Goal: Task Accomplishment & Management: Use online tool/utility

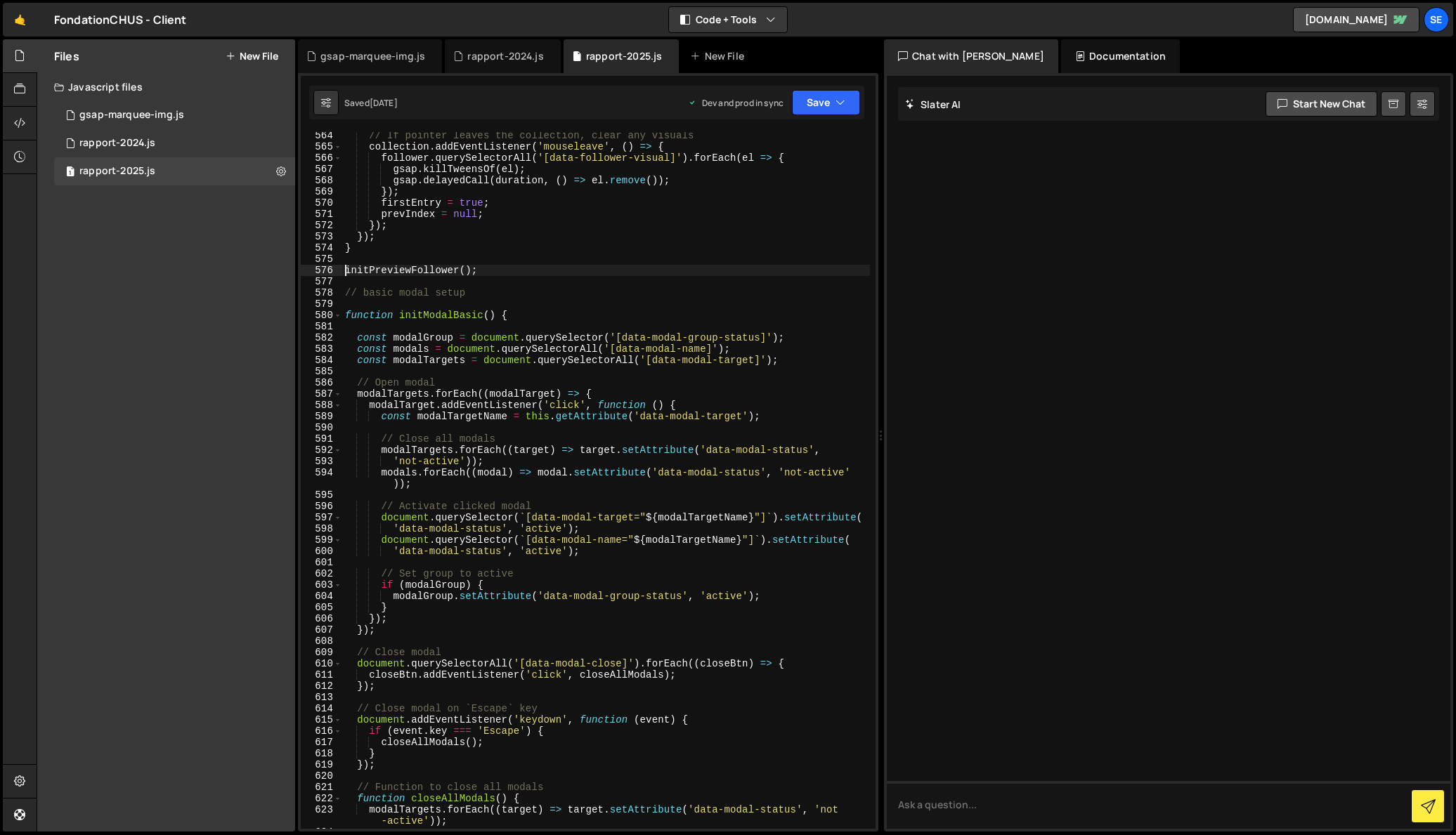
scroll to position [6784, 0]
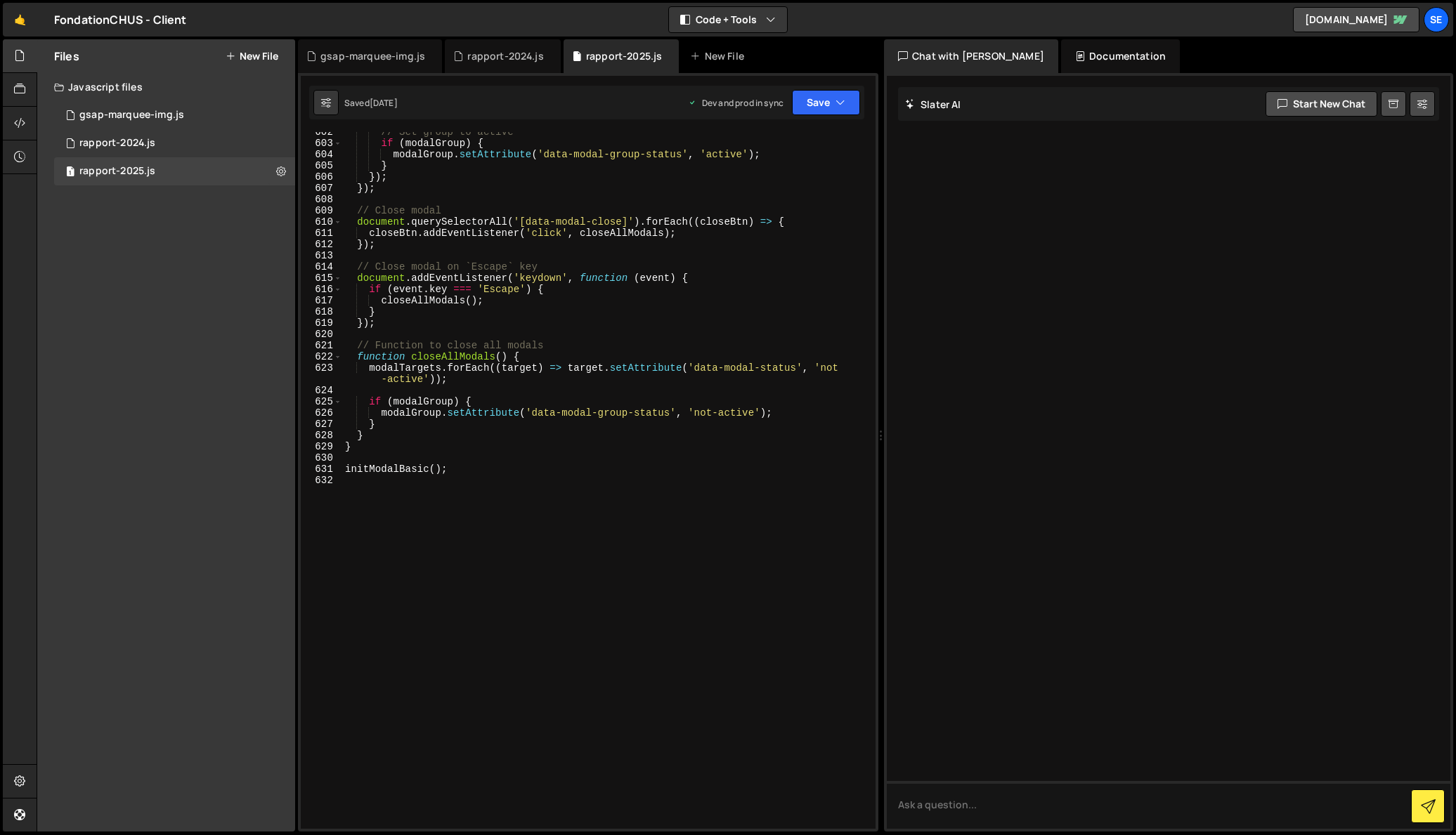
drag, startPoint x: 463, startPoint y: 480, endPoint x: 468, endPoint y: 488, distance: 9.4
click at [463, 480] on div "// Set group to active if ( modalGroup ) { modalGroup . setAttribute ( 'data-mo…" at bounding box center [606, 487] width 527 height 720
paste textarea "});"
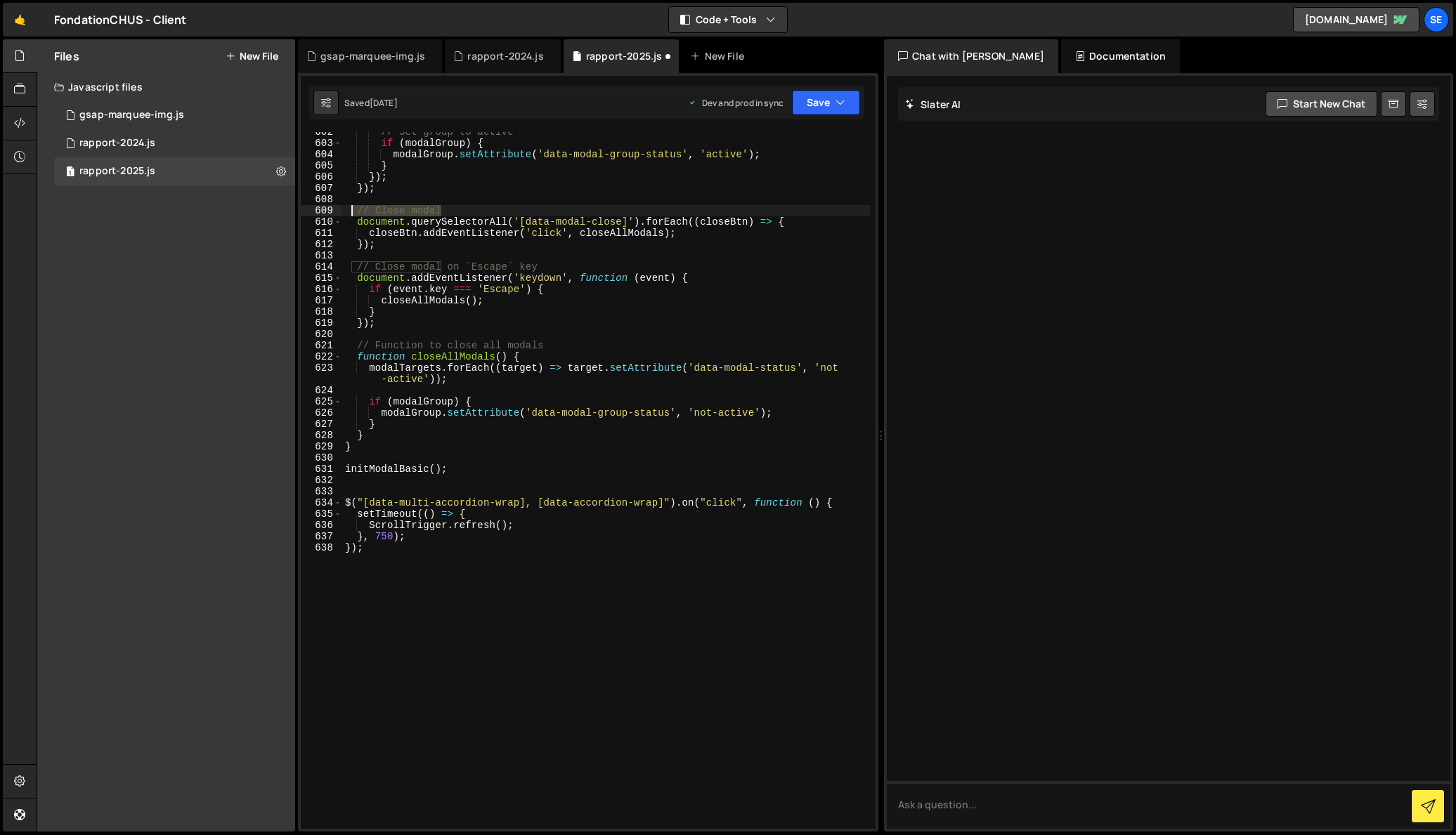
drag, startPoint x: 446, startPoint y: 211, endPoint x: 344, endPoint y: 232, distance: 104.1
click at [348, 211] on div "// Set group to active if ( modalGroup ) { modalGroup . setAttribute ( 'data-mo…" at bounding box center [606, 487] width 527 height 720
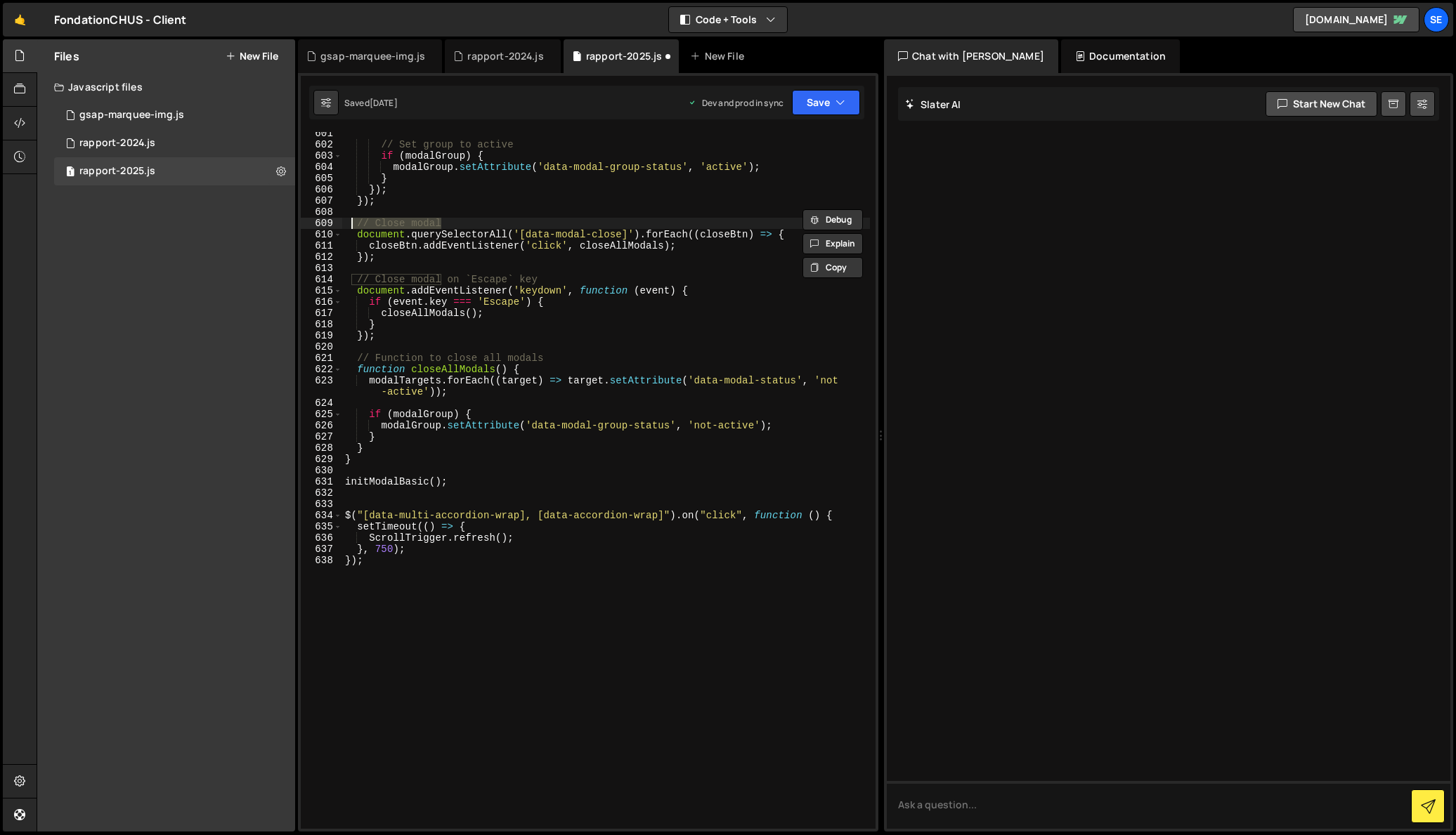
scroll to position [6772, 0]
type textarea "// Close modal"
drag, startPoint x: 479, startPoint y: 220, endPoint x: 355, endPoint y: 222, distance: 124.0
click at [355, 222] on div "// Set group to active if ( modalGroup ) { modalGroup . setAttribute ( 'data-mo…" at bounding box center [606, 489] width 527 height 720
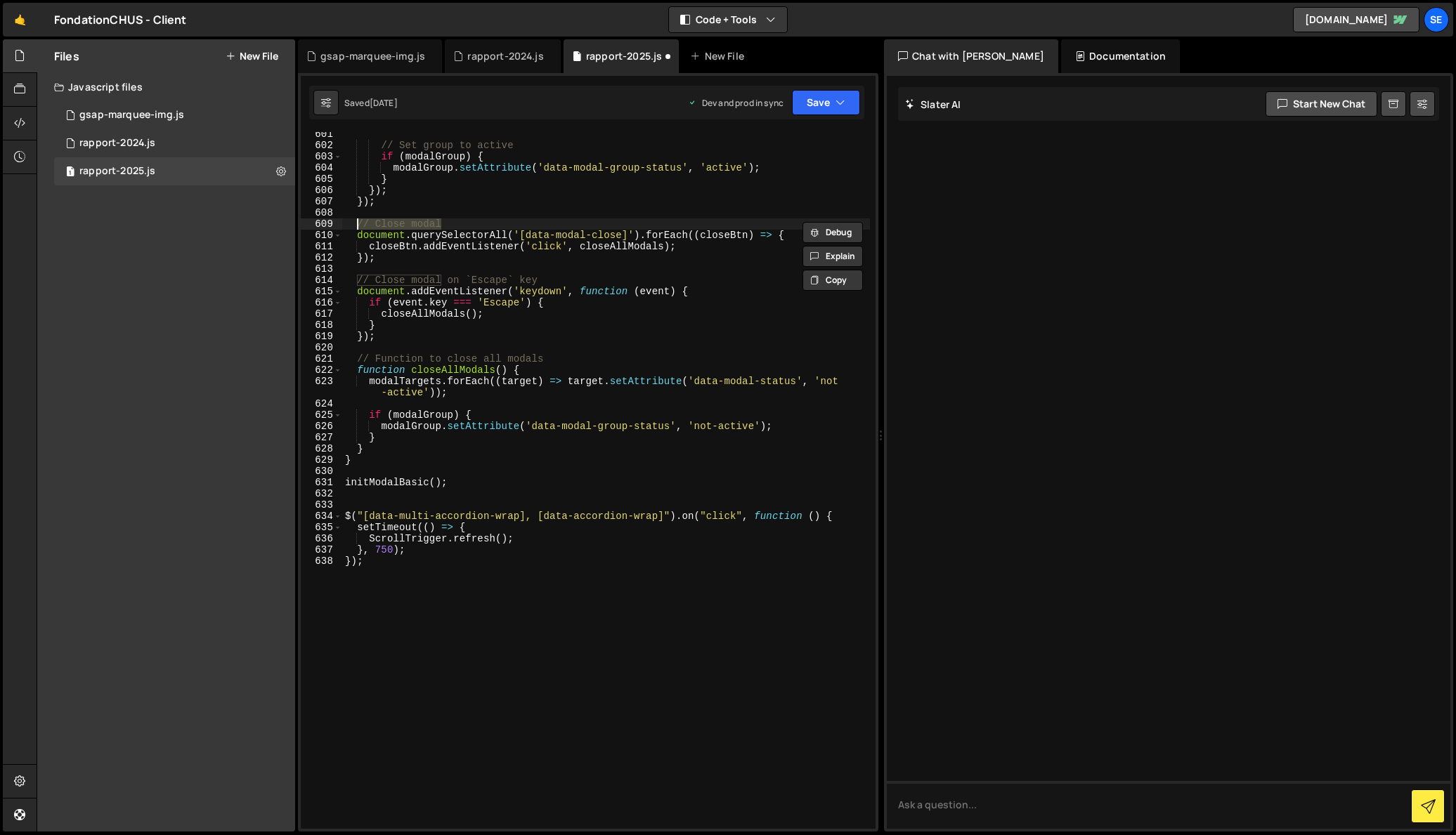
scroll to position [6756, 0]
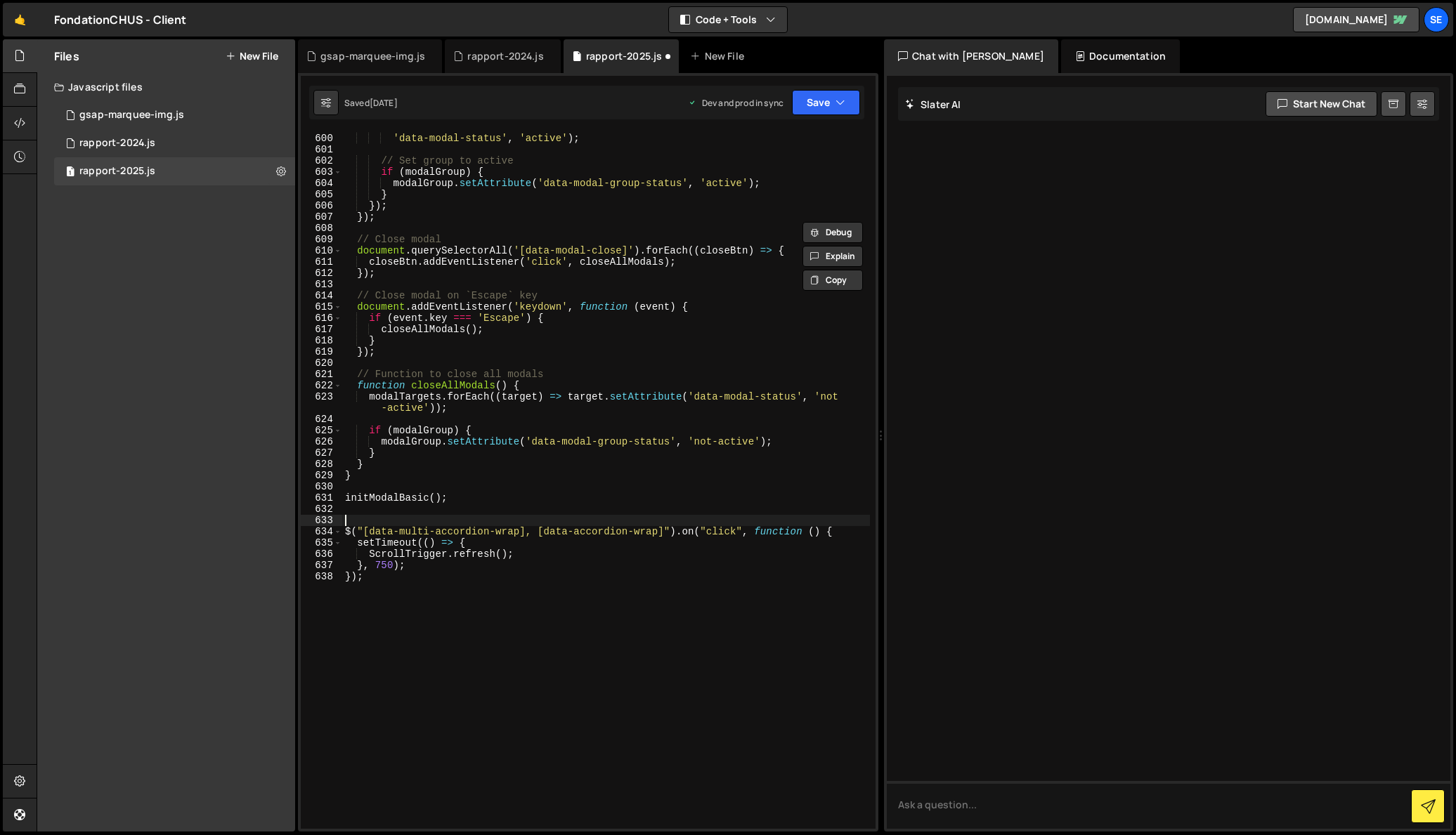
click at [376, 516] on div "document . querySelector ( ` [data-modal-name=" ${ modalTargetName } "] ` ) . s…" at bounding box center [606, 481] width 527 height 720
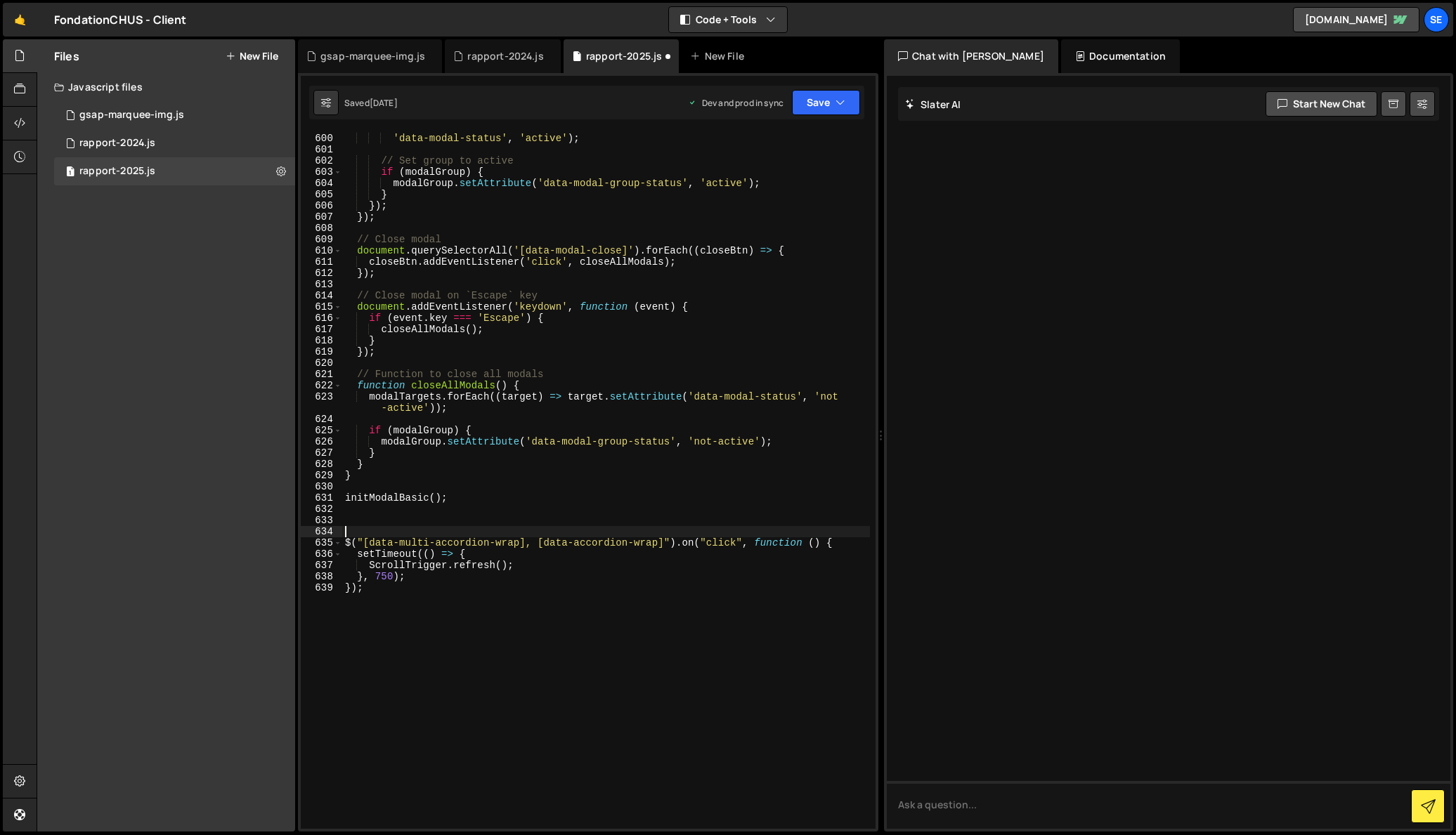
paste textarea "// Close modal"
drag, startPoint x: 367, startPoint y: 527, endPoint x: 432, endPoint y: 532, distance: 65.2
click at [432, 532] on div "document . querySelector ( ` [data-modal-name=" ${ modalTargetName } "] ` ) . s…" at bounding box center [606, 481] width 527 height 720
click at [466, 554] on div "document . querySelector ( ` [data-modal-name=" ${ modalTargetName } "] ` ) . s…" at bounding box center [606, 481] width 527 height 720
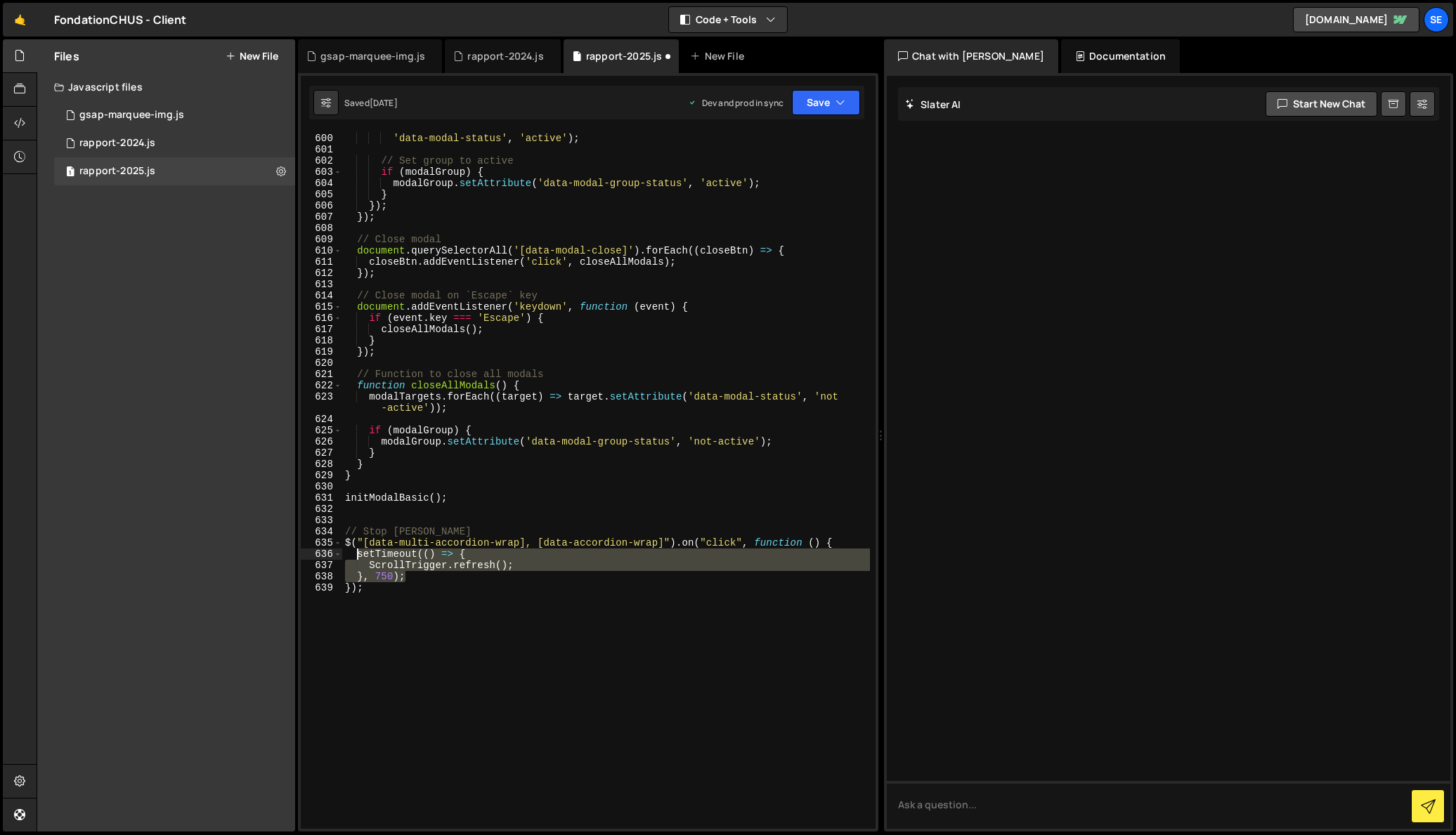
drag, startPoint x: 410, startPoint y: 579, endPoint x: 360, endPoint y: 557, distance: 54.6
click at [360, 557] on div "document . querySelector ( ` [data-modal-name=" ${ modalTargetName } "] ` ) . s…" at bounding box center [606, 481] width 527 height 720
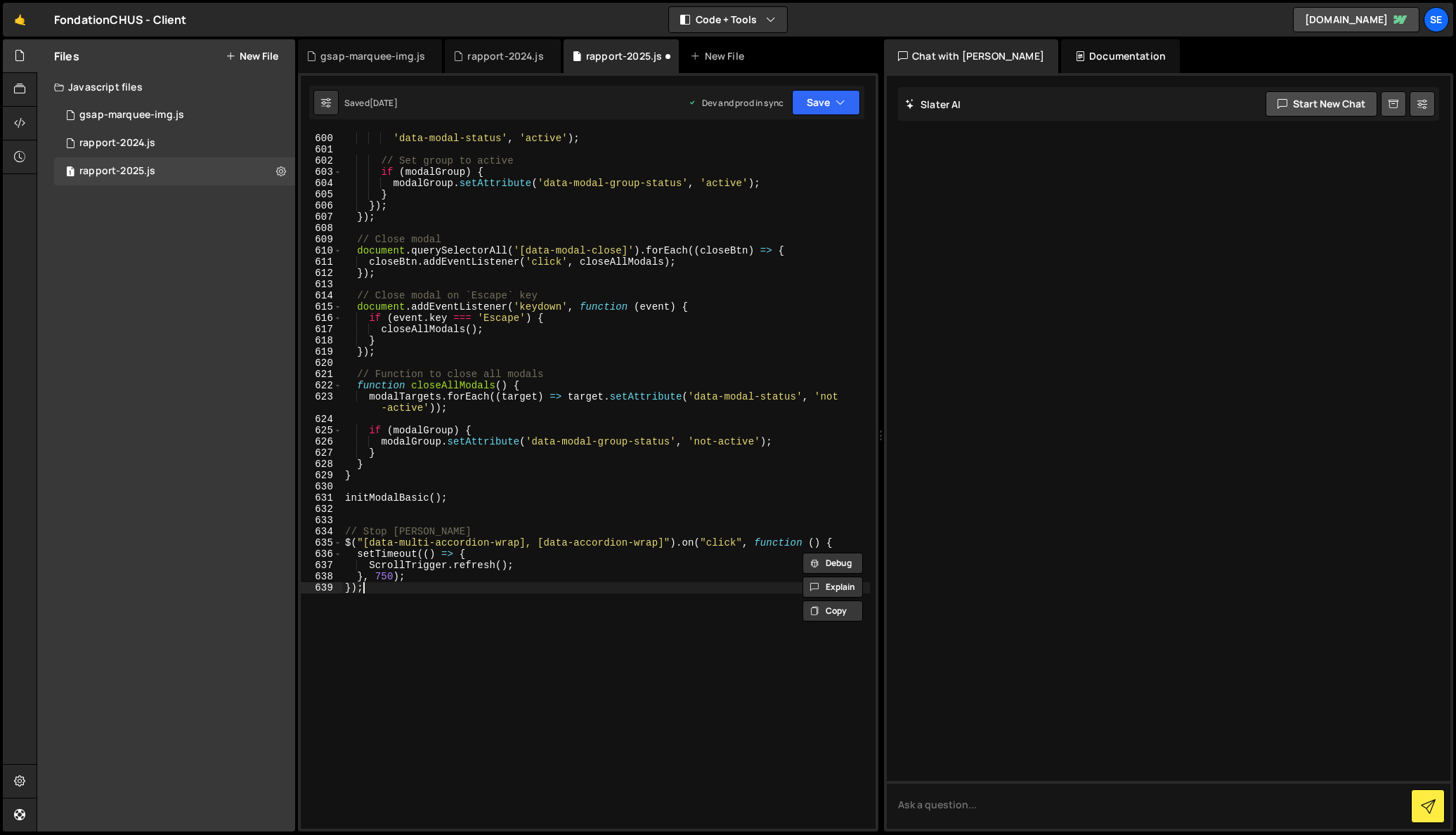
click at [443, 585] on div "document . querySelector ( ` [data-modal-name=" ${ modalTargetName } "] ` ) . s…" at bounding box center [606, 481] width 527 height 720
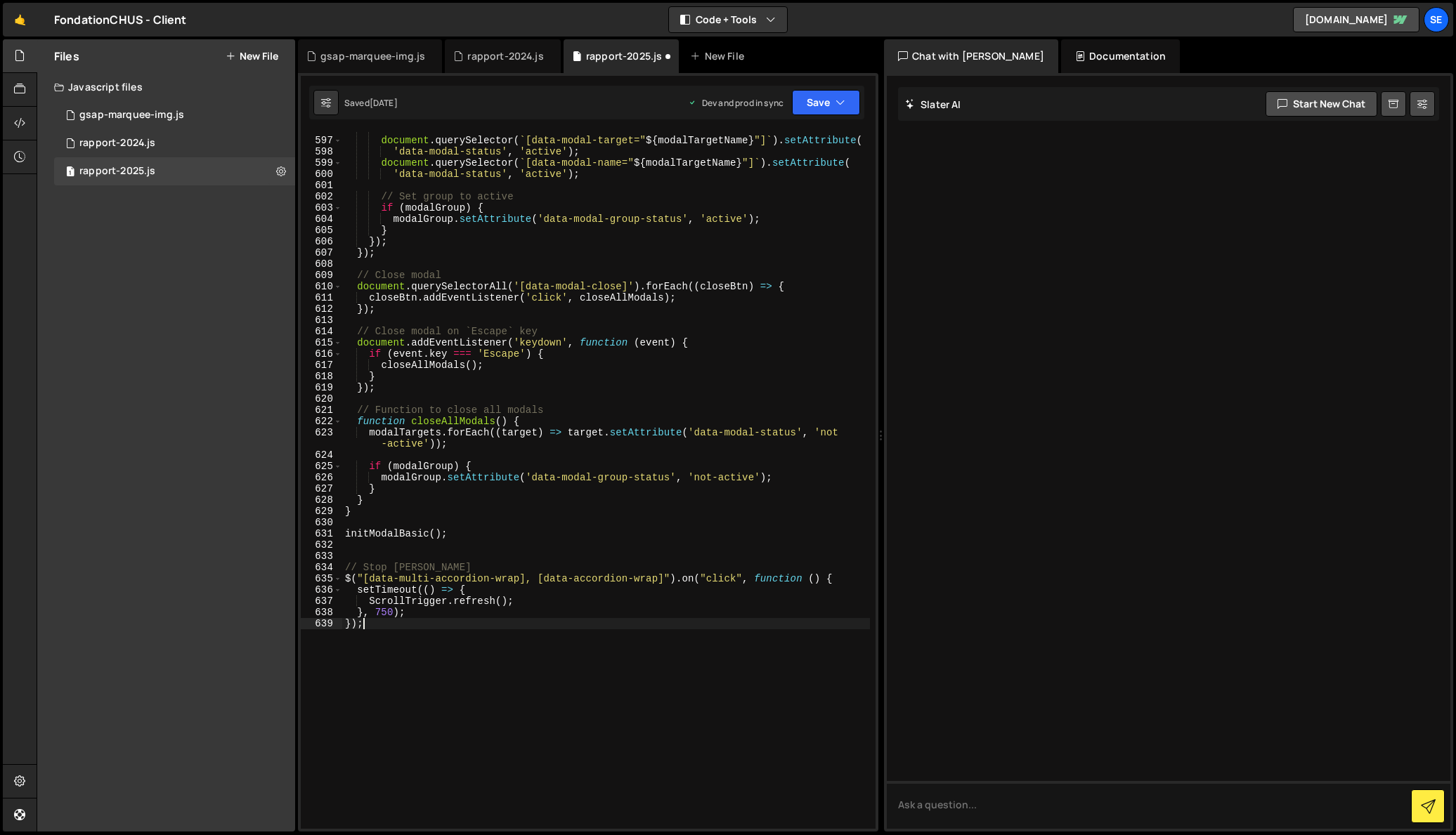
scroll to position [6776, 0]
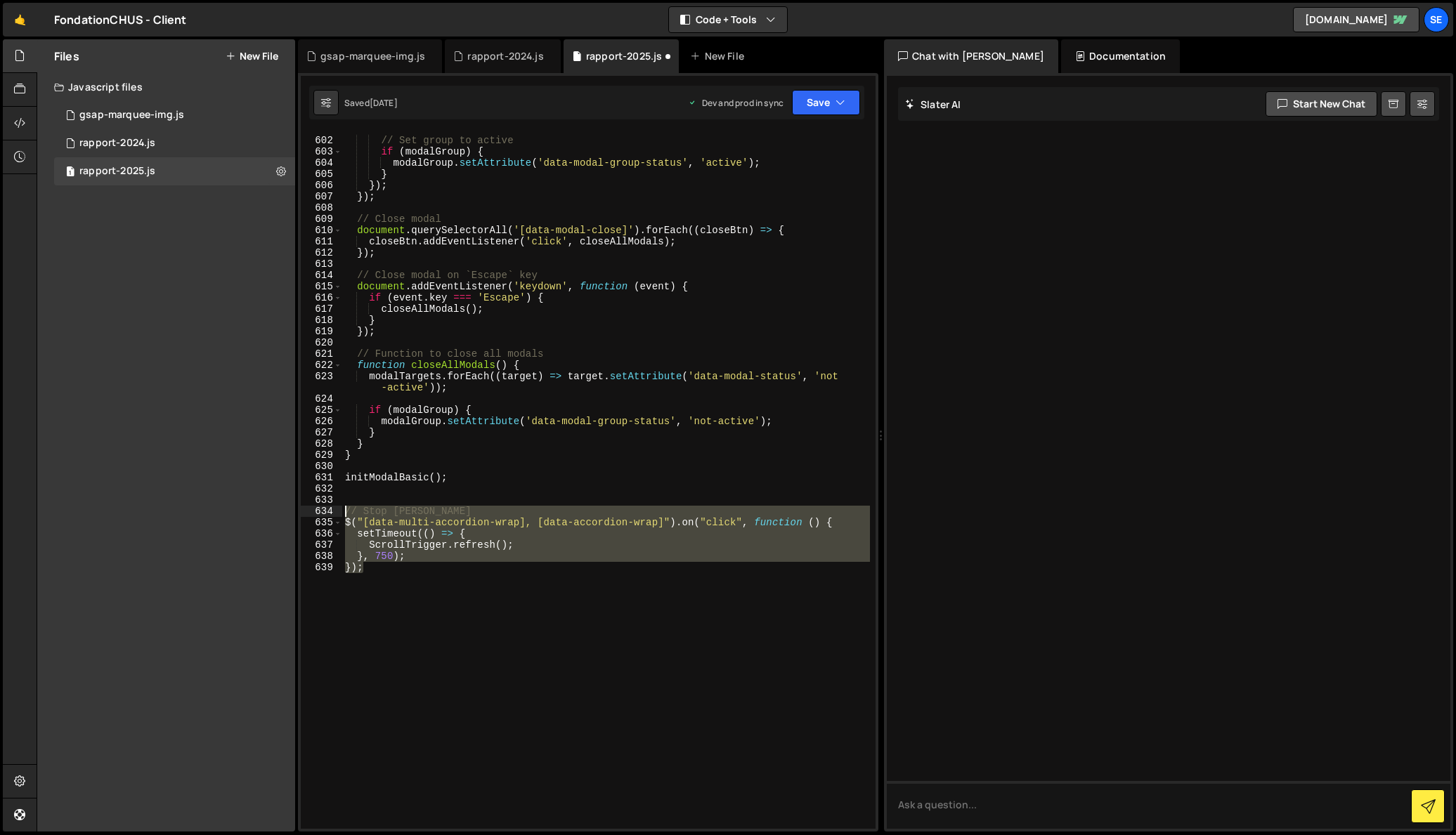
drag, startPoint x: 366, startPoint y: 557, endPoint x: 346, endPoint y: 513, distance: 48.3
click at [346, 513] on div "// Set group to active if ( modalGroup ) { modalGroup . setAttribute ( 'data-mo…" at bounding box center [606, 483] width 527 height 720
type textarea "// Stop Lenis $("[data-multi-accordion-wrap], [data-accordion-wrap]").on("click…"
click at [382, 503] on div "// Set group to active if ( modalGroup ) { modalGroup . setAttribute ( 'data-mo…" at bounding box center [606, 483] width 527 height 720
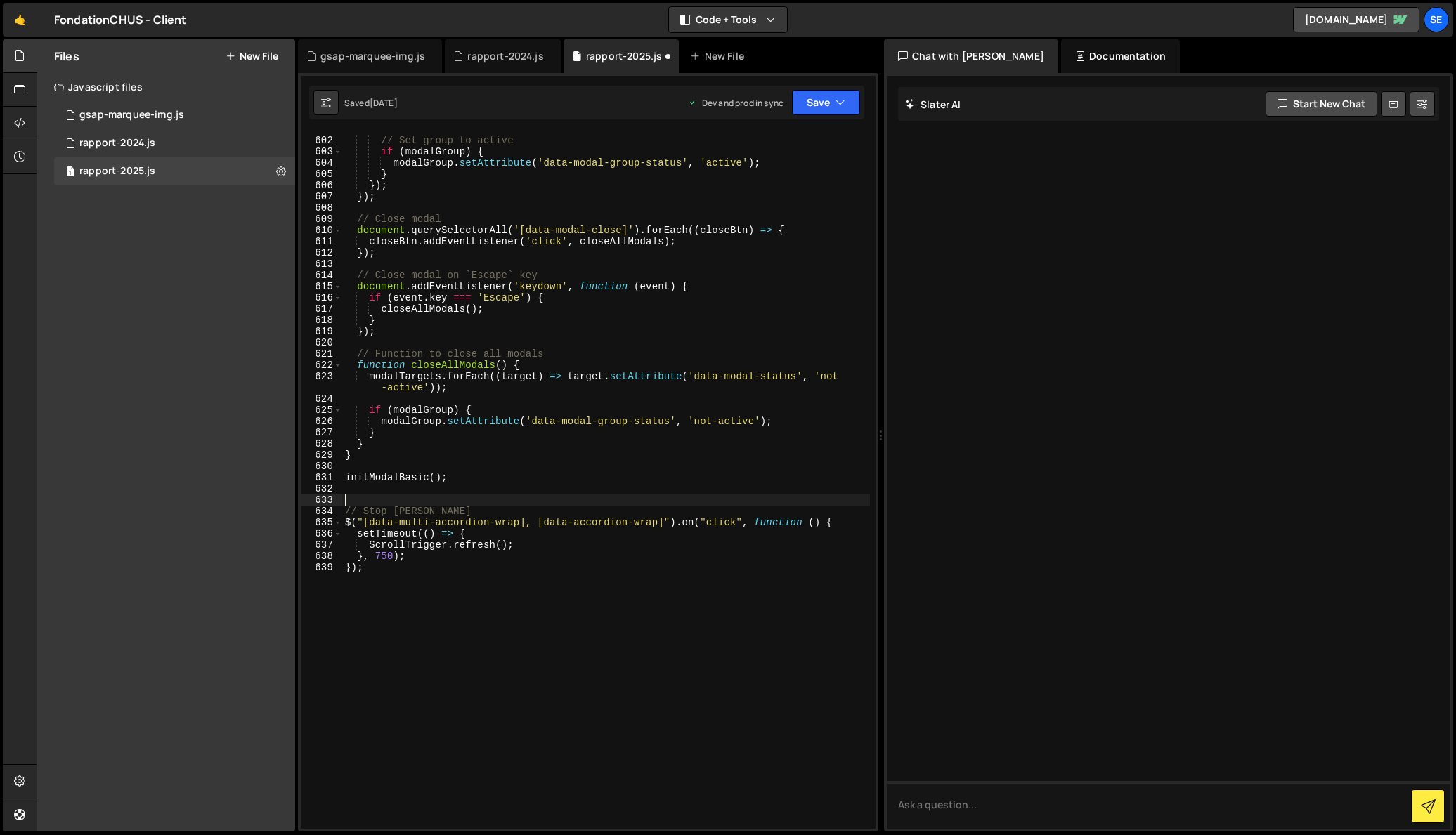
scroll to position [0, 0]
click at [371, 575] on div "// Set group to active if ( modalGroup ) { modalGroup . setAttribute ( 'data-mo…" at bounding box center [606, 483] width 527 height 720
type textarea "});"
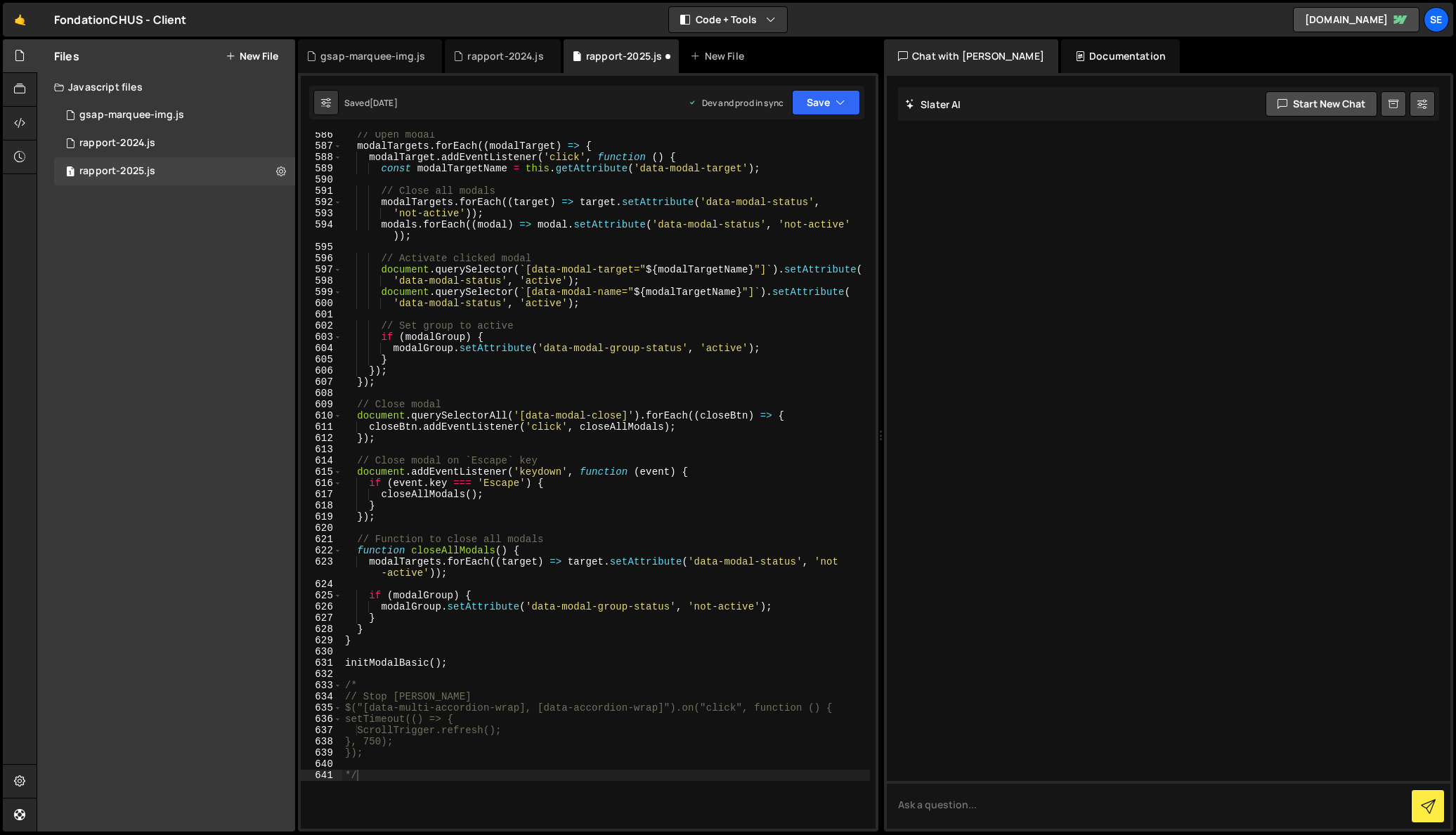
scroll to position [6592, 0]
click at [678, 427] on div "// Open modal modalTargets . forEach (( modalTarget ) => { modalTarget . addEve…" at bounding box center [606, 488] width 527 height 720
type textarea "closeBtn.addEventListener('click', closeAllModals);"
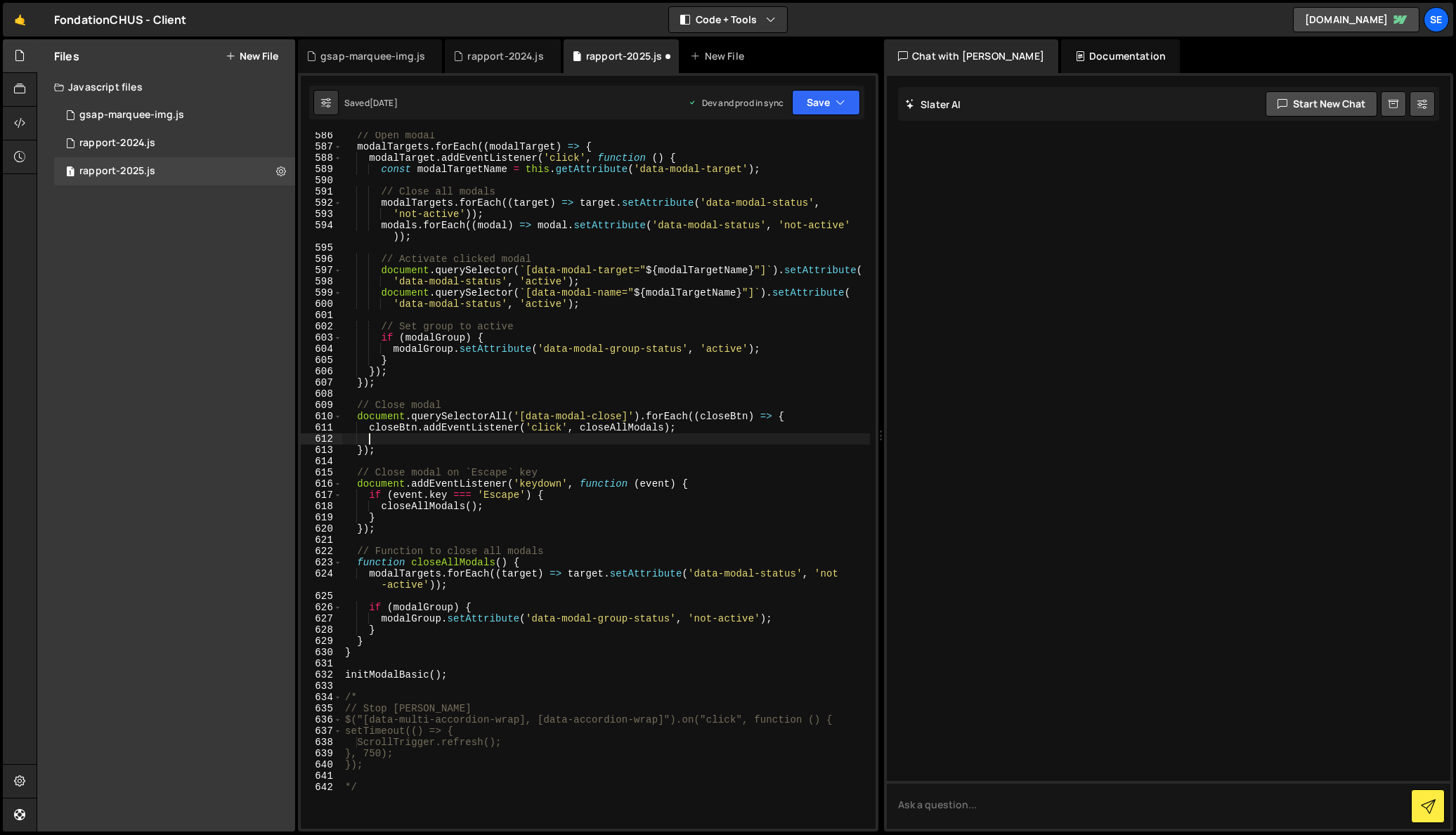
paste textarea "lenis.stop();"
click at [580, 453] on div "// Open modal modalTargets . forEach (( modalTarget ) => { modalTarget . addEve…" at bounding box center [606, 489] width 527 height 720
click at [493, 507] on div "// Open modal modalTargets . forEach (( modalTarget ) => { modalTarget . addEve…" at bounding box center [606, 489] width 527 height 720
type textarea "closeAllModals();"
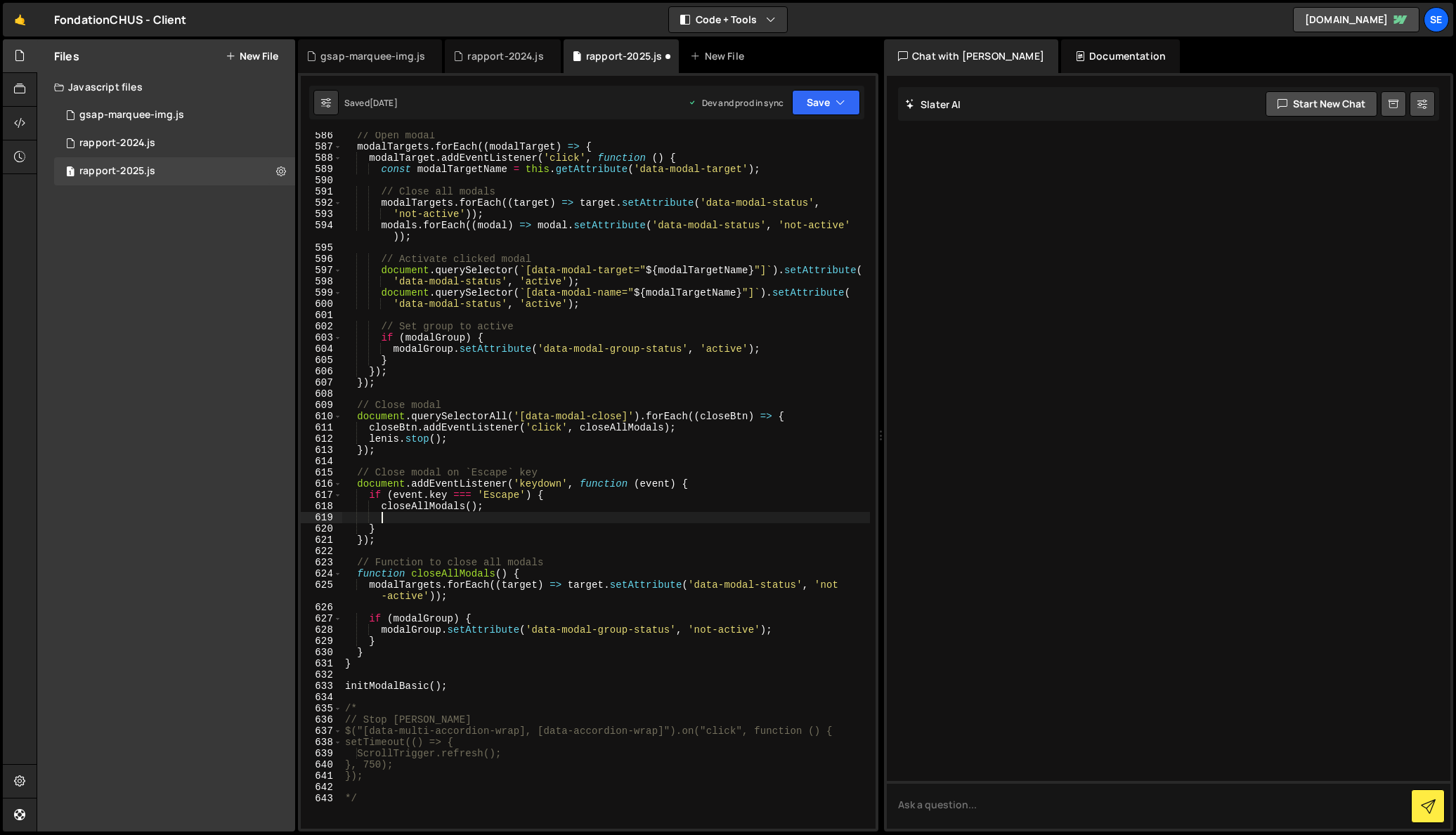
paste textarea "lenis.stop();"
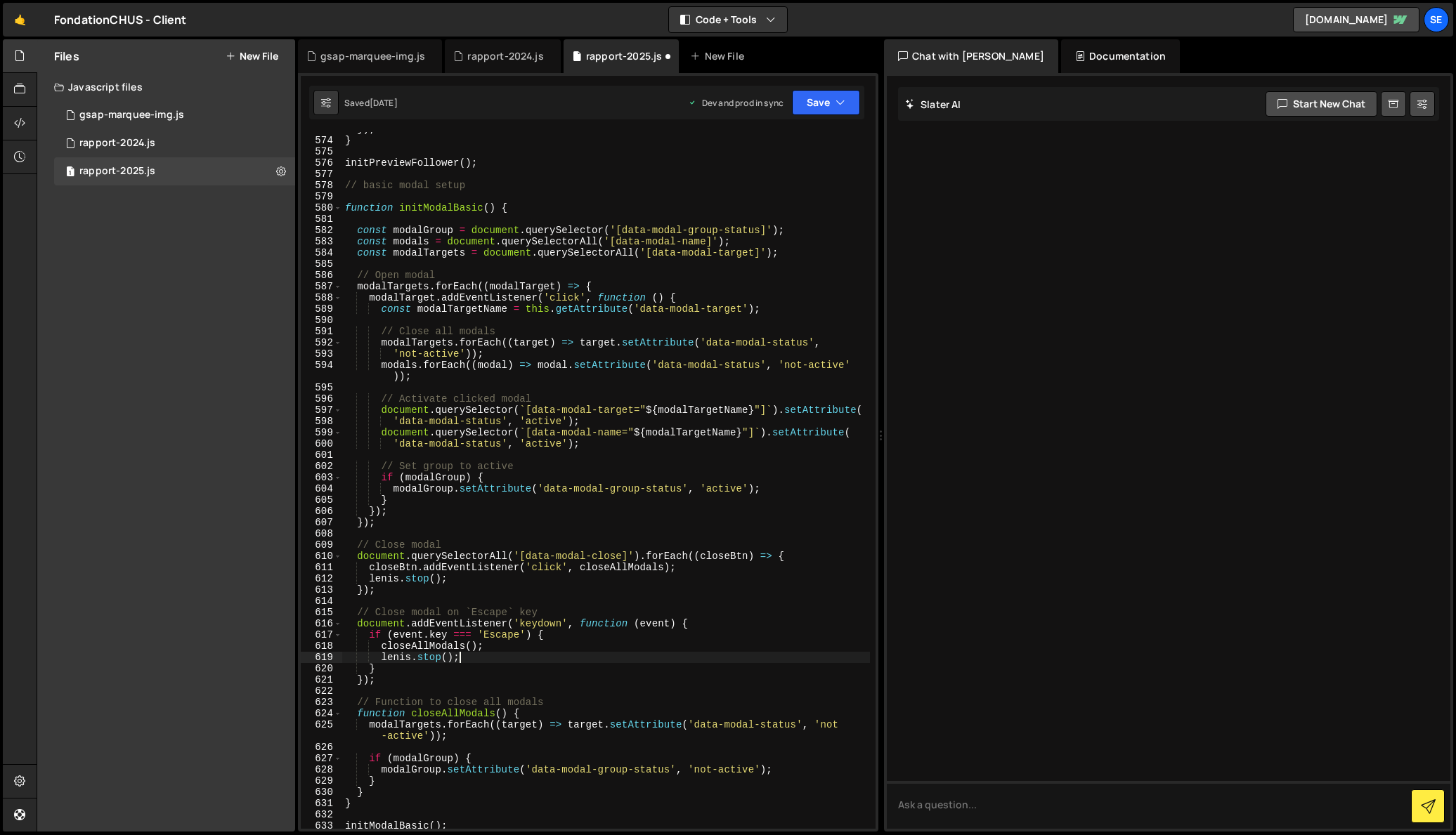
scroll to position [6452, 0]
click at [581, 444] on div "}) ; } initPreviewFollower ( ) ; // basic modal setup function initModalBasic (…" at bounding box center [606, 481] width 527 height 720
type textarea "'data-modal-status', 'active');"
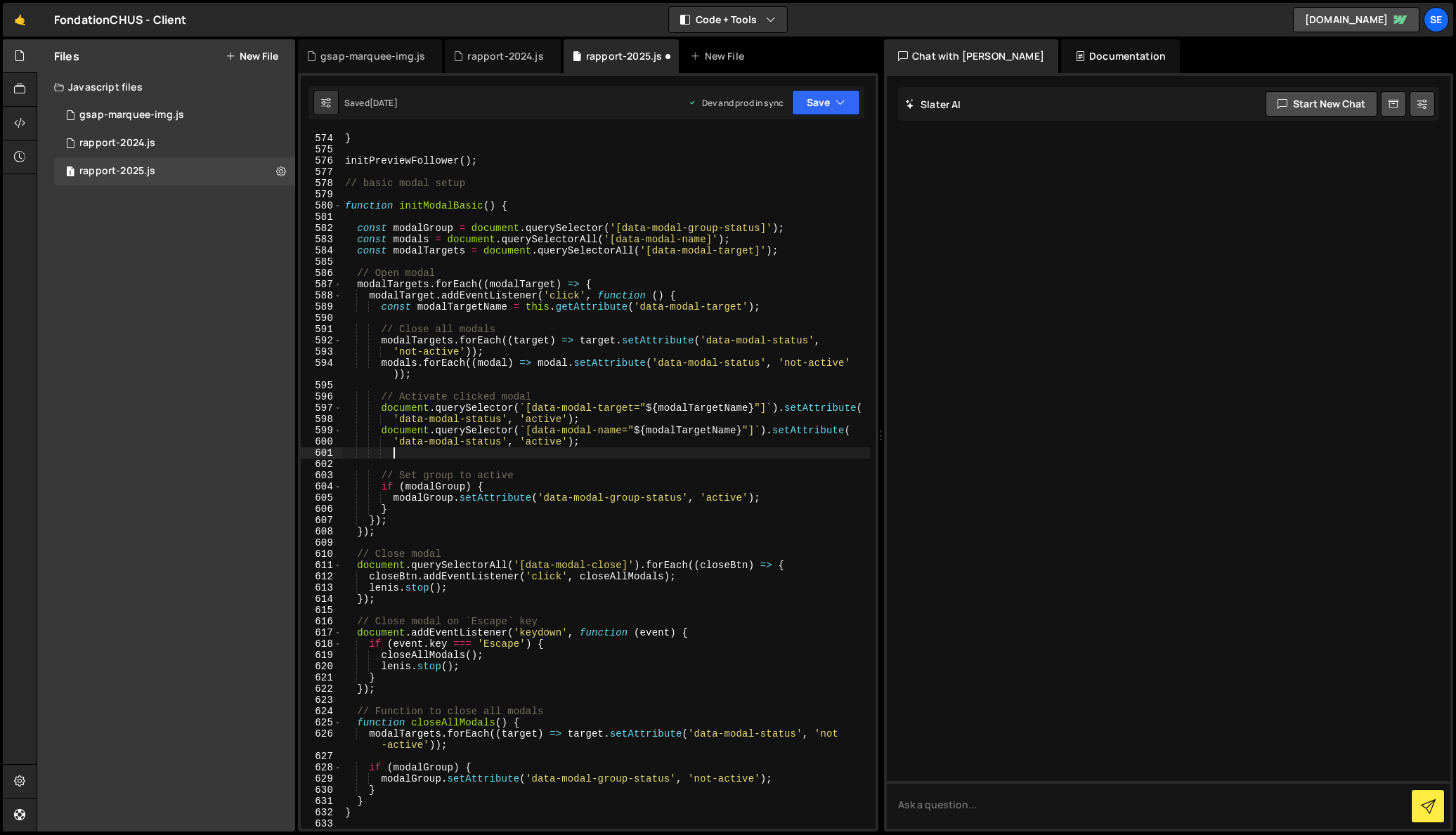
paste textarea "lenis.stop();"
drag, startPoint x: 440, startPoint y: 668, endPoint x: 430, endPoint y: 668, distance: 10.0
click at [430, 668] on div "}) ; } initPreviewFollower ( ) ; // basic modal setup function initModalBasic (…" at bounding box center [606, 481] width 527 height 720
click at [489, 668] on div "}) ; } initPreviewFollower ( ) ; // basic modal setup function initModalBasic (…" at bounding box center [606, 481] width 527 height 720
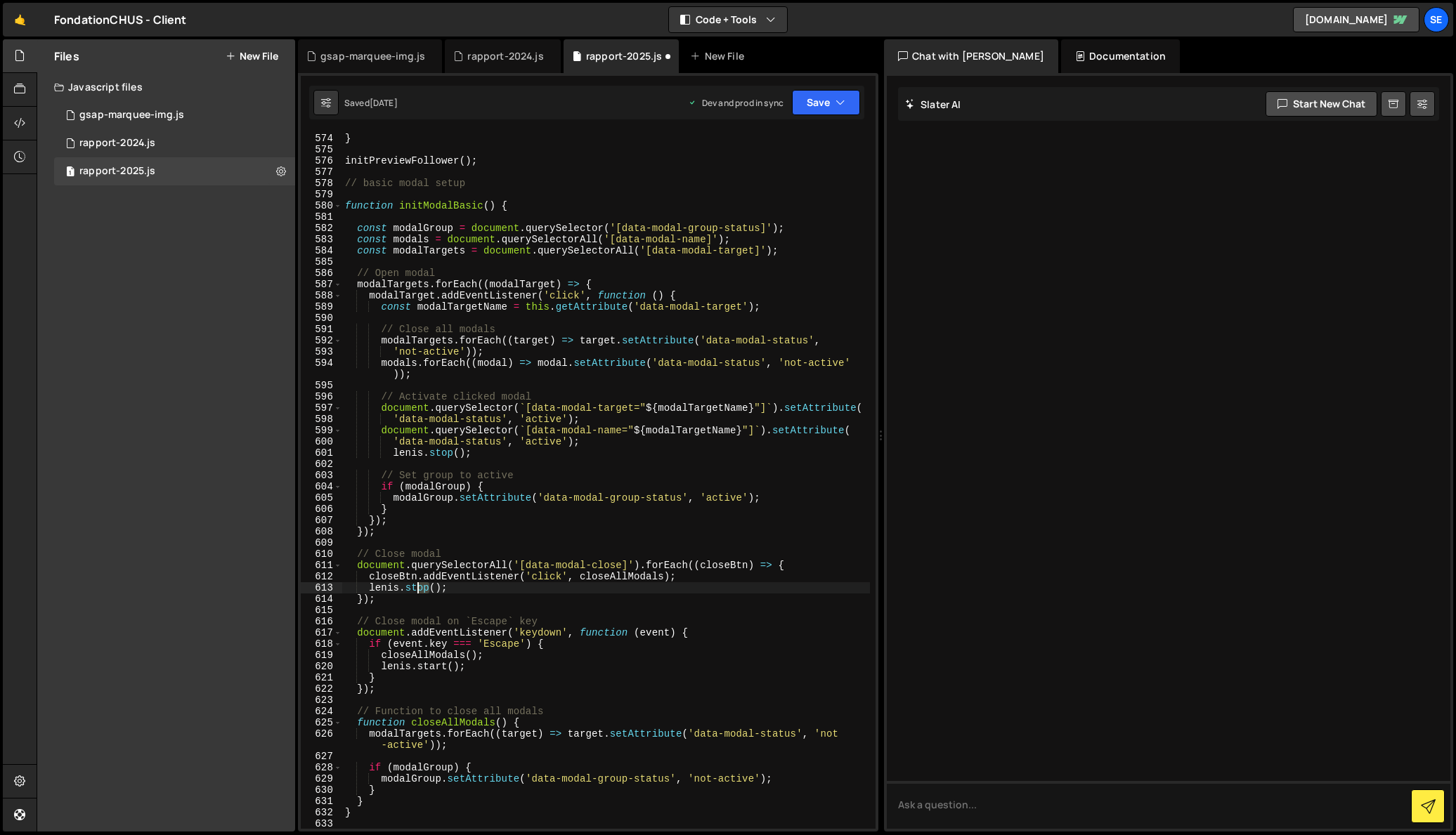
drag, startPoint x: 430, startPoint y: 588, endPoint x: 415, endPoint y: 589, distance: 15.0
click at [415, 589] on div "}) ; } initPreviewFollower ( ) ; // basic modal setup function initModalBasic (…" at bounding box center [606, 481] width 527 height 720
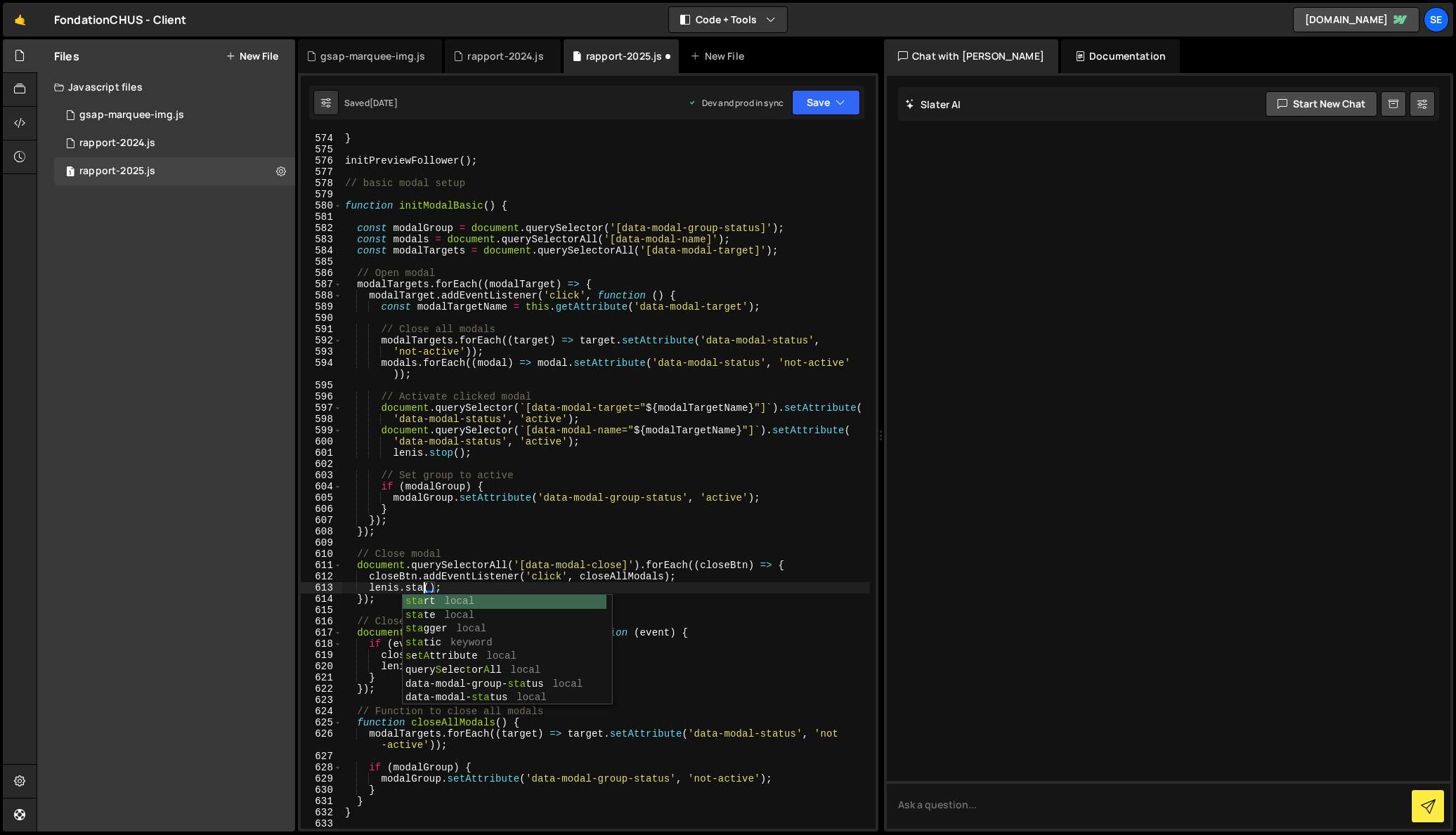
scroll to position [0, 6]
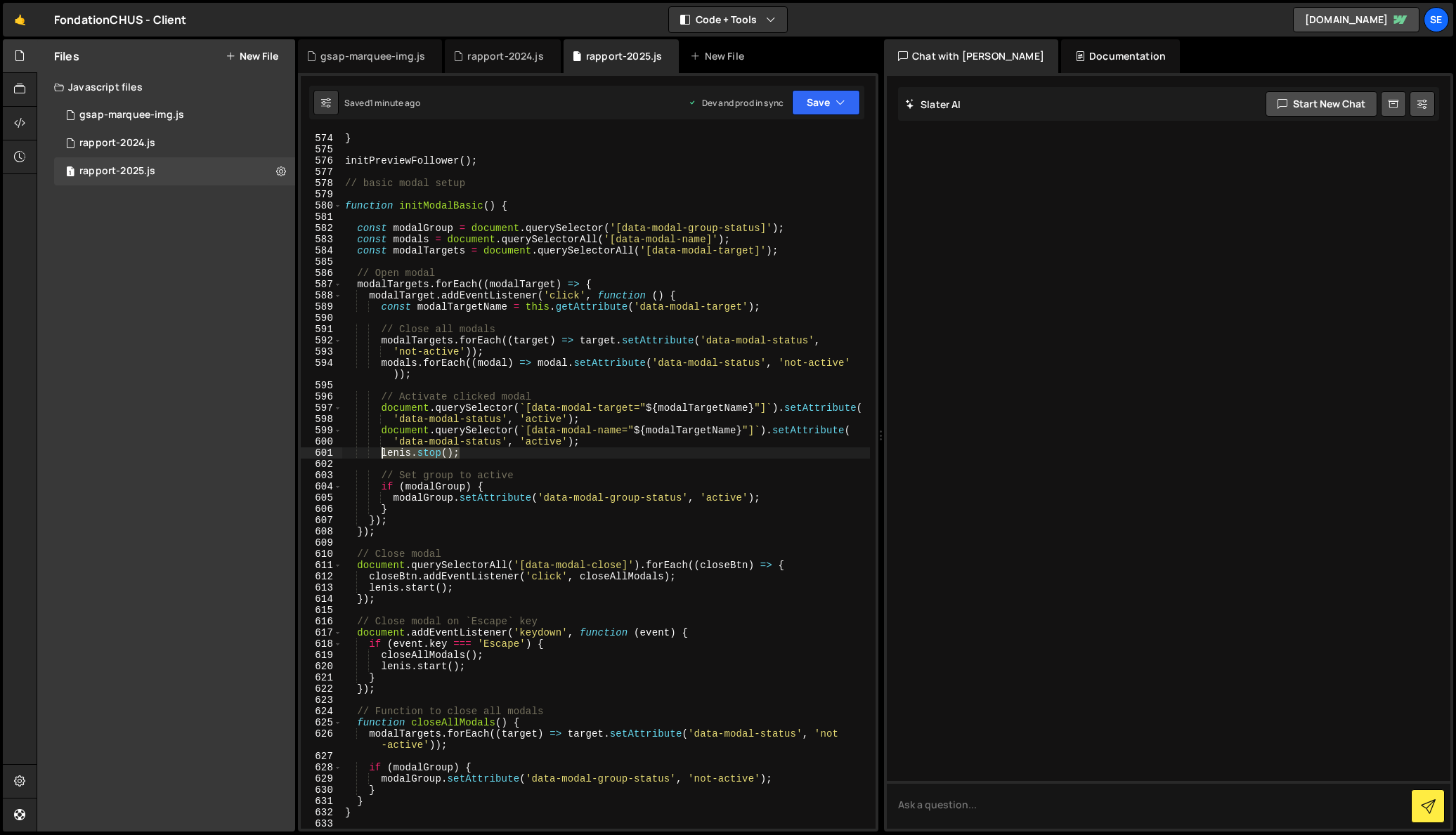
drag, startPoint x: 464, startPoint y: 453, endPoint x: 385, endPoint y: 461, distance: 79.4
click at [380, 453] on div "}) ; } initPreviewFollower ( ) ; // basic modal setup function initModalBasic (…" at bounding box center [606, 481] width 527 height 720
type textarea "lenis.stop();"
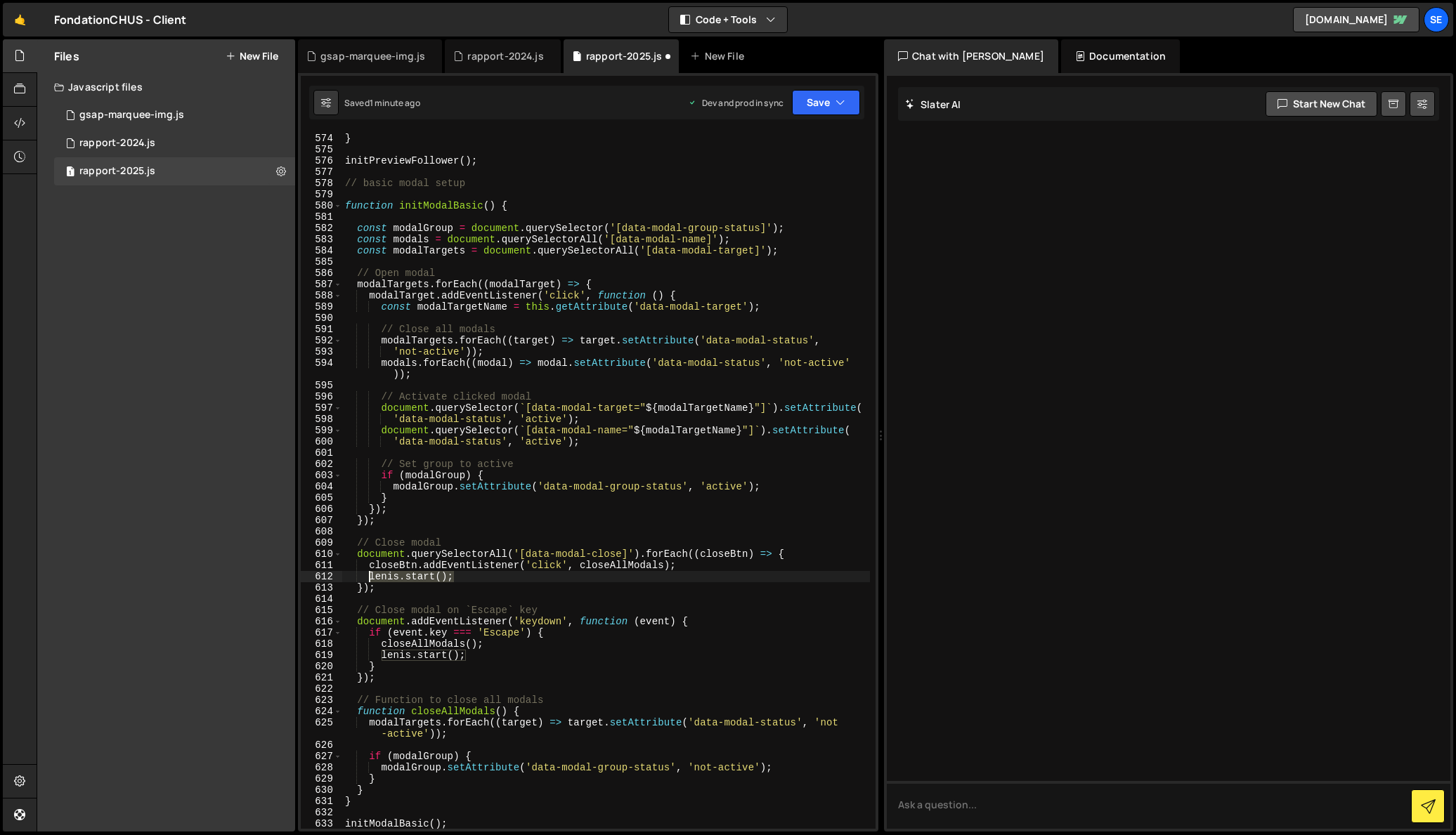
drag, startPoint x: 459, startPoint y: 577, endPoint x: 373, endPoint y: 575, distance: 86.0
click at [373, 575] on div "}) ; } initPreviewFollower ( ) ; // basic modal setup function initModalBasic (…" at bounding box center [606, 481] width 527 height 720
type textarea "l"
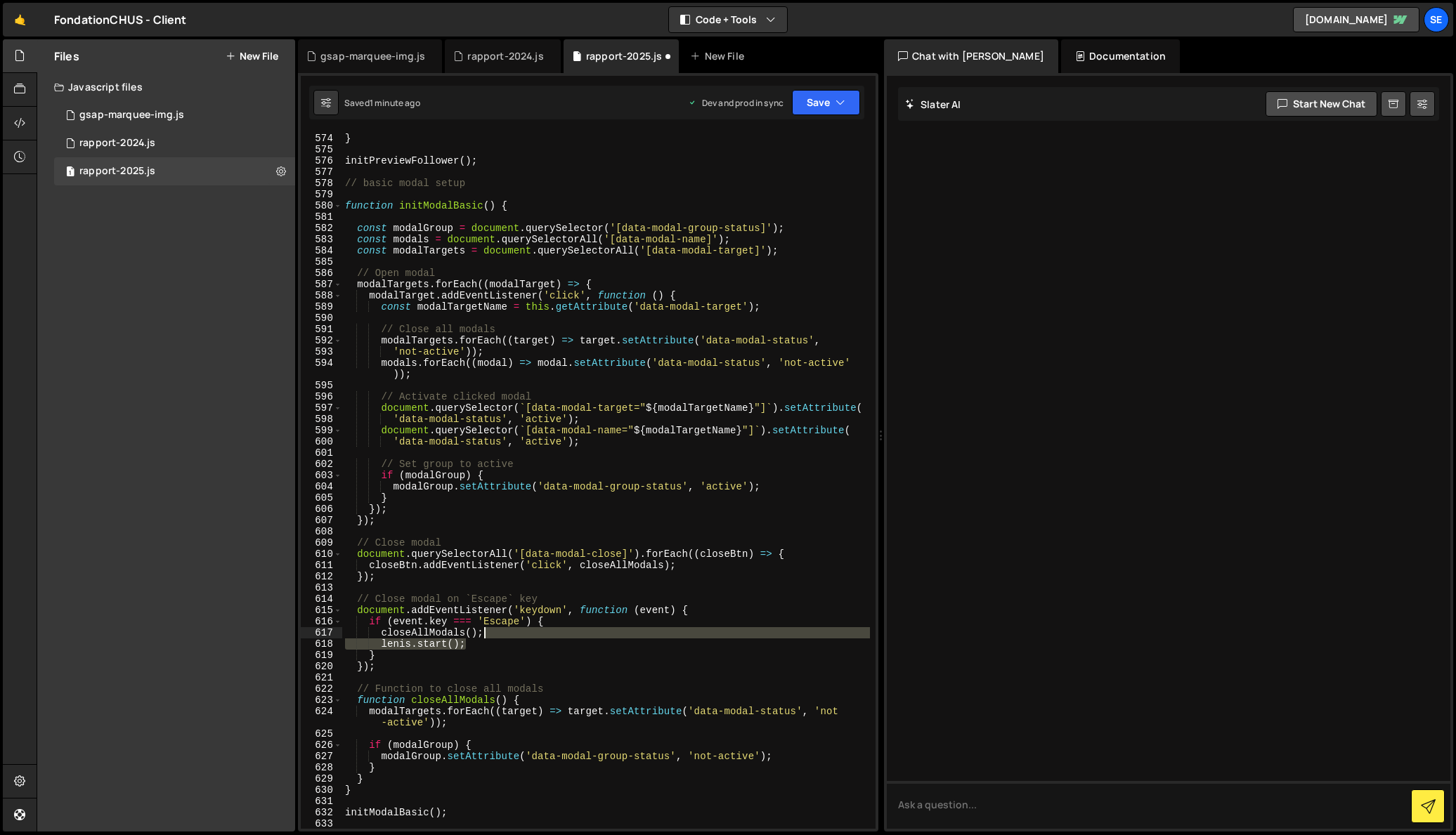
drag, startPoint x: 469, startPoint y: 646, endPoint x: 489, endPoint y: 638, distance: 21.5
click at [489, 638] on div "}) ; } initPreviewFollower ( ) ; // basic modal setup function initModalBasic (…" at bounding box center [606, 481] width 527 height 720
type textarea "closeAllModals();"
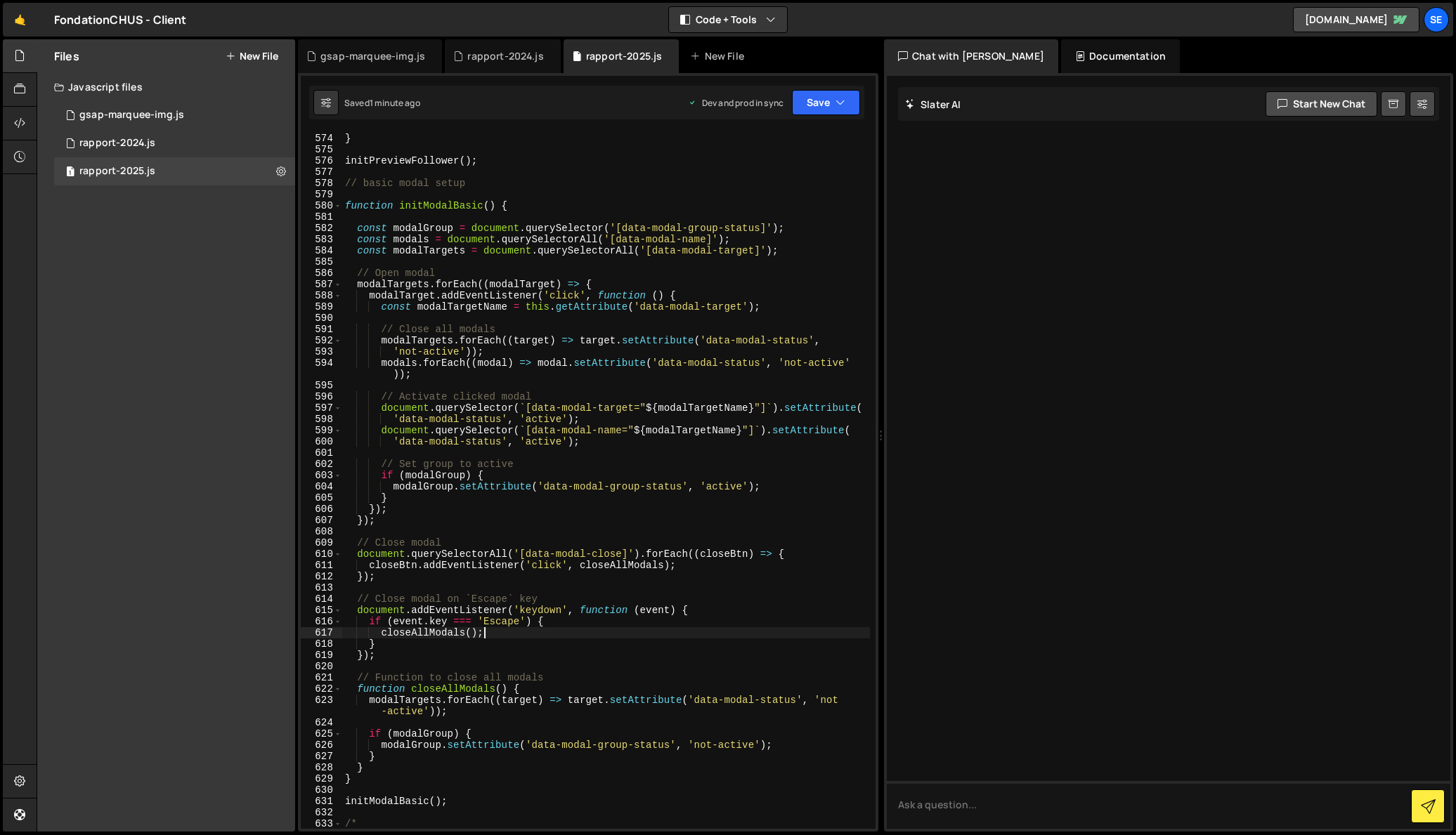
scroll to position [0, 2]
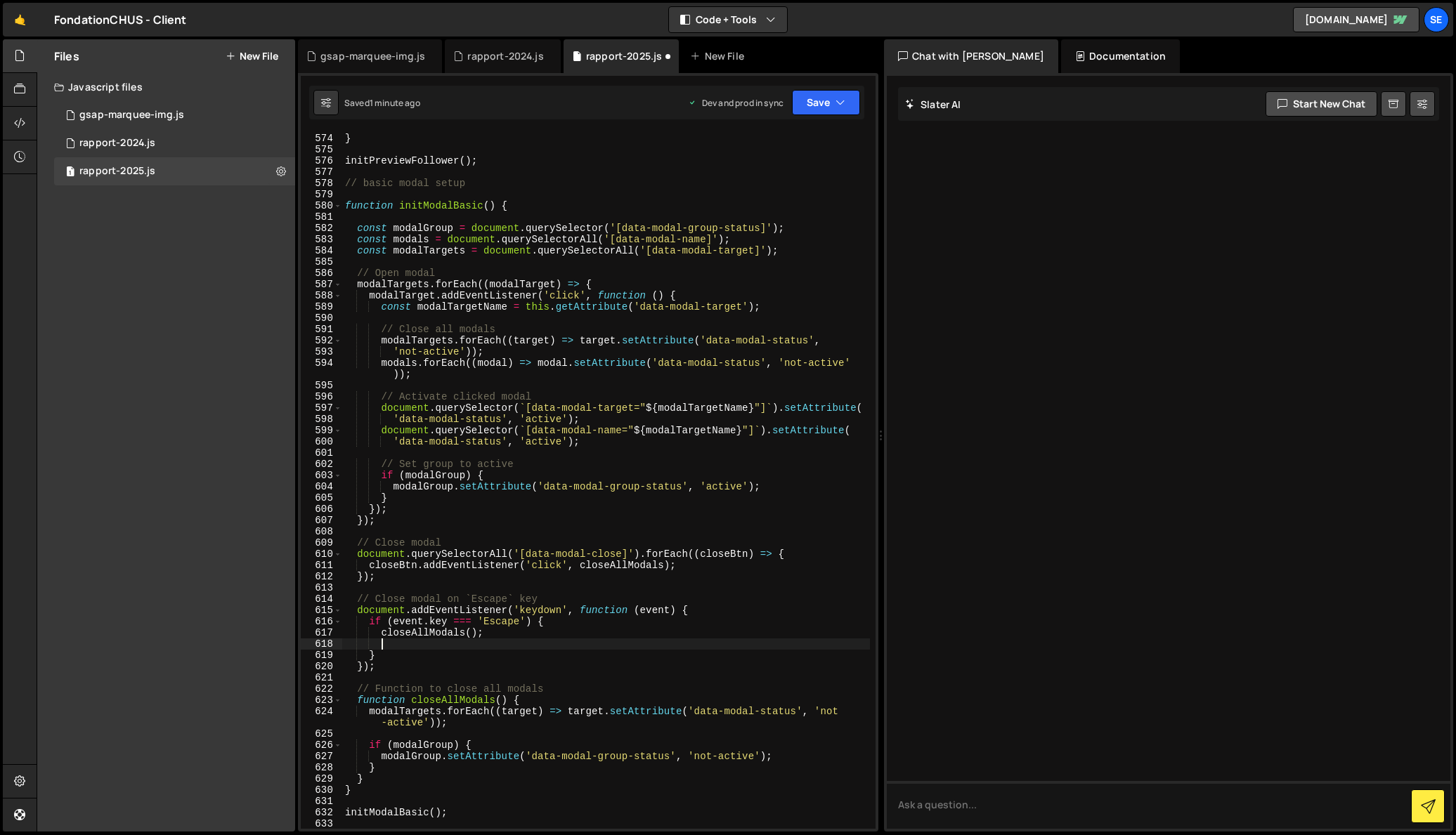
paste textarea "lenis.stop();"
click at [685, 567] on div "}) ; } initPreviewFollower ( ) ; // basic modal setup function initModalBasic (…" at bounding box center [606, 481] width 527 height 720
drag, startPoint x: 462, startPoint y: 645, endPoint x: 382, endPoint y: 641, distance: 80.1
click at [382, 641] on div "}) ; } initPreviewFollower ( ) ; // basic modal setup function initModalBasic (…" at bounding box center [606, 481] width 527 height 720
type textarea "lenis.stop();"
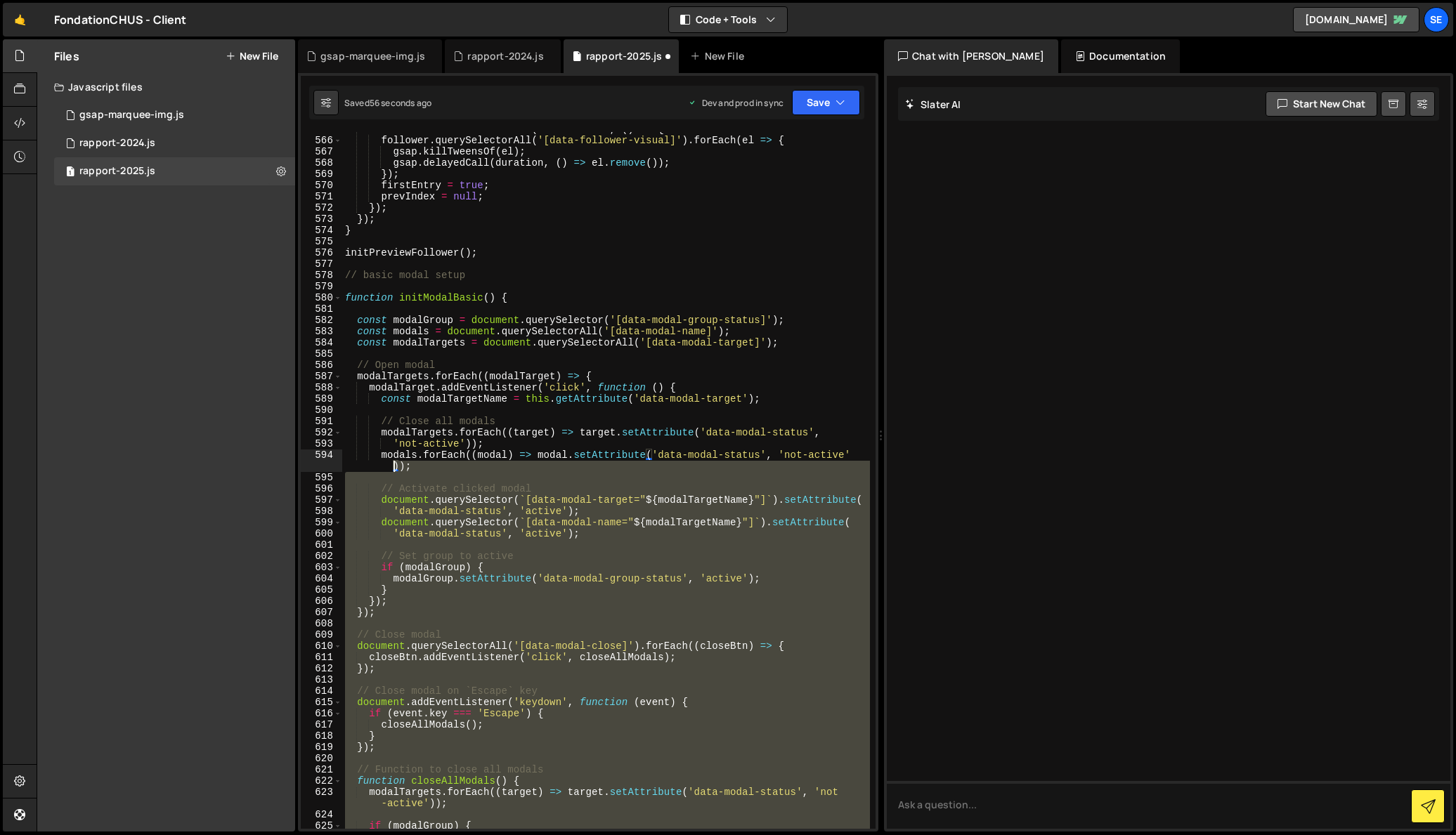
scroll to position [6358, 0]
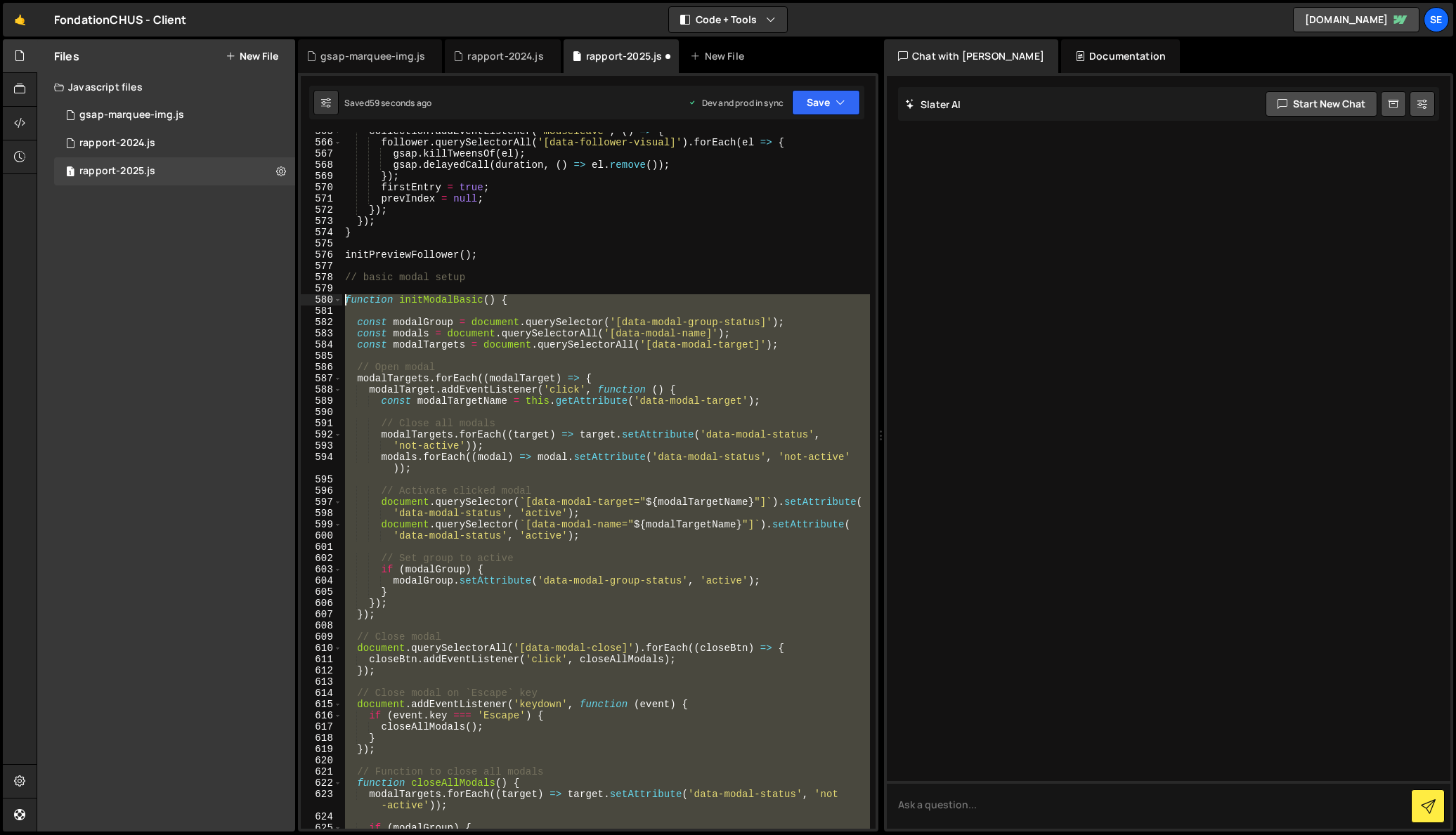
drag, startPoint x: 459, startPoint y: 704, endPoint x: 346, endPoint y: 303, distance: 416.6
click at [346, 302] on div "collection . addEventListener ( 'mouseleave' , ( ) => { follower . querySelecto…" at bounding box center [606, 486] width 527 height 720
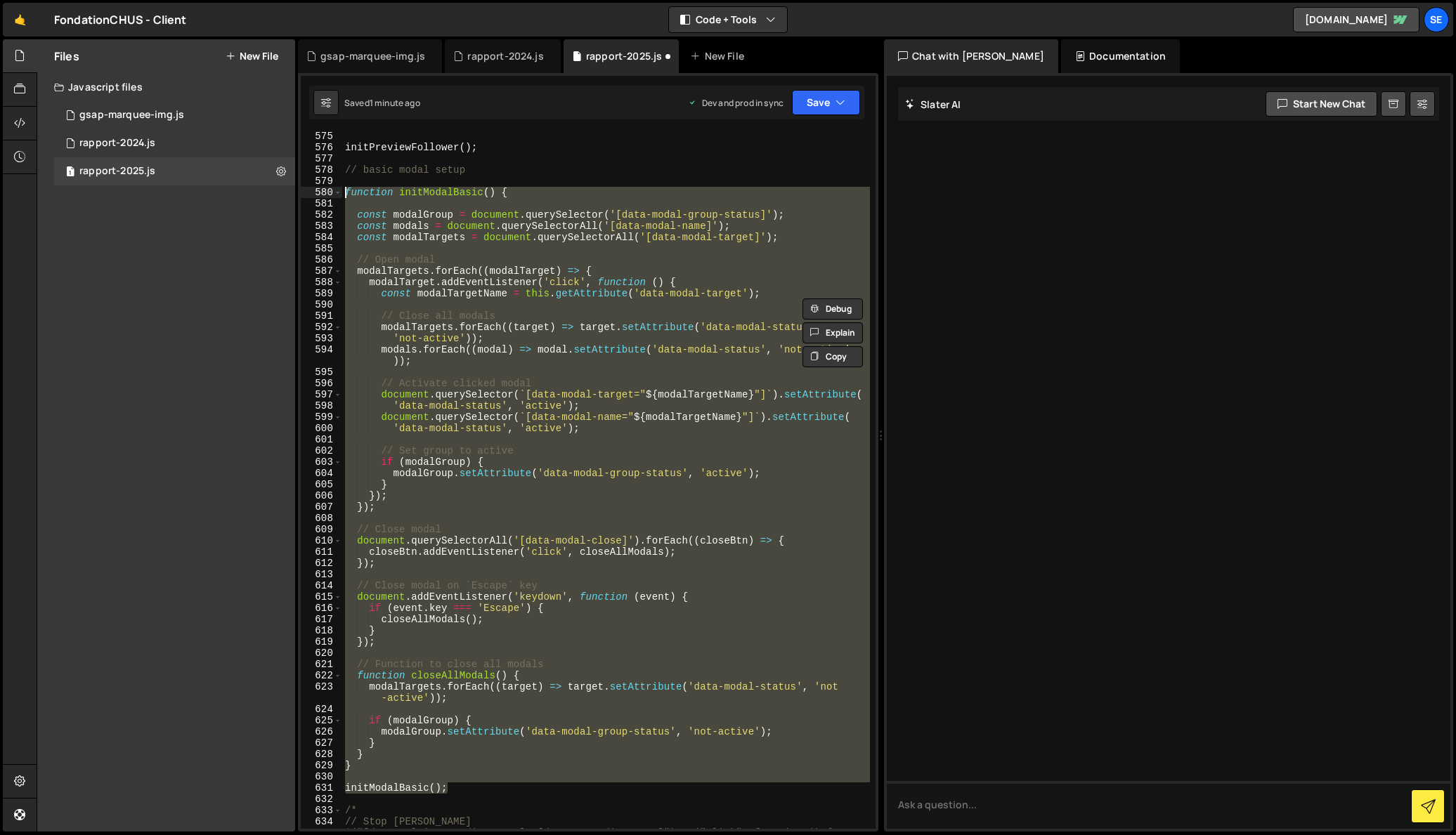
scroll to position [6482, 0]
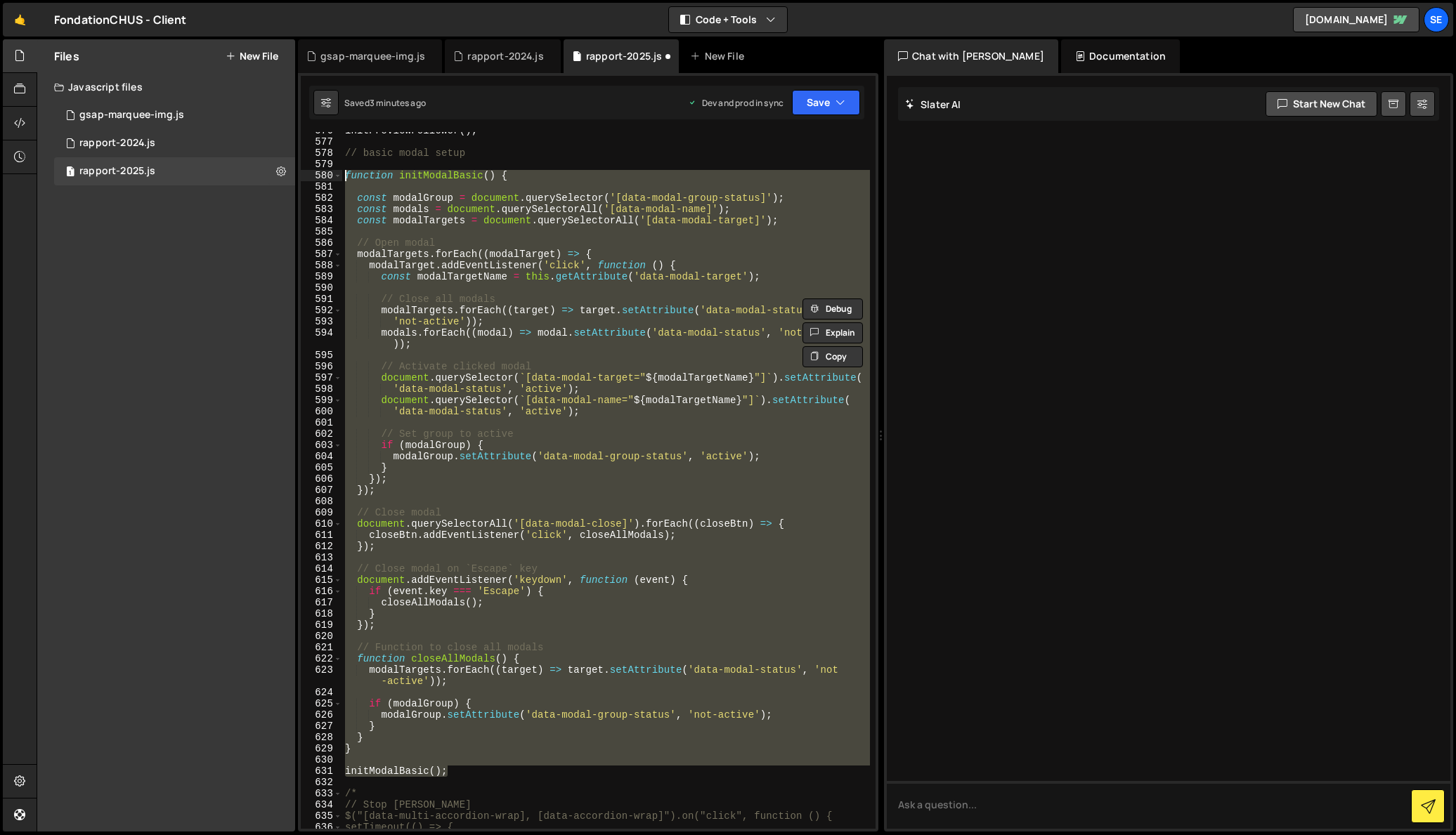
click at [679, 516] on div "initPreviewFollower ( ) ; // basic modal setup function initModalBasic ( ) { co…" at bounding box center [606, 480] width 527 height 697
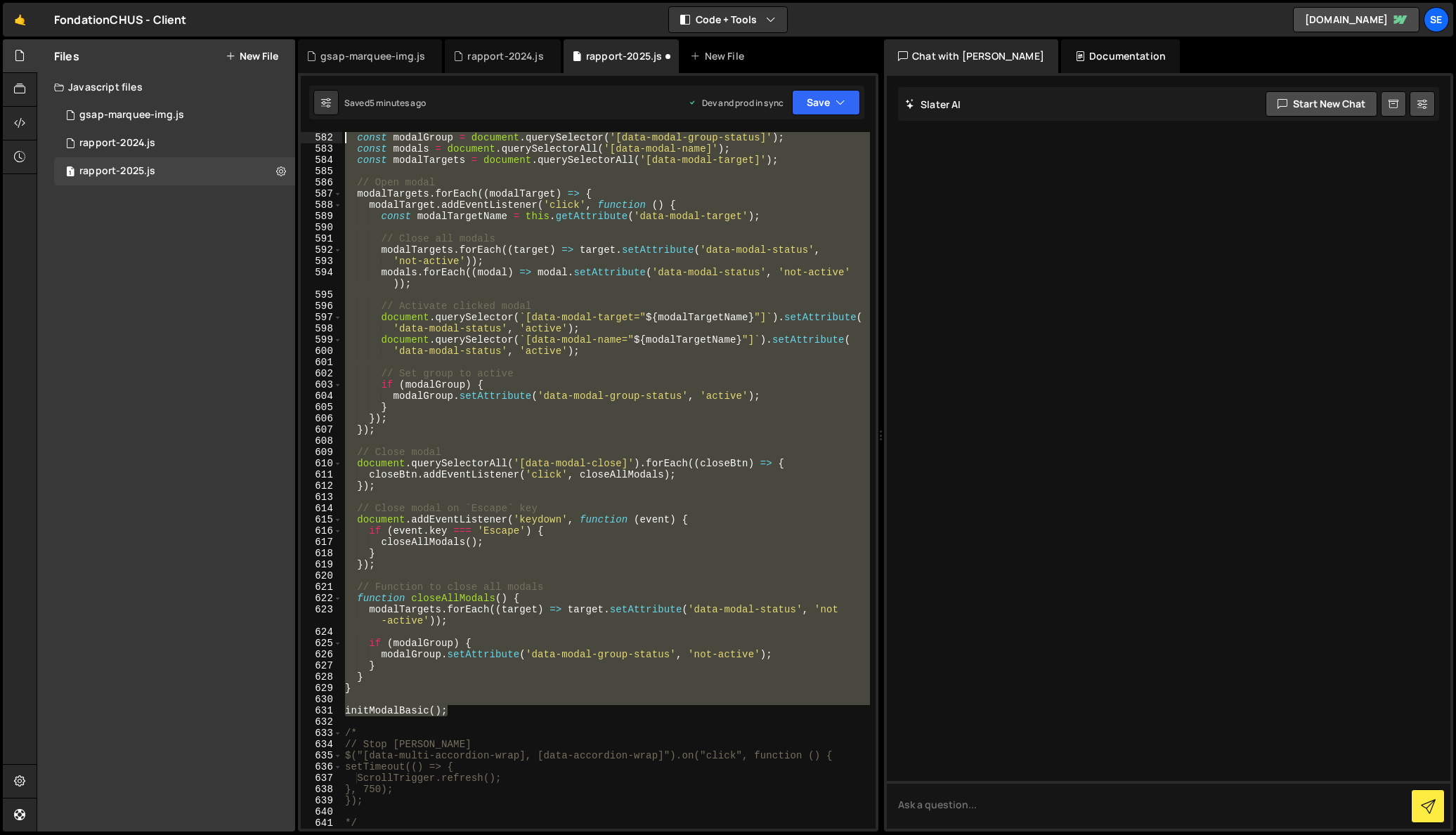
scroll to position [6329, 0]
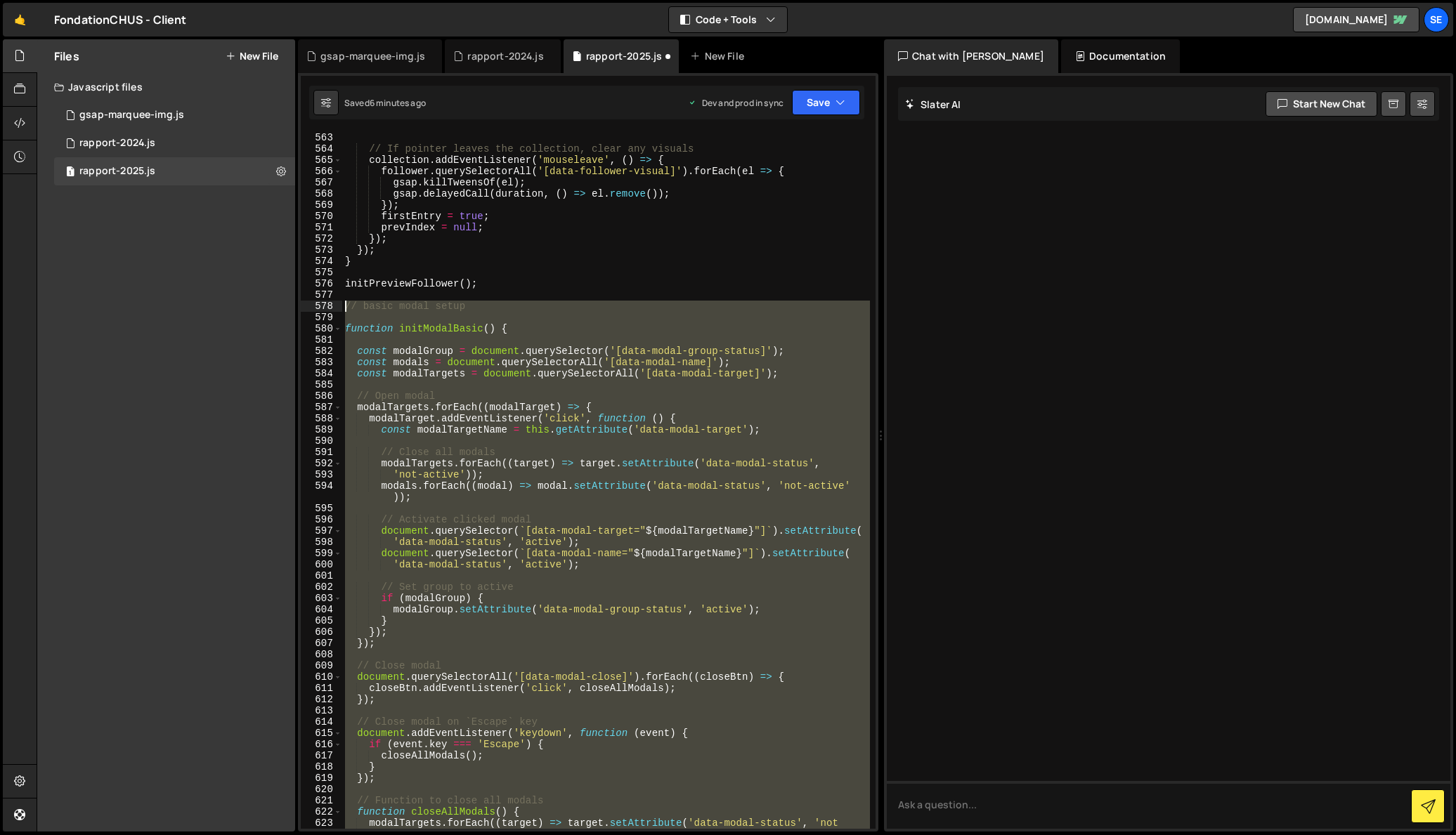
drag, startPoint x: 454, startPoint y: 706, endPoint x: 341, endPoint y: 307, distance: 414.7
click at [341, 307] on div "// Close modal 563 564 565 566 567 568 569 570 571 572 573 574 575 576 577 578 …" at bounding box center [588, 480] width 575 height 697
click at [580, 770] on div "// If pointer leaves the collection, clear any visuals collection . addEventLis…" at bounding box center [606, 480] width 527 height 697
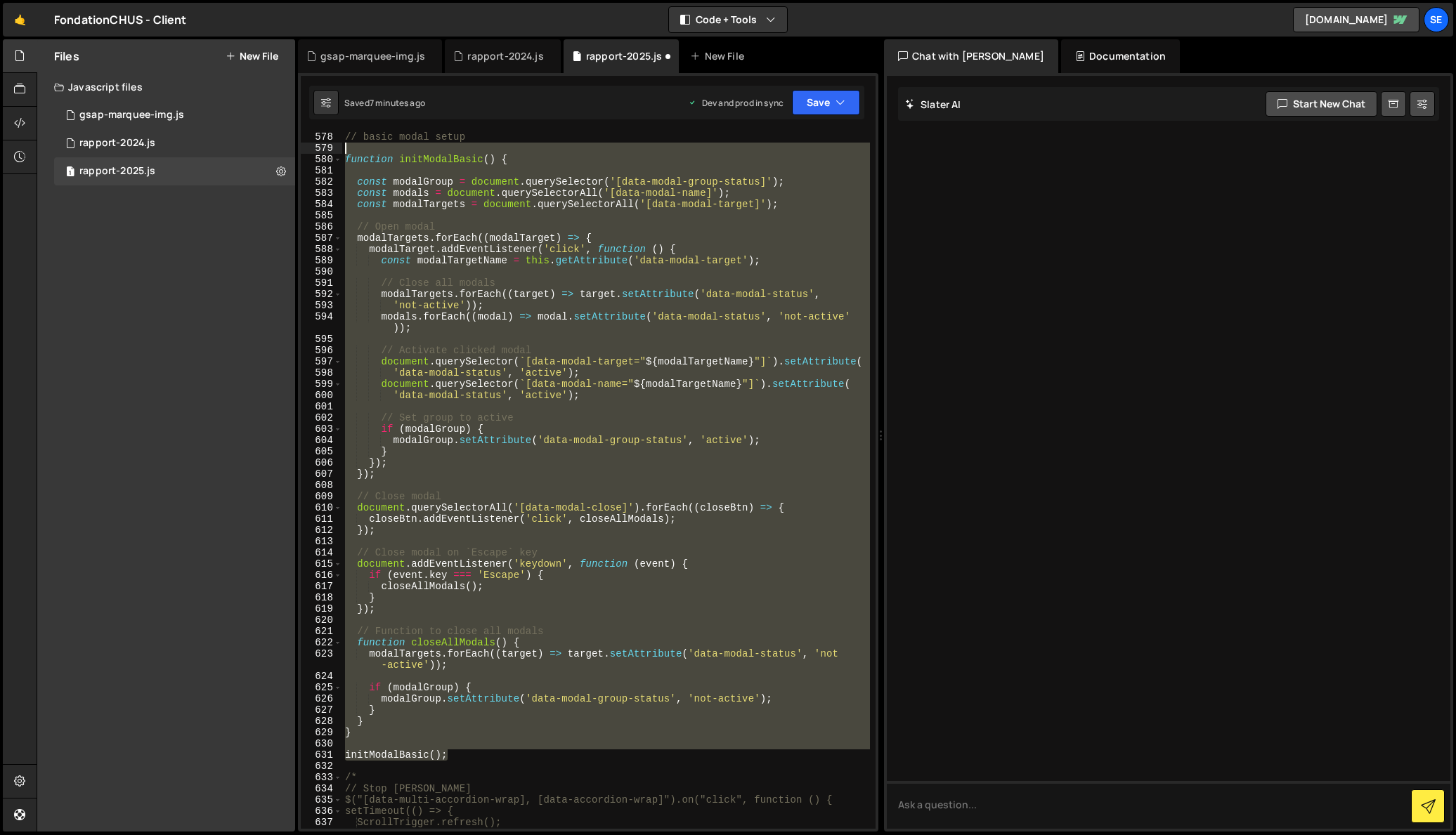
scroll to position [6497, 0]
drag, startPoint x: 480, startPoint y: 753, endPoint x: 340, endPoint y: 139, distance: 629.8
click at [340, 139] on div "} 578 579 580 581 582 583 584 585 586 587 588 589 590 591 592 593 594 595 596 5…" at bounding box center [588, 480] width 575 height 697
click at [470, 759] on div "// basic modal setup function initModalBasic ( ) { const modalGroup = document …" at bounding box center [606, 480] width 527 height 697
drag, startPoint x: 467, startPoint y: 758, endPoint x: 340, endPoint y: 140, distance: 630.9
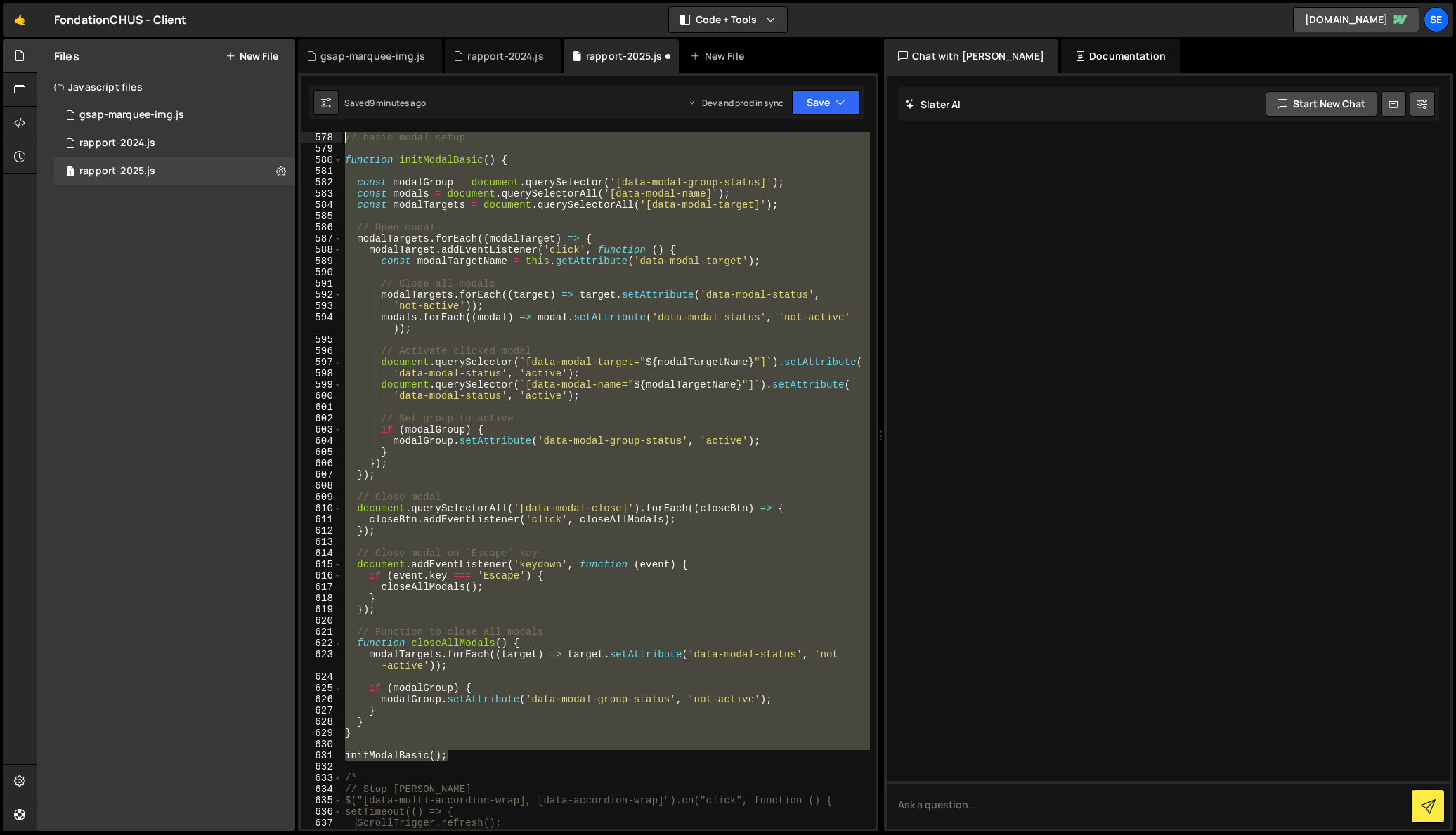
click at [340, 140] on div "initModalBasic(); 578 579 580 581 582 583 584 585 586 587 588 589 590 591 592 5…" at bounding box center [588, 480] width 575 height 697
paste textarea "initModalBasic();"
type textarea "initModalBasic();"
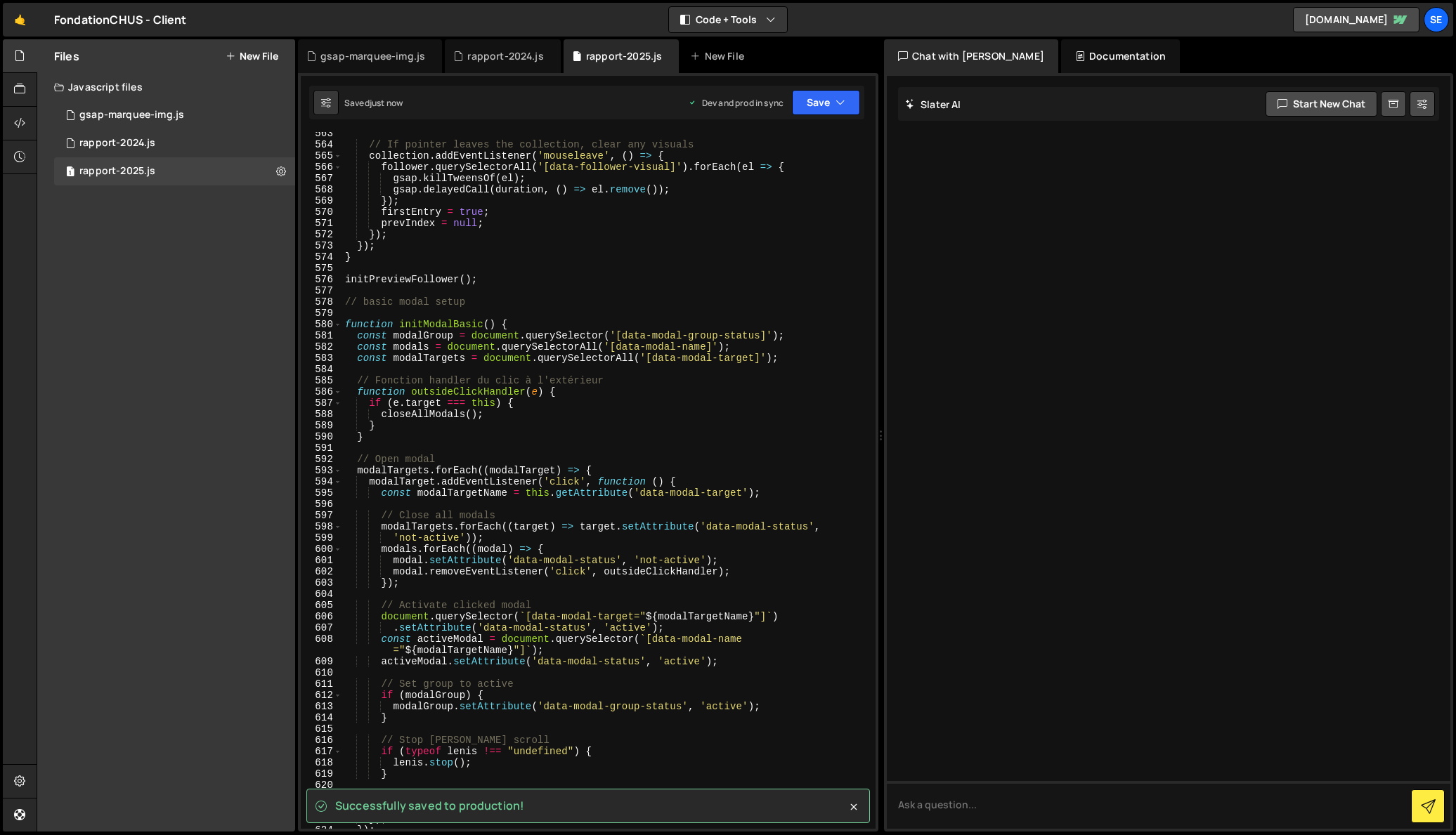
scroll to position [6330, 0]
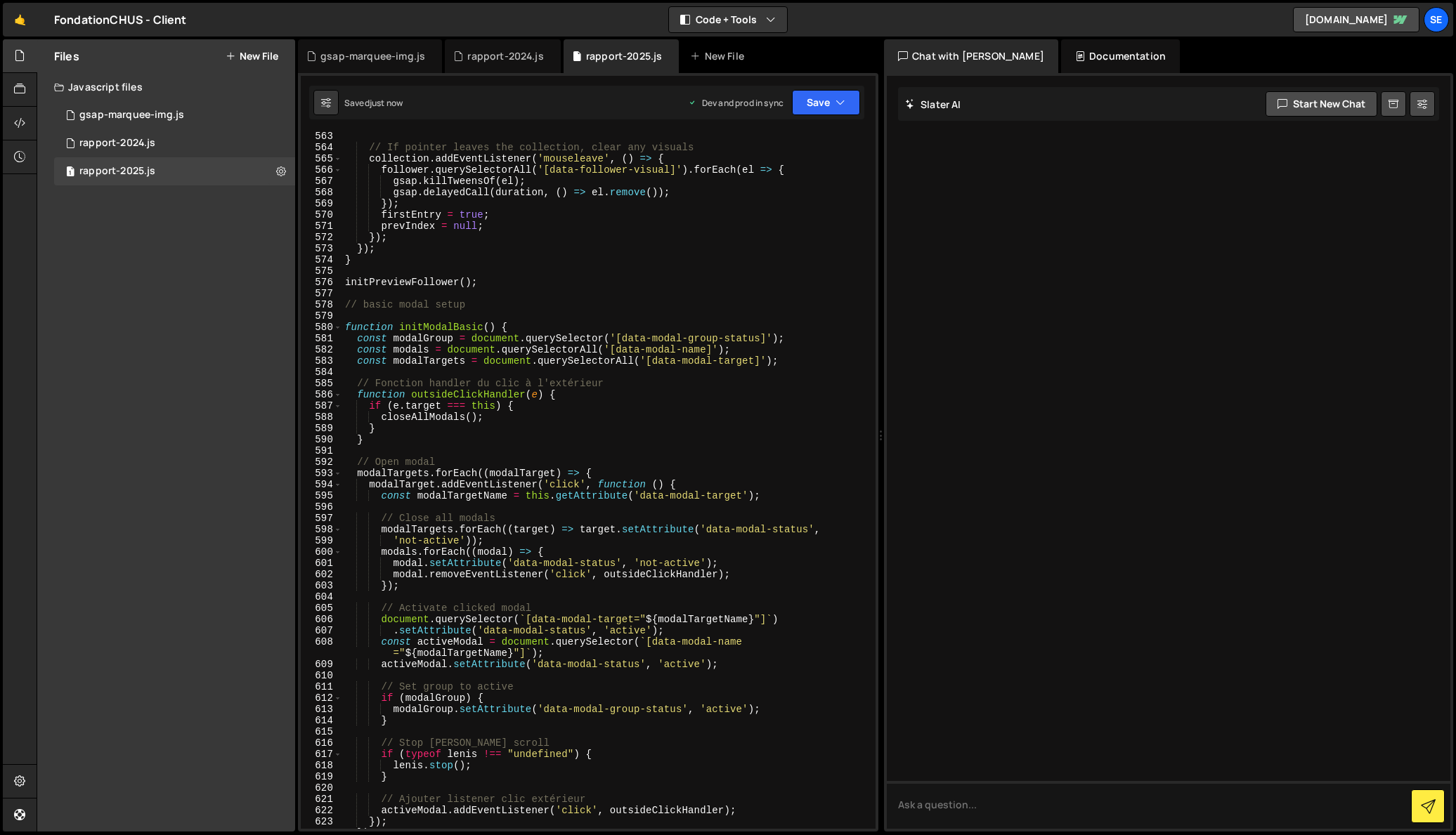
drag, startPoint x: 345, startPoint y: 305, endPoint x: 361, endPoint y: 326, distance: 26.4
click at [345, 305] on div "// If pointer leaves the collection, clear any visuals collection . addEventLis…" at bounding box center [606, 490] width 527 height 720
type textarea "// basic modal setup"
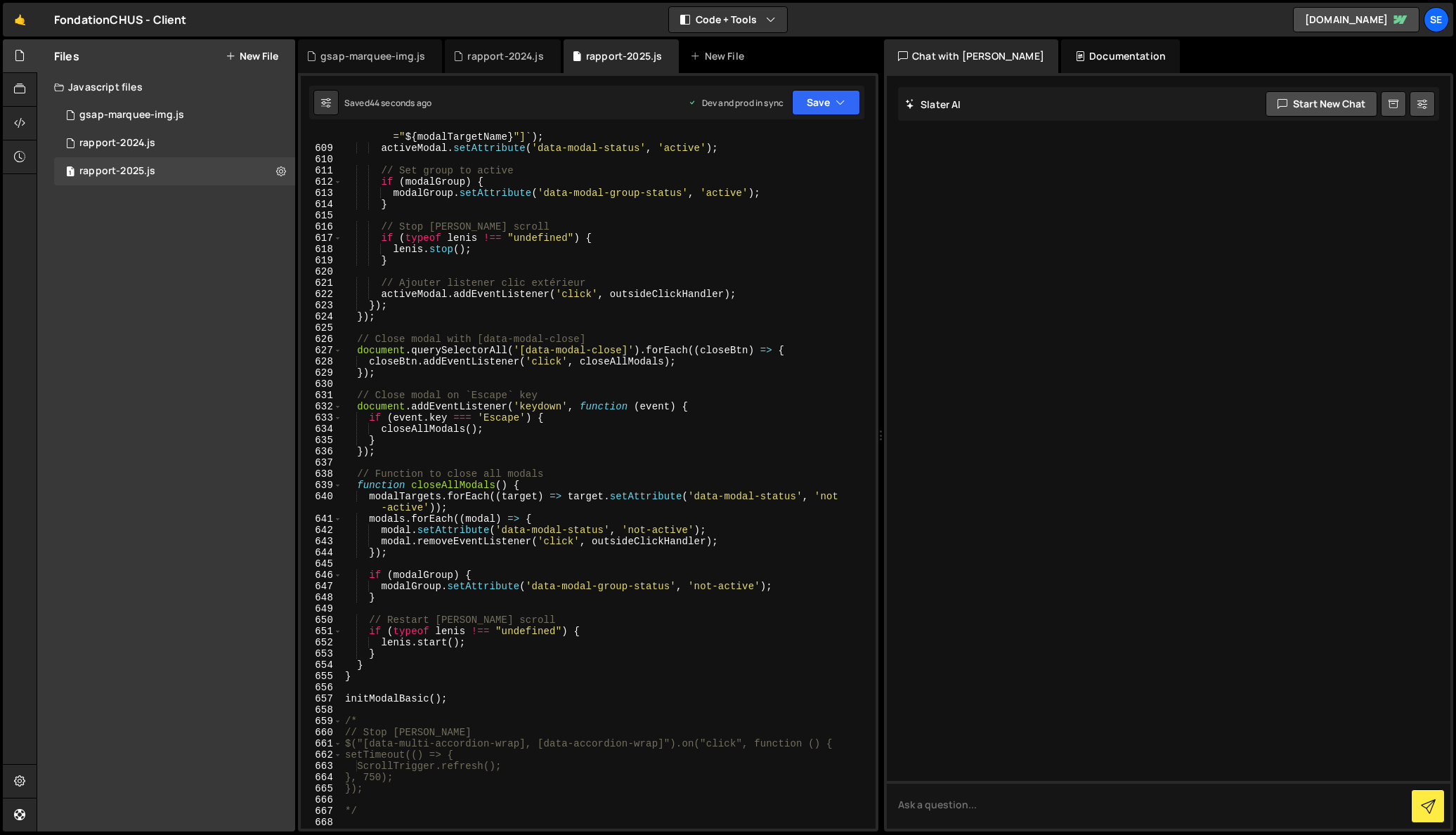
scroll to position [6848, 0]
drag, startPoint x: 471, startPoint y: 696, endPoint x: 366, endPoint y: 550, distance: 179.8
click at [366, 550] on div "const activeModal = document . querySelector ( ` [data-modal-name =" ${ modalTa…" at bounding box center [606, 484] width 527 height 731
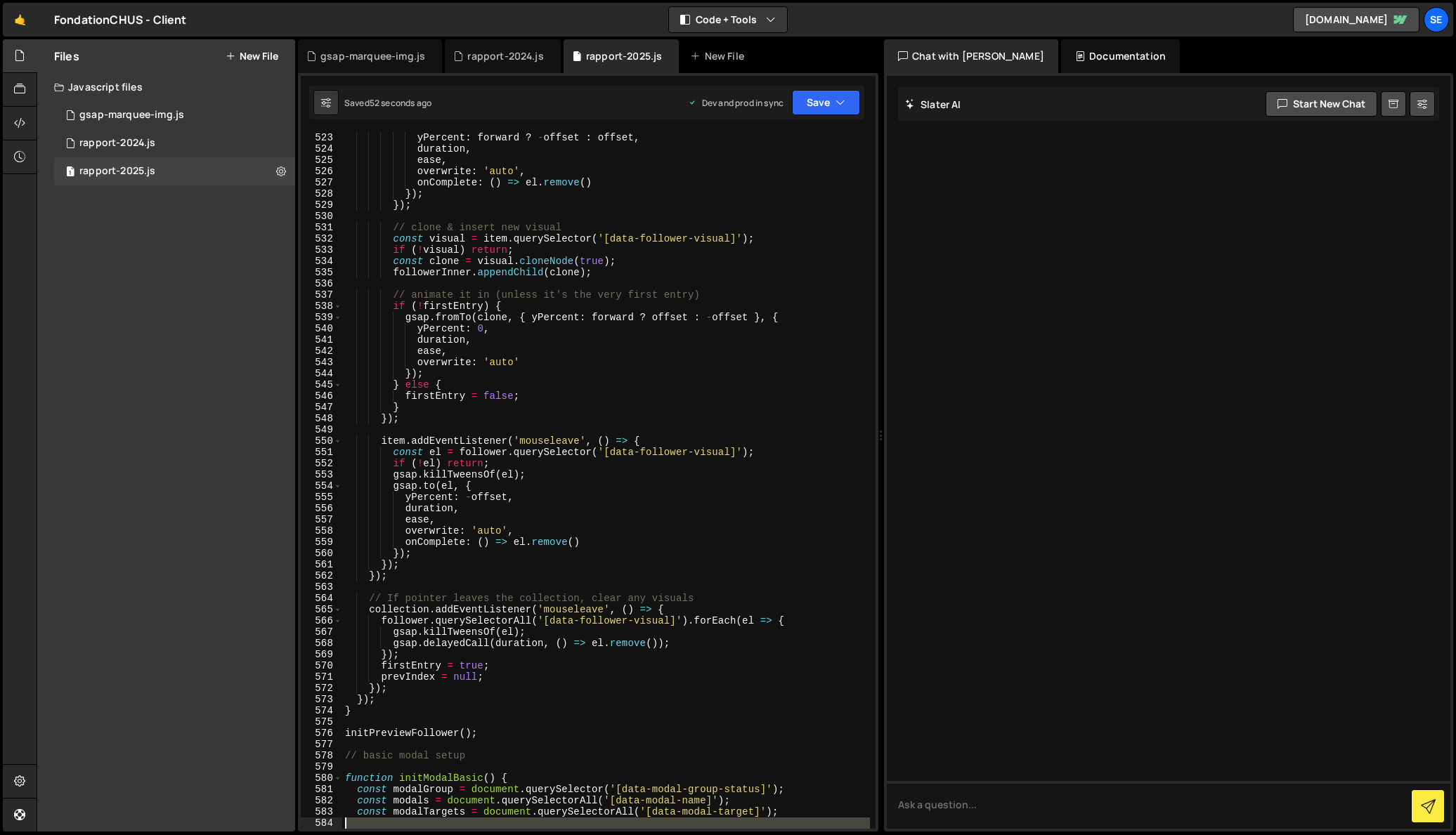
scroll to position [6419, 0]
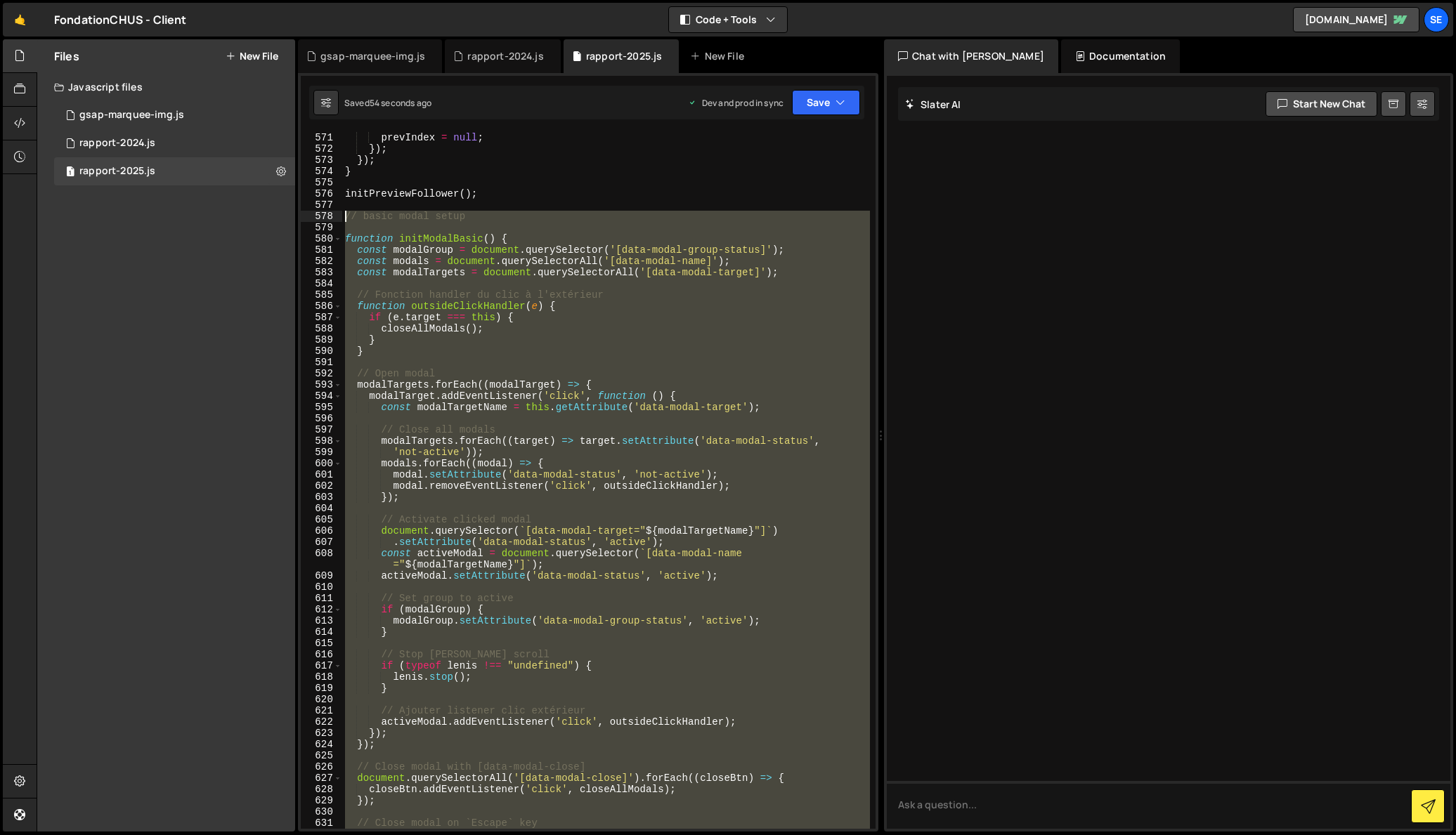
drag, startPoint x: 466, startPoint y: 703, endPoint x: 313, endPoint y: 216, distance: 510.5
click at [314, 216] on div "initModalBasic(); 571 572 573 574 575 576 577 578 579 580 581 582 583 584 585 5…" at bounding box center [588, 480] width 575 height 697
paste textarea "initModalBasic();"
type textarea "initModalBasic();"
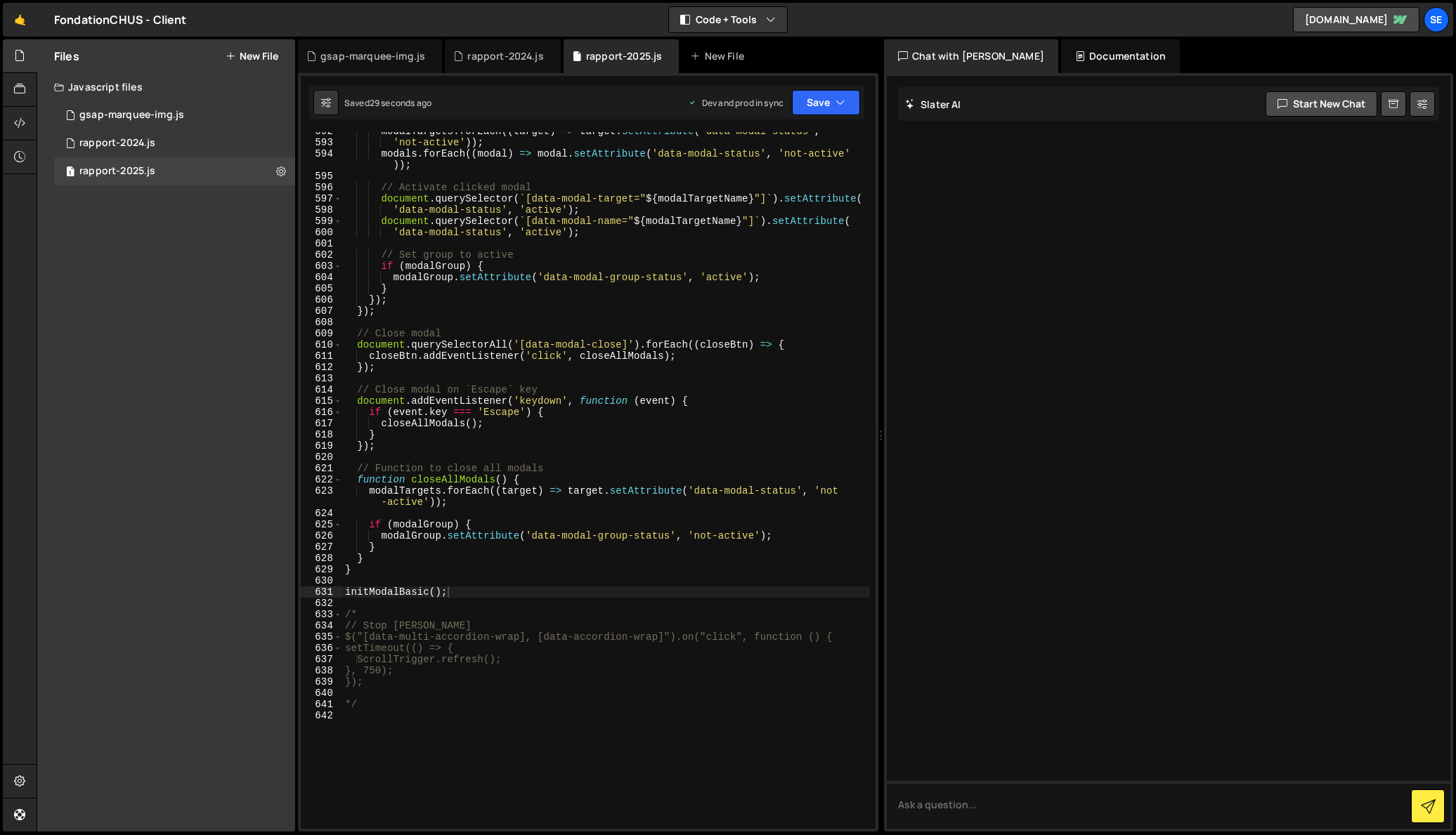
scroll to position [6712, 0]
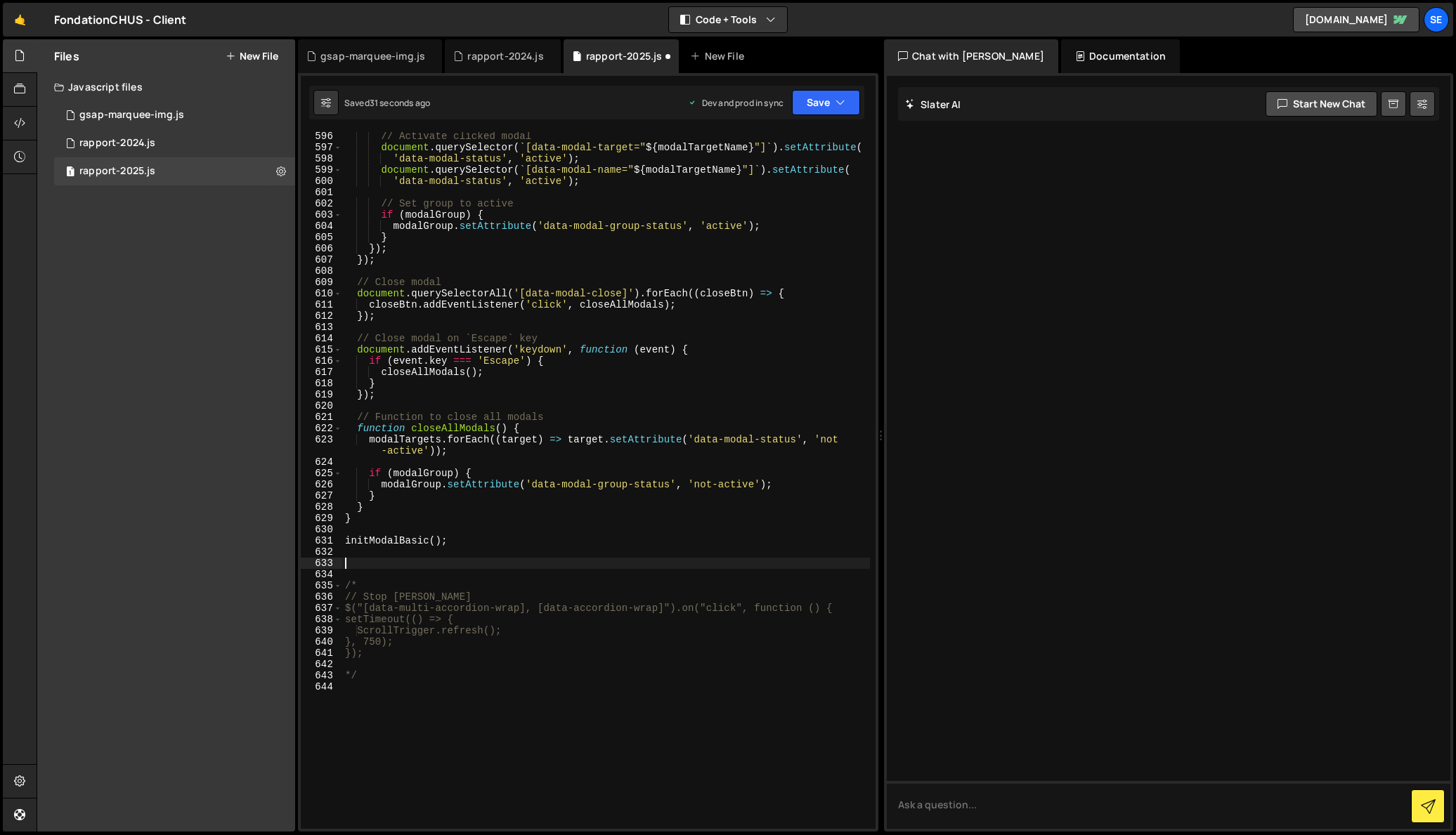
paste textarea "}"
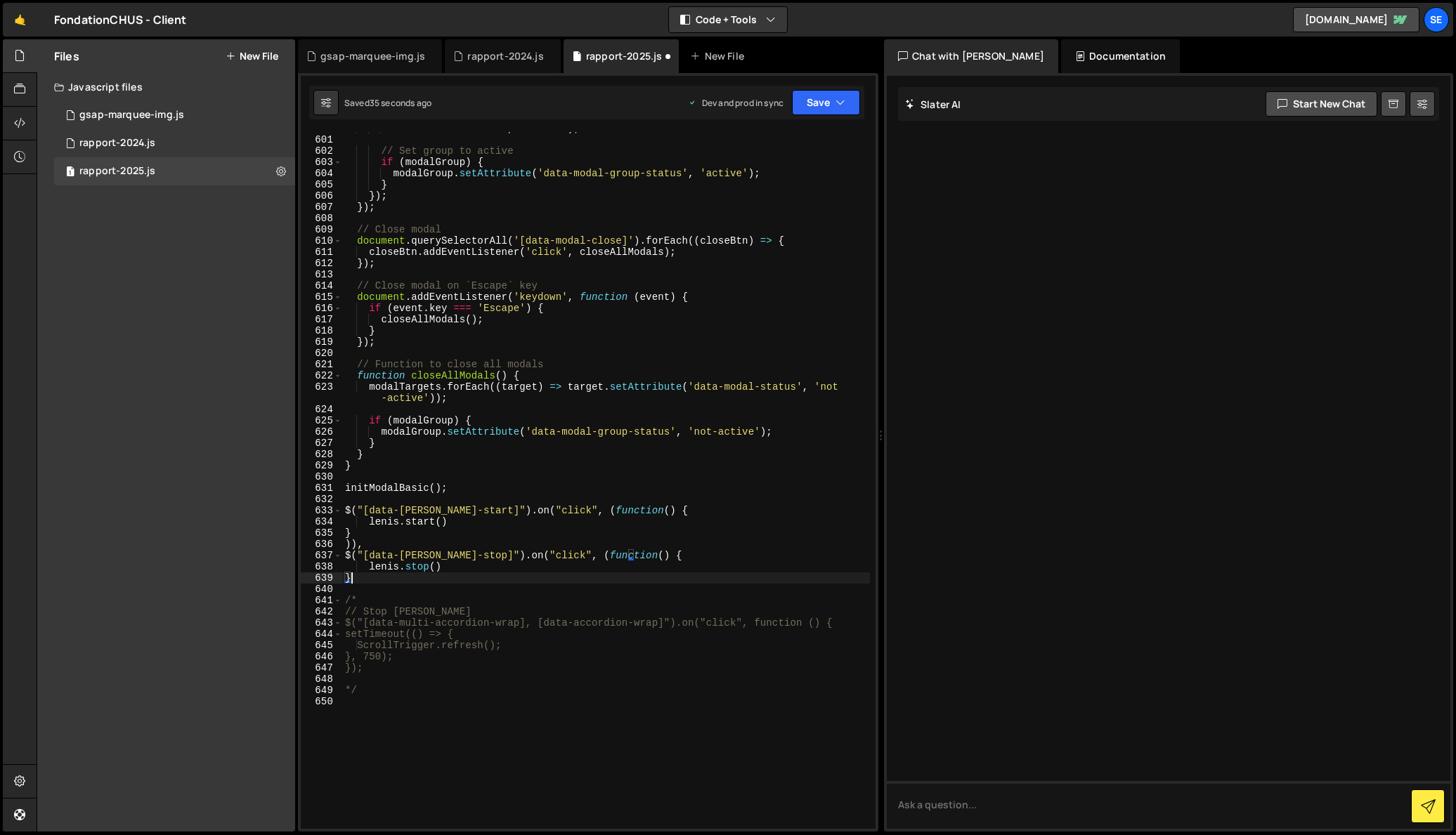
scroll to position [6765, 0]
drag, startPoint x: 465, startPoint y: 511, endPoint x: 371, endPoint y: 509, distance: 94.0
click at [371, 509] on div "'data-modal-status' , 'active' ) ; // Set group to active if ( modalGroup ) { m…" at bounding box center [606, 483] width 527 height 720
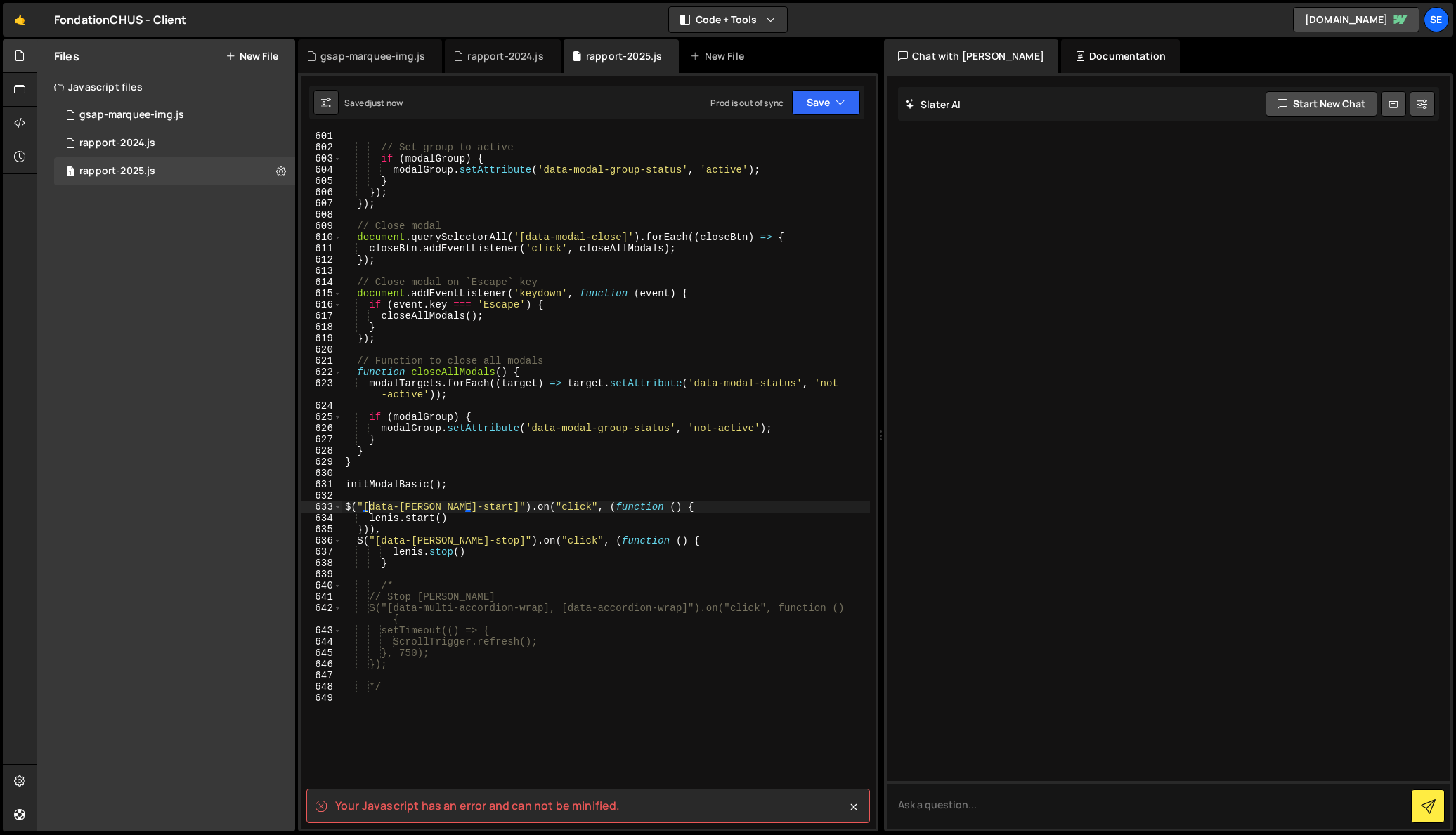
scroll to position [6764, 0]
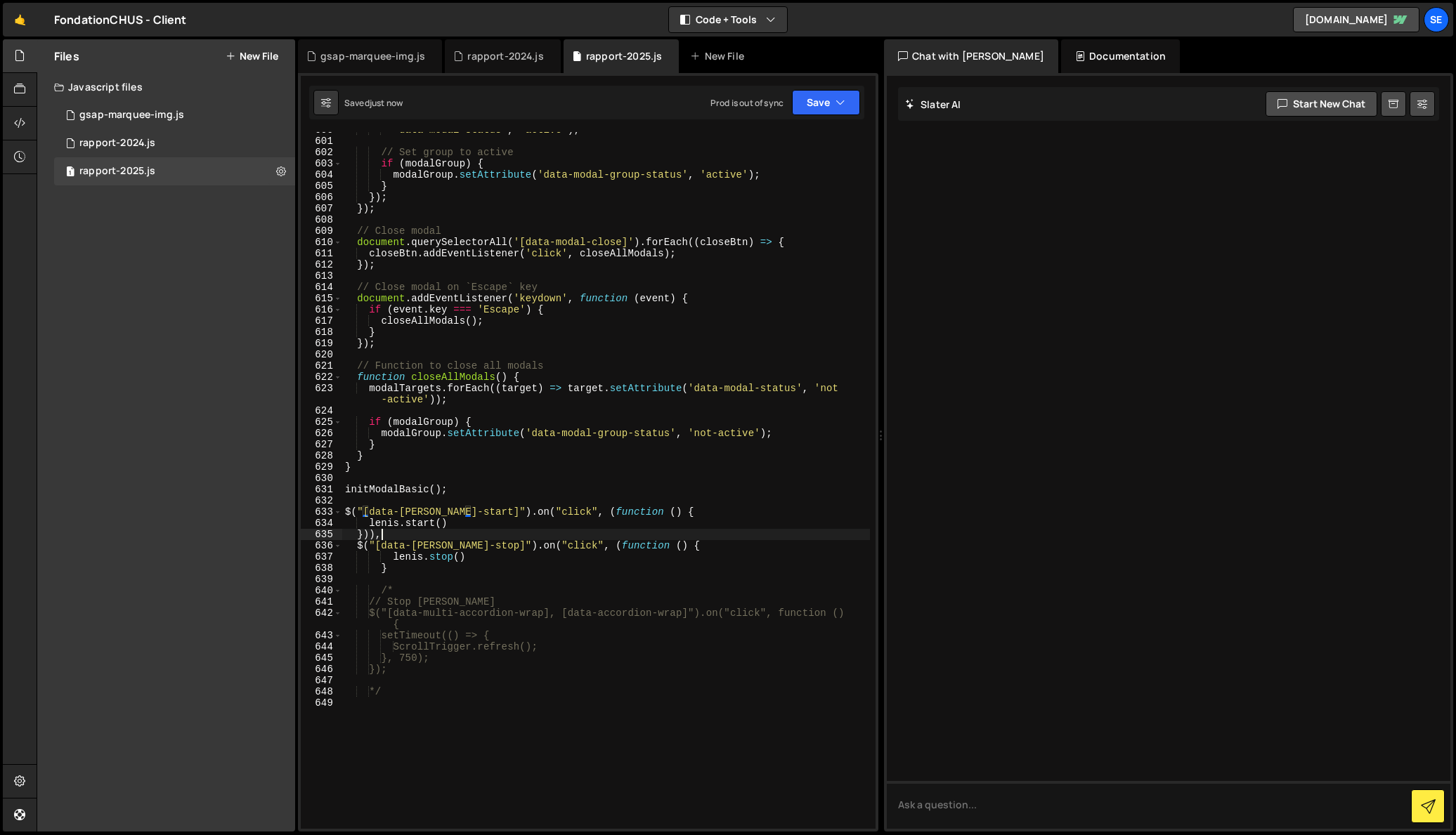
drag, startPoint x: 394, startPoint y: 539, endPoint x: 416, endPoint y: 541, distance: 22.1
click at [399, 537] on div "'data-modal-status' , 'active' ) ; // Set group to active if ( modalGroup ) { m…" at bounding box center [606, 484] width 527 height 720
type textarea "})),"
drag, startPoint x: 366, startPoint y: 532, endPoint x: 385, endPoint y: 536, distance: 19.4
click at [373, 532] on div "'data-modal-status' , 'active' ) ; // Set group to active if ( modalGroup ) { m…" at bounding box center [606, 484] width 527 height 720
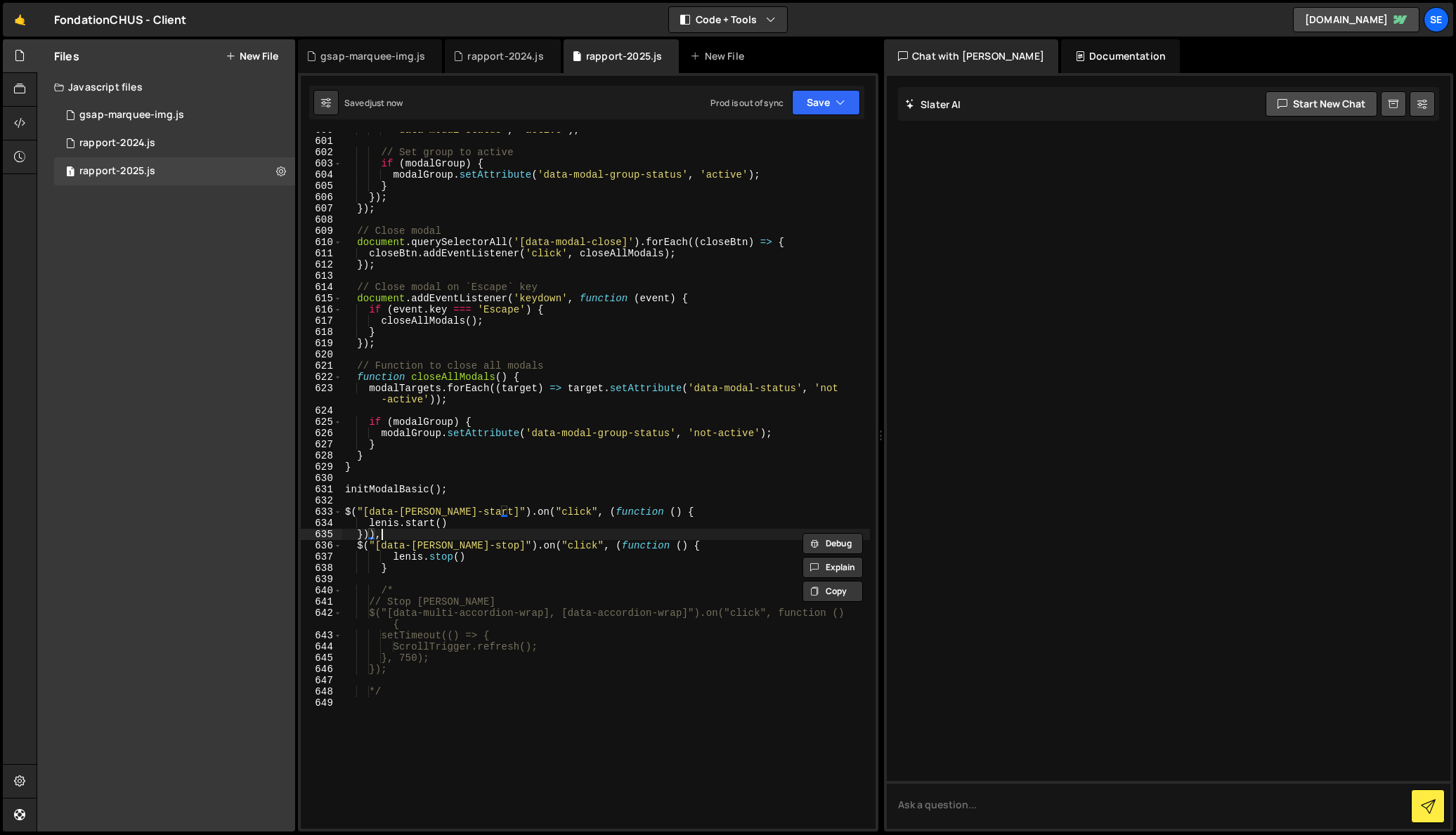
drag, startPoint x: 384, startPoint y: 534, endPoint x: 391, endPoint y: 535, distance: 7.1
click at [389, 535] on div "'data-modal-status' , 'active' ) ; // Set group to active if ( modalGroup ) { m…" at bounding box center [606, 484] width 527 height 720
click at [396, 575] on div "'data-modal-status' , 'active' ) ; // Set group to active if ( modalGroup ) { m…" at bounding box center [606, 484] width 527 height 720
click at [398, 536] on div "'data-modal-status' , 'active' ) ; // Set group to active if ( modalGroup ) { m…" at bounding box center [606, 484] width 527 height 720
click at [454, 525] on div "'data-modal-status' , 'active' ) ; // Set group to active if ( modalGroup ) { m…" at bounding box center [606, 484] width 527 height 720
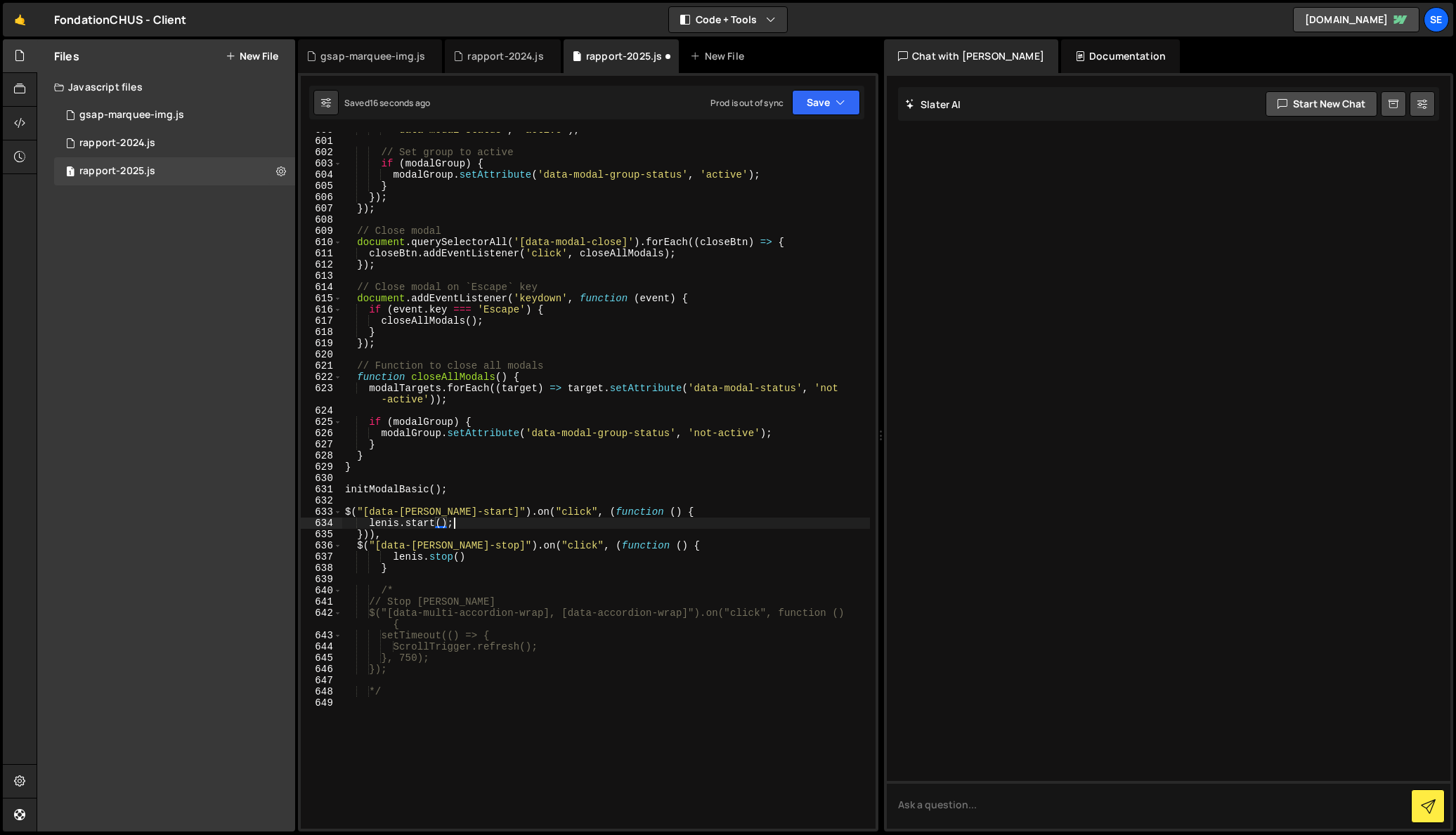
scroll to position [0, 6]
click at [471, 561] on div "'data-modal-status' , 'active' ) ; // Set group to active if ( modalGroup ) { m…" at bounding box center [606, 484] width 527 height 720
click at [392, 570] on div "'data-modal-status' , 'active' ) ; // Set group to active if ( modalGroup ) { m…" at bounding box center [606, 484] width 527 height 720
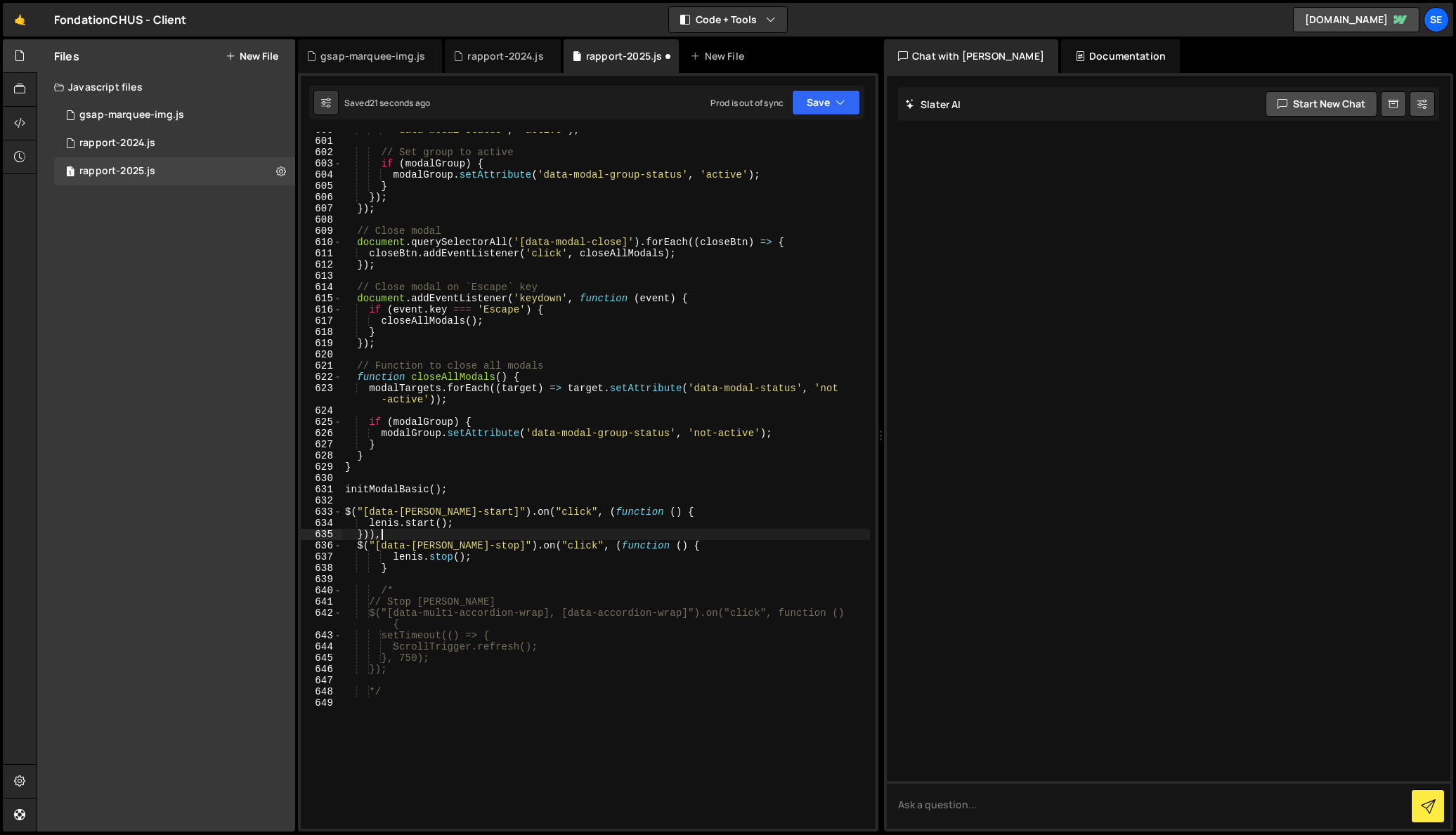
click at [380, 535] on div "'data-modal-status' , 'active' ) ; // Set group to active if ( modalGroup ) { m…" at bounding box center [606, 484] width 527 height 720
drag, startPoint x: 376, startPoint y: 534, endPoint x: 369, endPoint y: 534, distance: 7.0
click at [369, 534] on div "'data-modal-status' , 'active' ) ; // Set group to active if ( modalGroup ) { m…" at bounding box center [606, 484] width 527 height 720
click at [386, 536] on div "'data-modal-status' , 'active' ) ; // Set group to active if ( modalGroup ) { m…" at bounding box center [606, 484] width 527 height 720
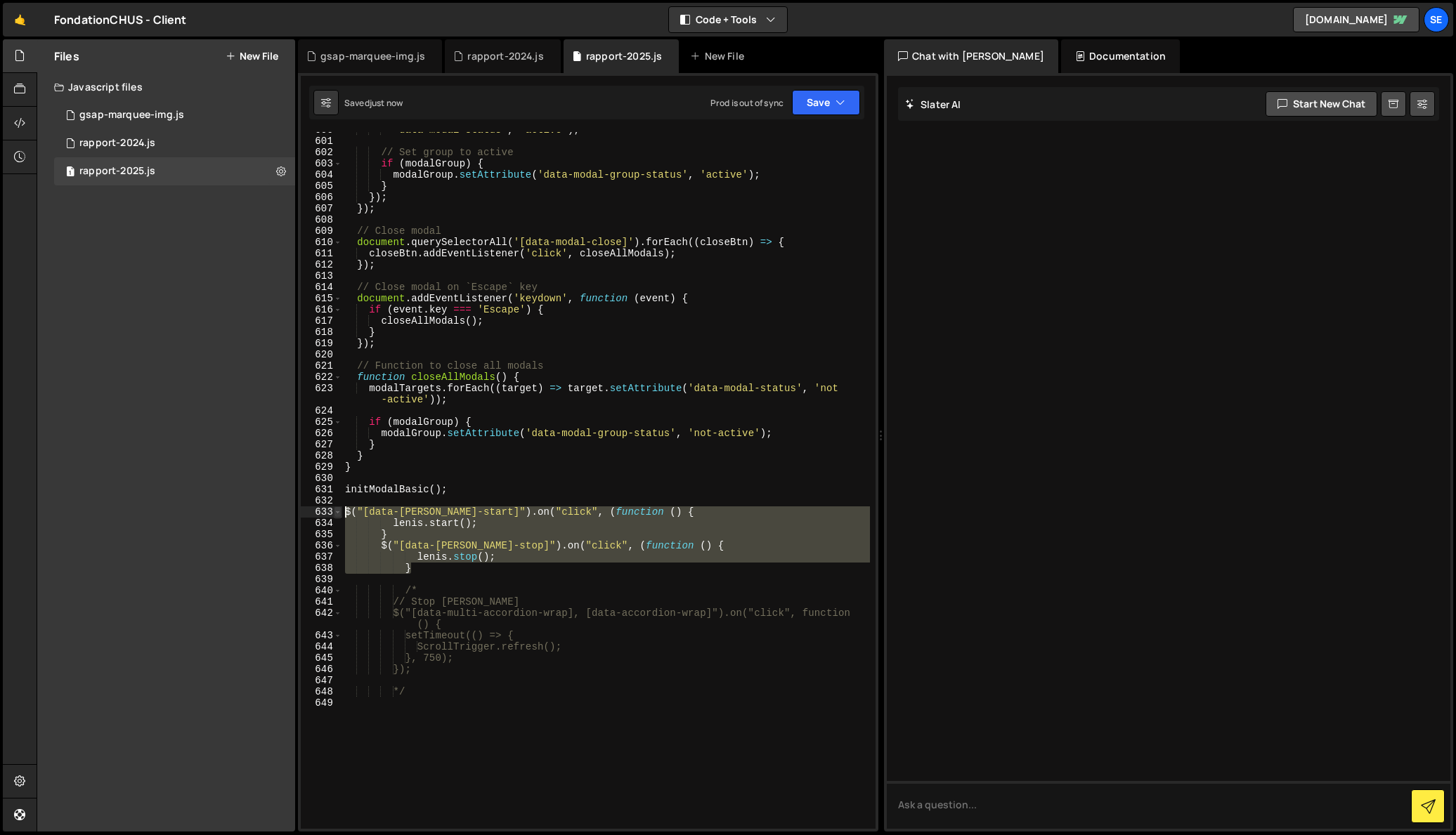
drag, startPoint x: 438, startPoint y: 574, endPoint x: 337, endPoint y: 510, distance: 119.6
click at [337, 510] on div "} 600 601 602 603 604 605 606 607 608 609 610 611 612 613 614 615 616 617 618 6…" at bounding box center [588, 480] width 575 height 697
click at [830, 521] on button "Debug" at bounding box center [832, 521] width 60 height 21
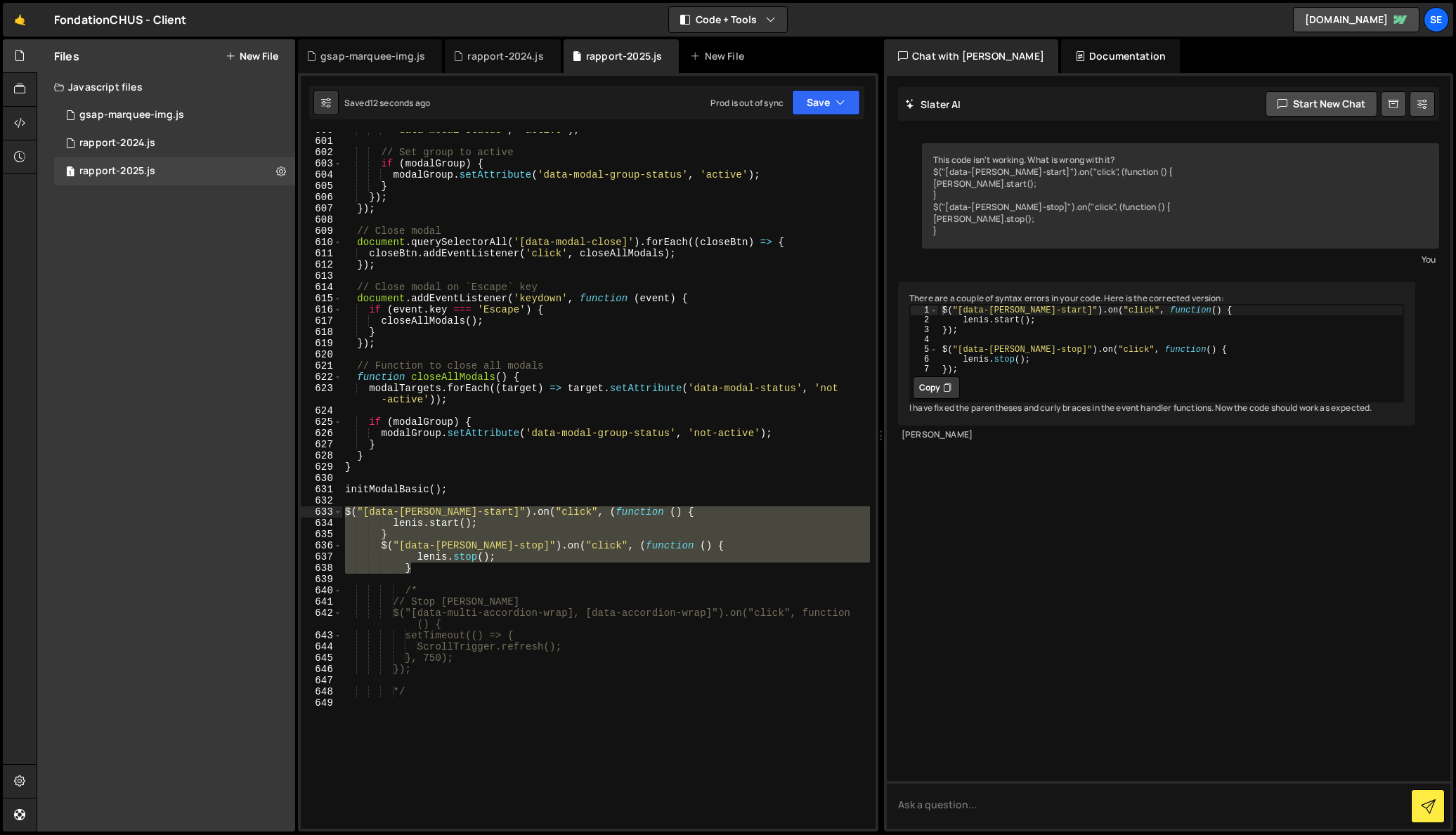
click at [930, 397] on button "Copy" at bounding box center [936, 388] width 47 height 22
drag, startPoint x: 493, startPoint y: 561, endPoint x: 480, endPoint y: 560, distance: 13.0
click at [494, 560] on div "'data-modal-status' , 'active' ) ; // Set group to active if ( modalGroup ) { m…" at bounding box center [606, 480] width 527 height 697
drag, startPoint x: 409, startPoint y: 561, endPoint x: 335, endPoint y: 513, distance: 88.2
click at [335, 513] on div "lenis.stop(); 600 601 602 603 604 605 606 607 608 609 610 611 612 613 614 615 6…" at bounding box center [588, 480] width 575 height 697
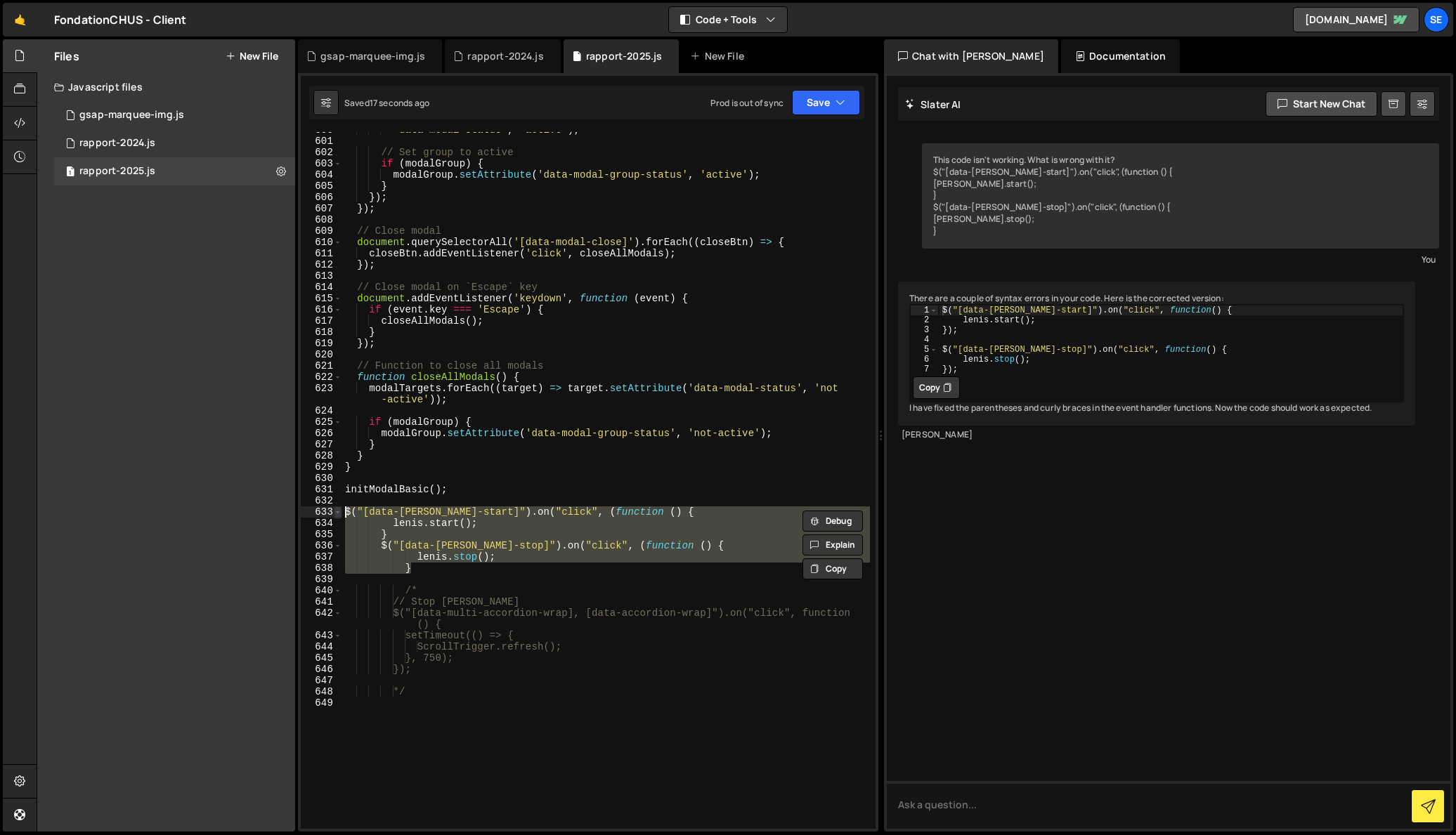
paste textarea "}"
type textarea "});"
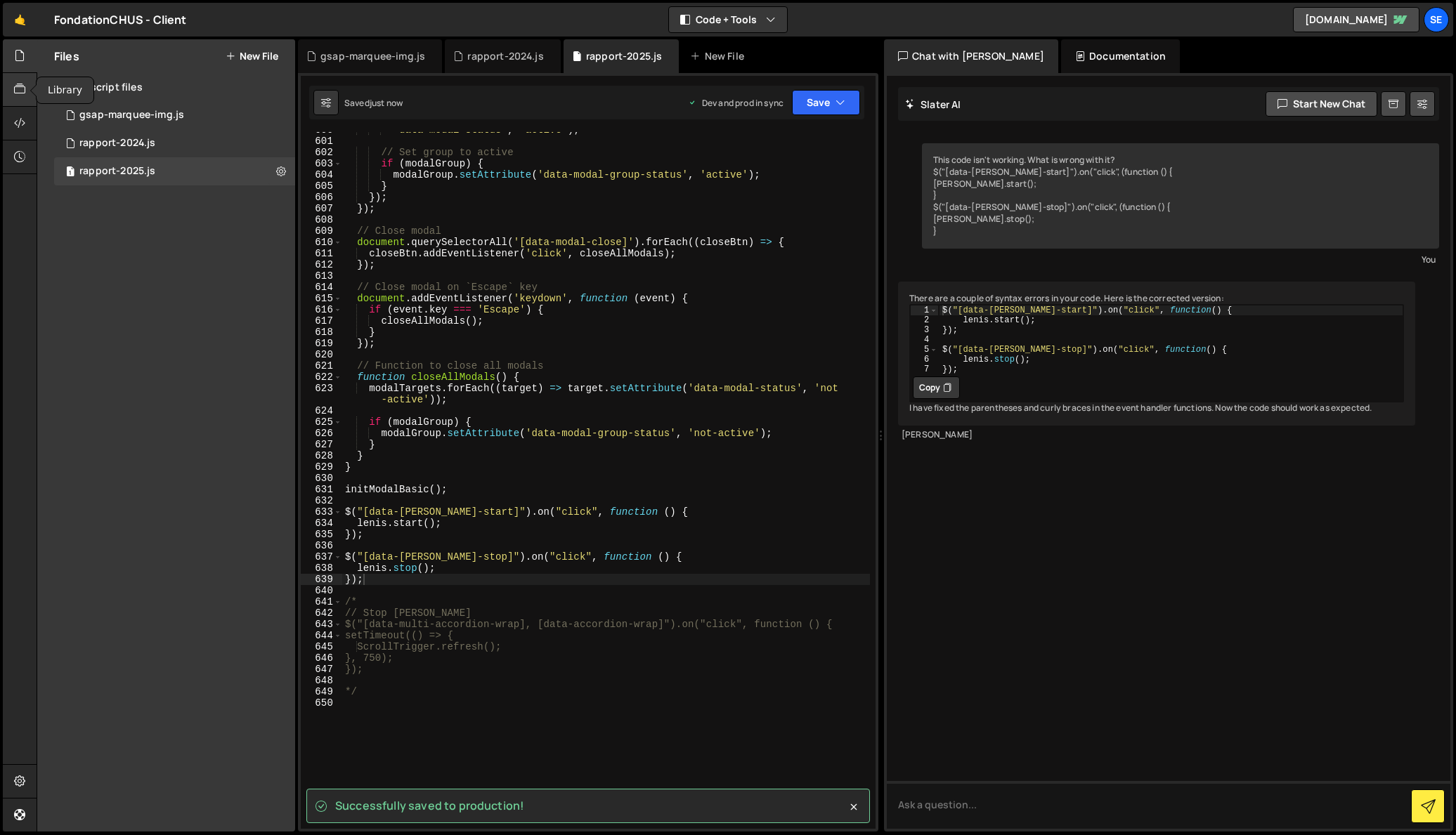
click at [16, 88] on icon at bounding box center [20, 89] width 11 height 15
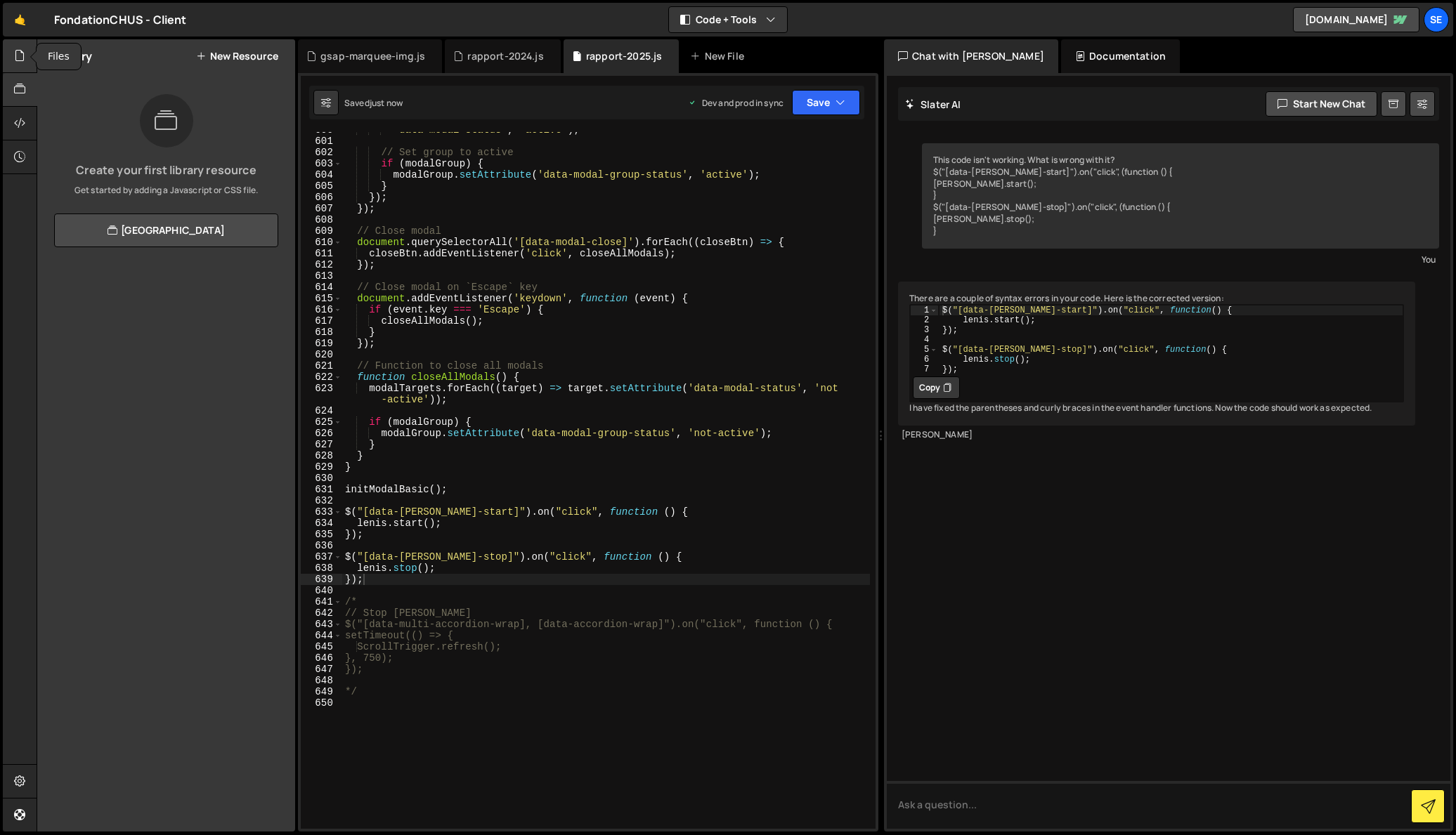
click at [20, 59] on icon at bounding box center [20, 55] width 11 height 15
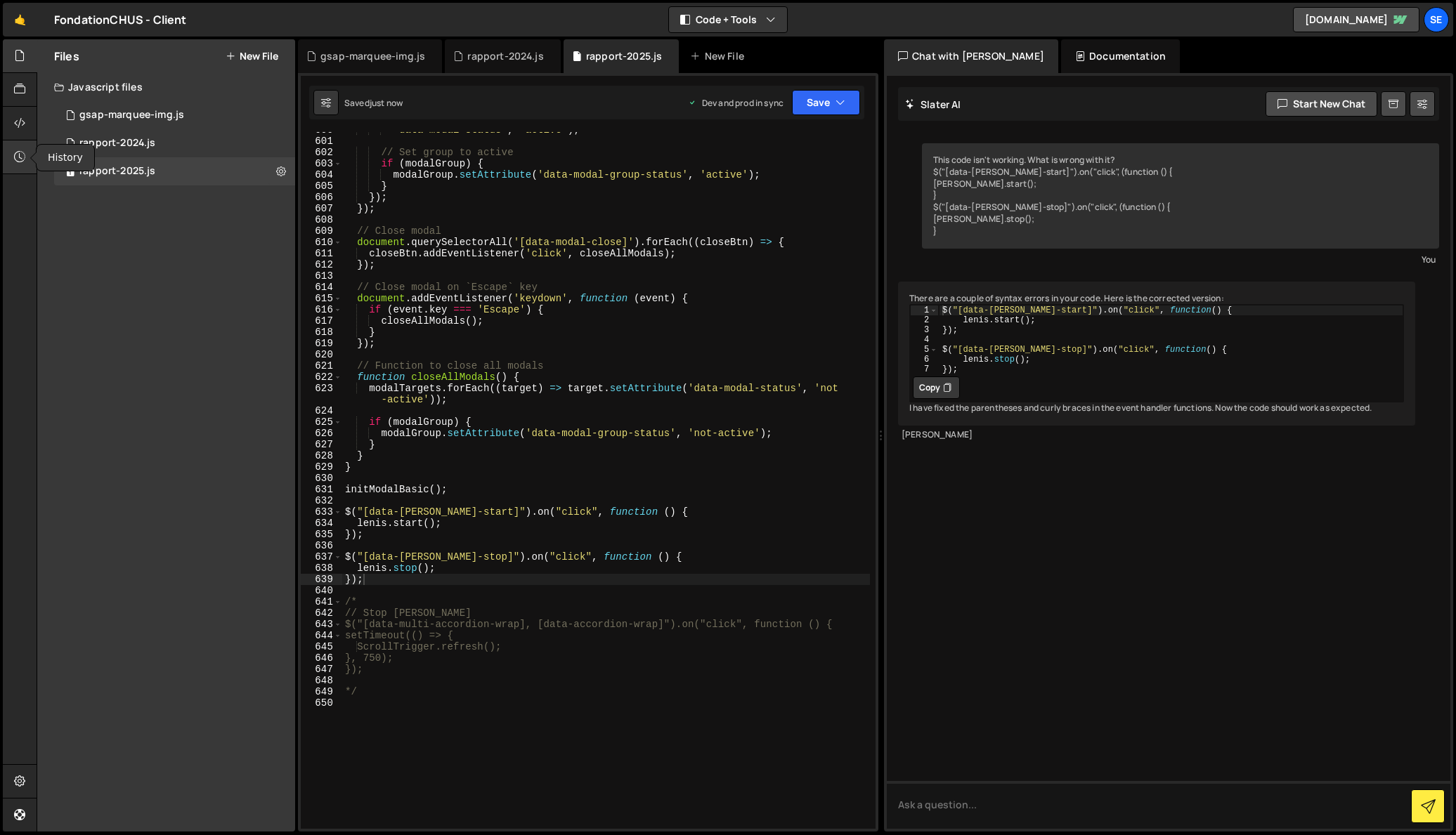
click at [18, 158] on icon at bounding box center [20, 157] width 11 height 15
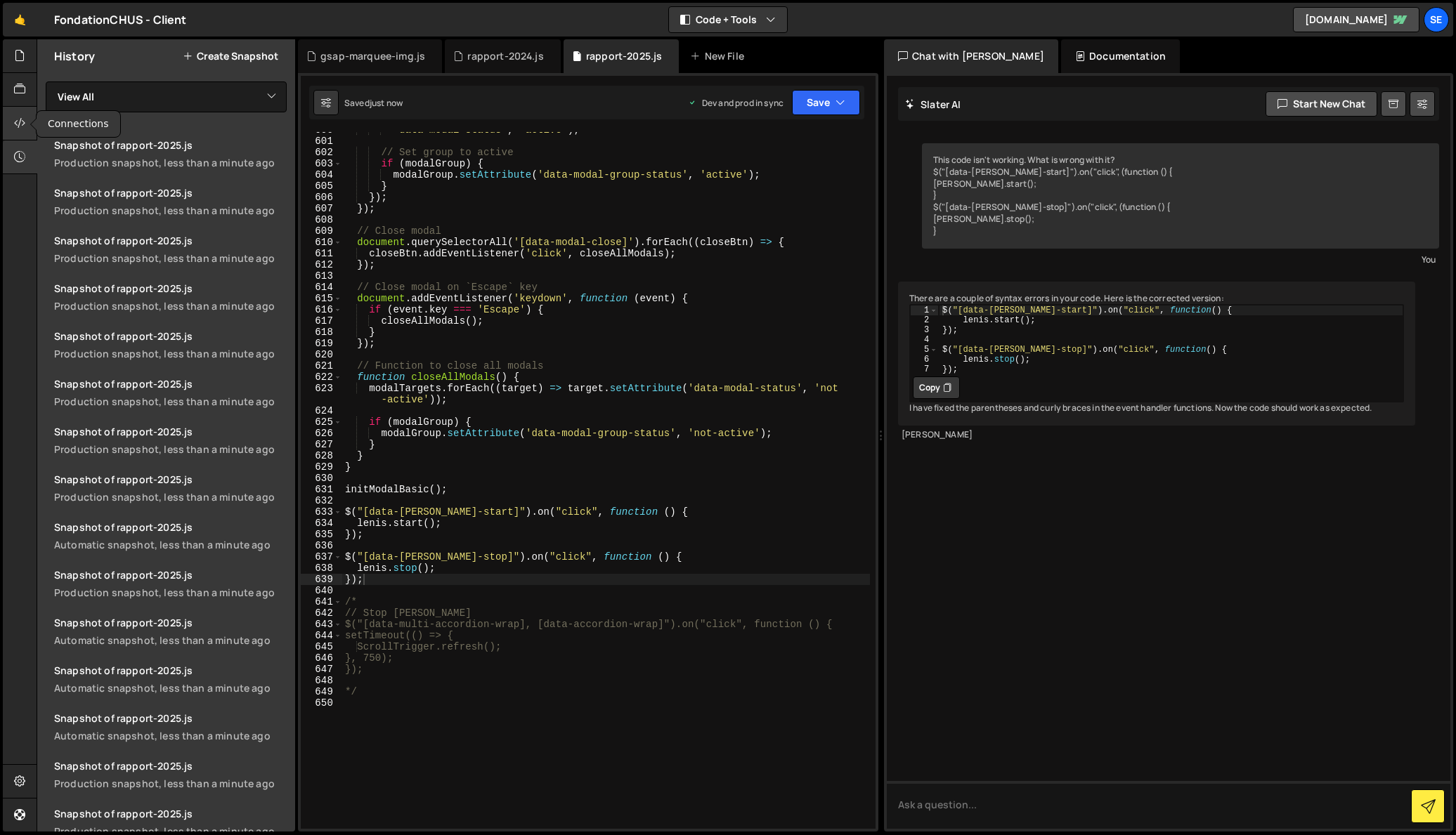
click at [17, 120] on icon at bounding box center [20, 122] width 11 height 15
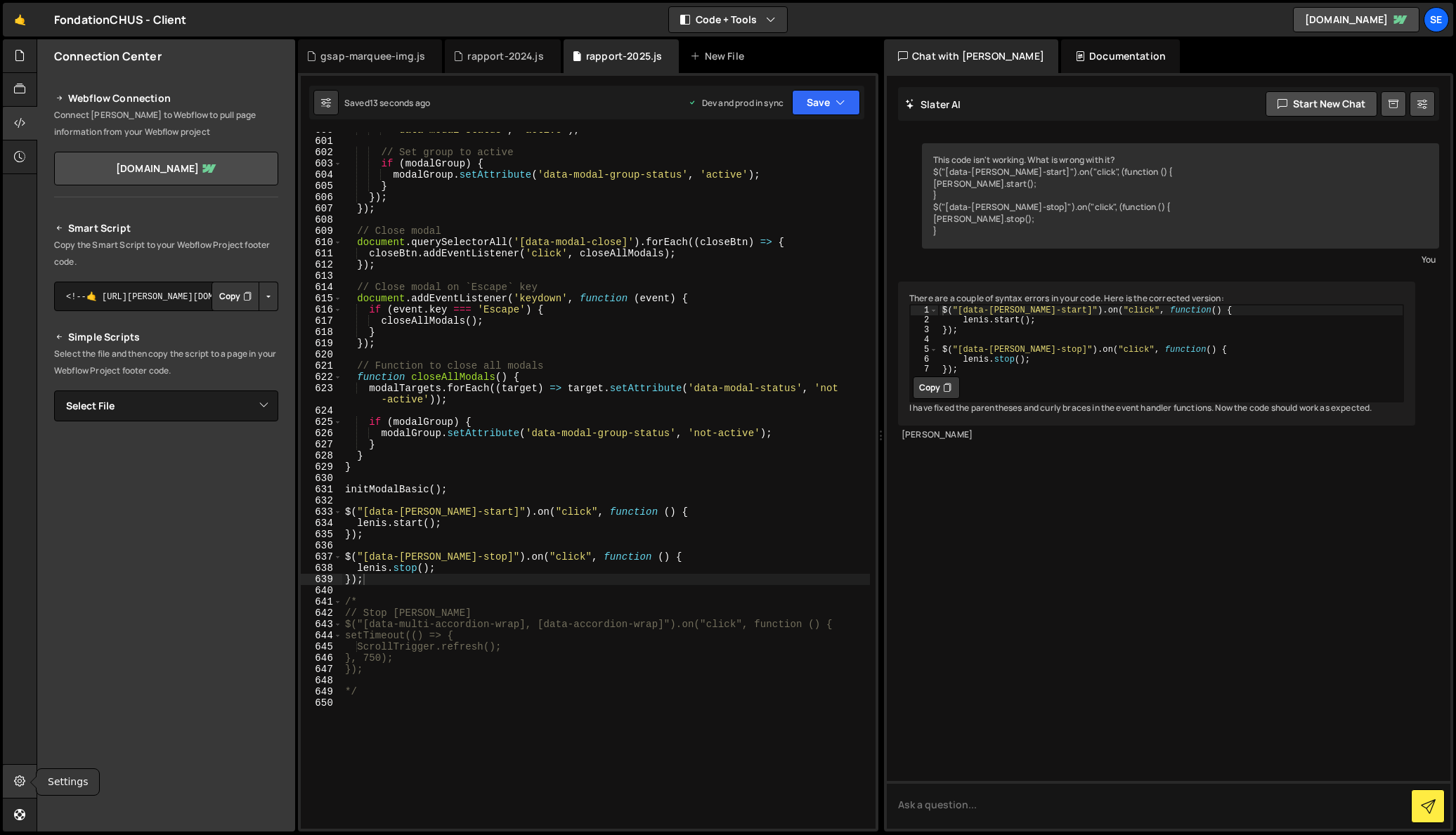
click at [28, 784] on div at bounding box center [20, 781] width 34 height 33
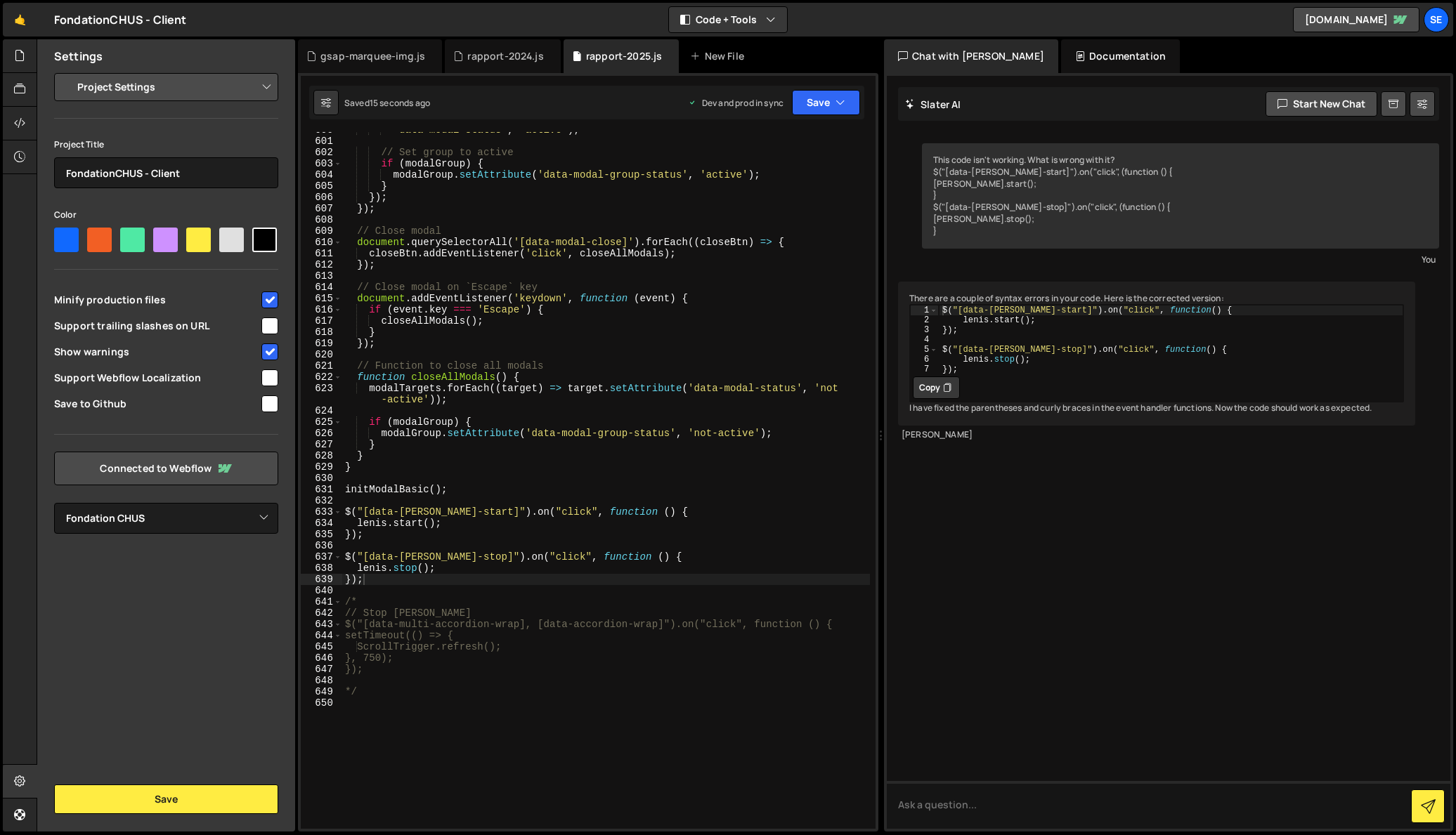
click at [175, 92] on select "Project Settings Code Editor Settings Chat Settings" at bounding box center [168, 87] width 206 height 31
click at [164, 94] on select "Project Settings Code Editor Settings Chat Settings" at bounding box center [168, 87] width 206 height 31
select select "chat"
click at [66, 72] on select "Project Settings Code Editor Settings Chat Settings" at bounding box center [168, 87] width 206 height 31
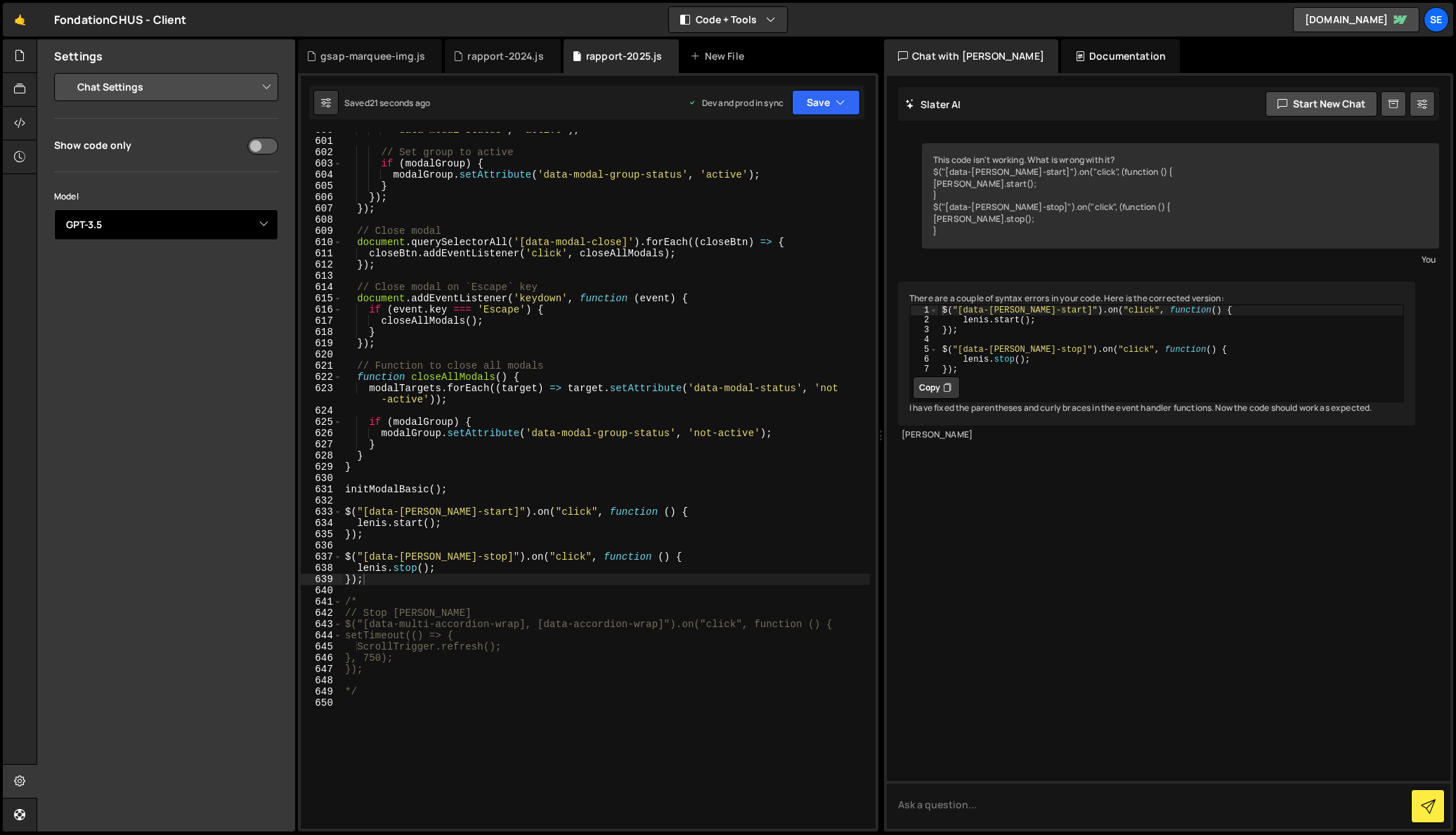
click at [123, 225] on select "Select Model GPT-3.5 GPT-4o mini GPT-4o (Pro) GPT-4.1 (Pro)" at bounding box center [166, 225] width 224 height 31
select select "gpt-4.1"
click at [54, 210] on select "Select Model GPT-3.5 GPT-4o mini GPT-4o (Pro) GPT-4.1 (Pro)" at bounding box center [166, 225] width 224 height 31
click at [149, 383] on div "Settings Project Settings Code Editor Settings Chat Settings Project Title Fond…" at bounding box center [166, 435] width 258 height 793
click at [18, 57] on icon at bounding box center [20, 55] width 11 height 15
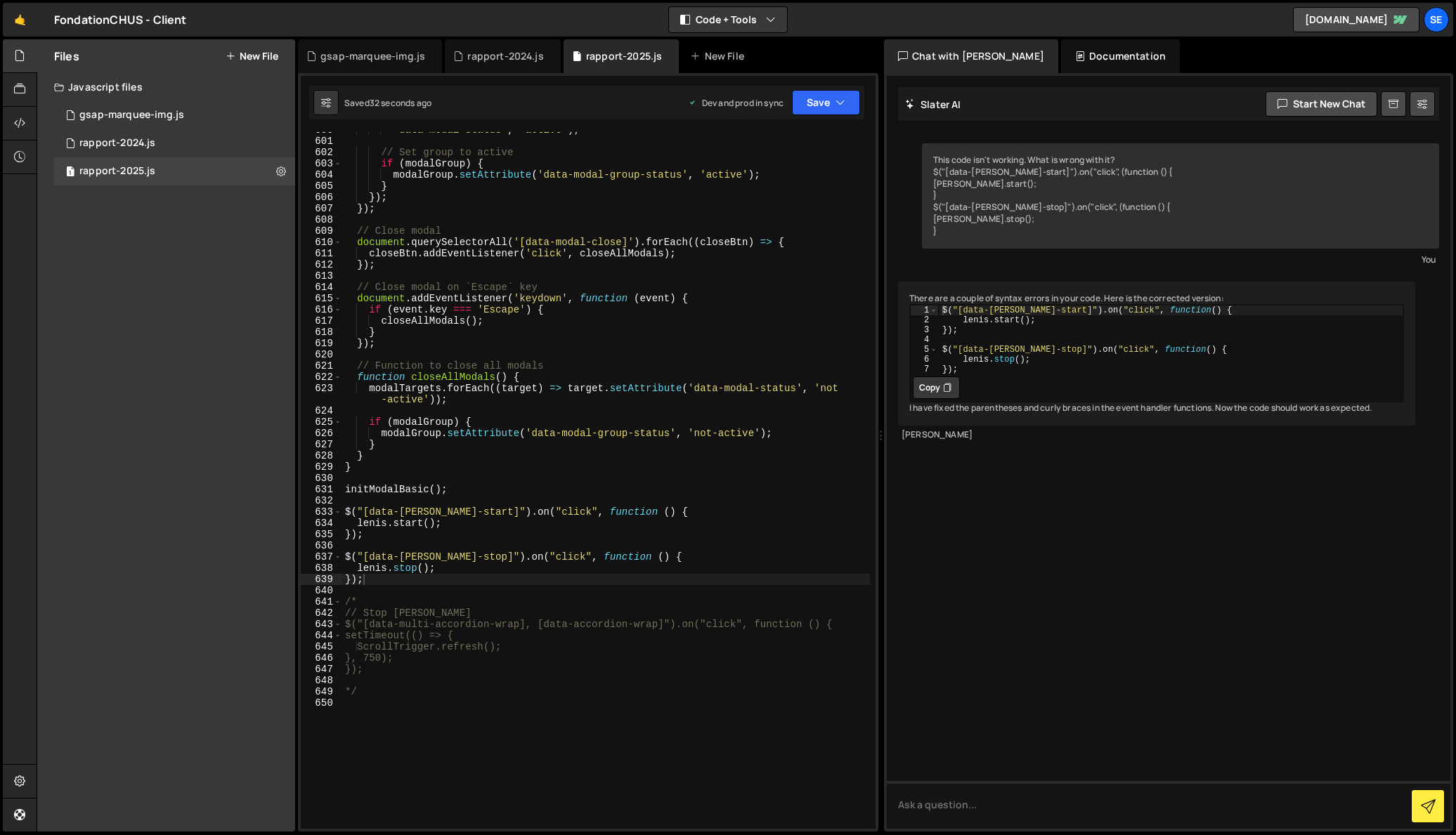
click at [1040, 598] on div "This code isn't working. What is wrong with it? $("[data-lenis-start]").on("cli…" at bounding box center [1168, 452] width 563 height 753
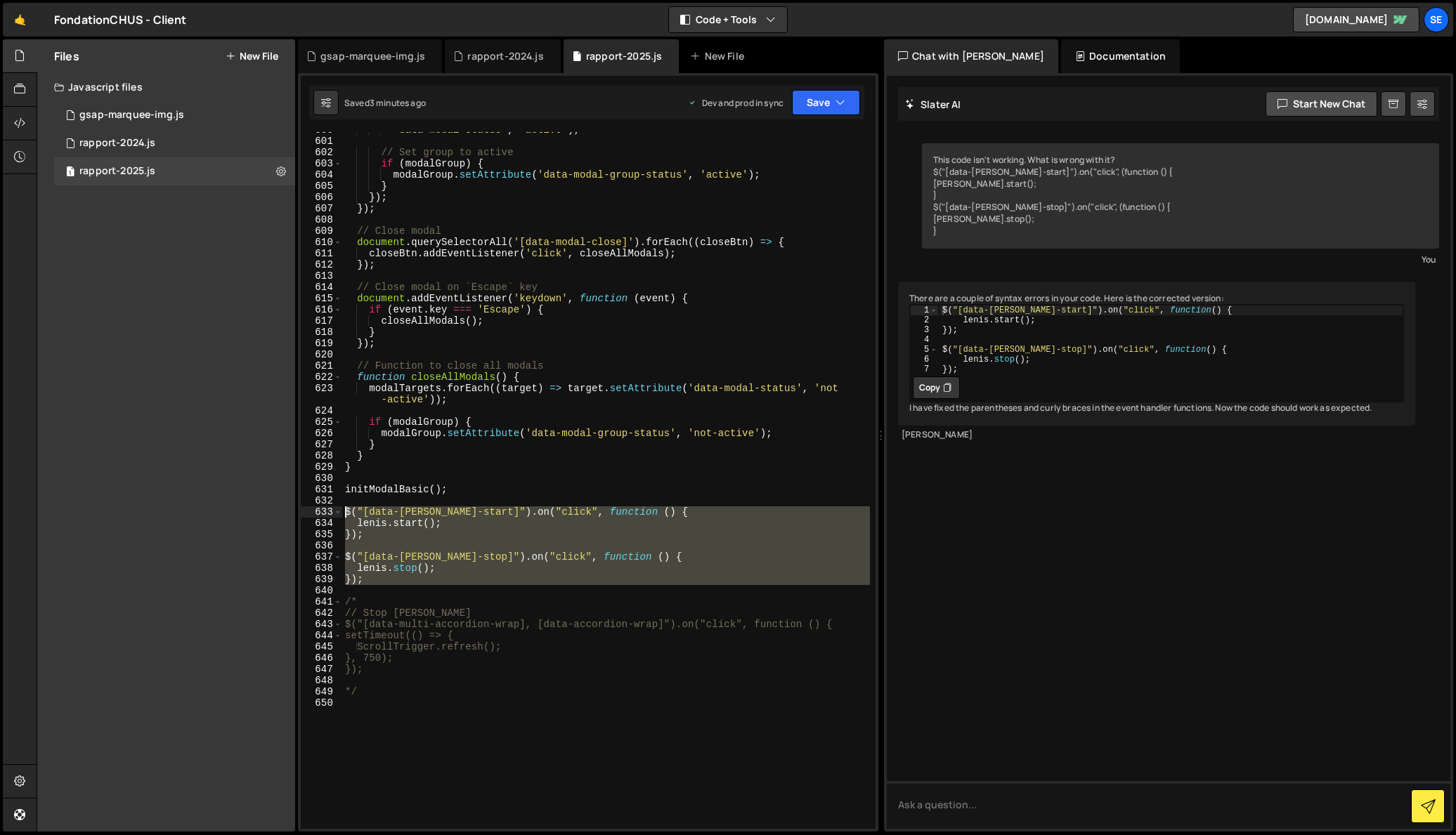
drag, startPoint x: 399, startPoint y: 587, endPoint x: 343, endPoint y: 516, distance: 90.4
click at [343, 516] on div "'data-modal-status' , 'active' ) ; // Set group to active if ( modalGroup ) { m…" at bounding box center [606, 484] width 527 height 720
type textarea "$("[data-lenis-start]").on("click", function () { lenis.start();"
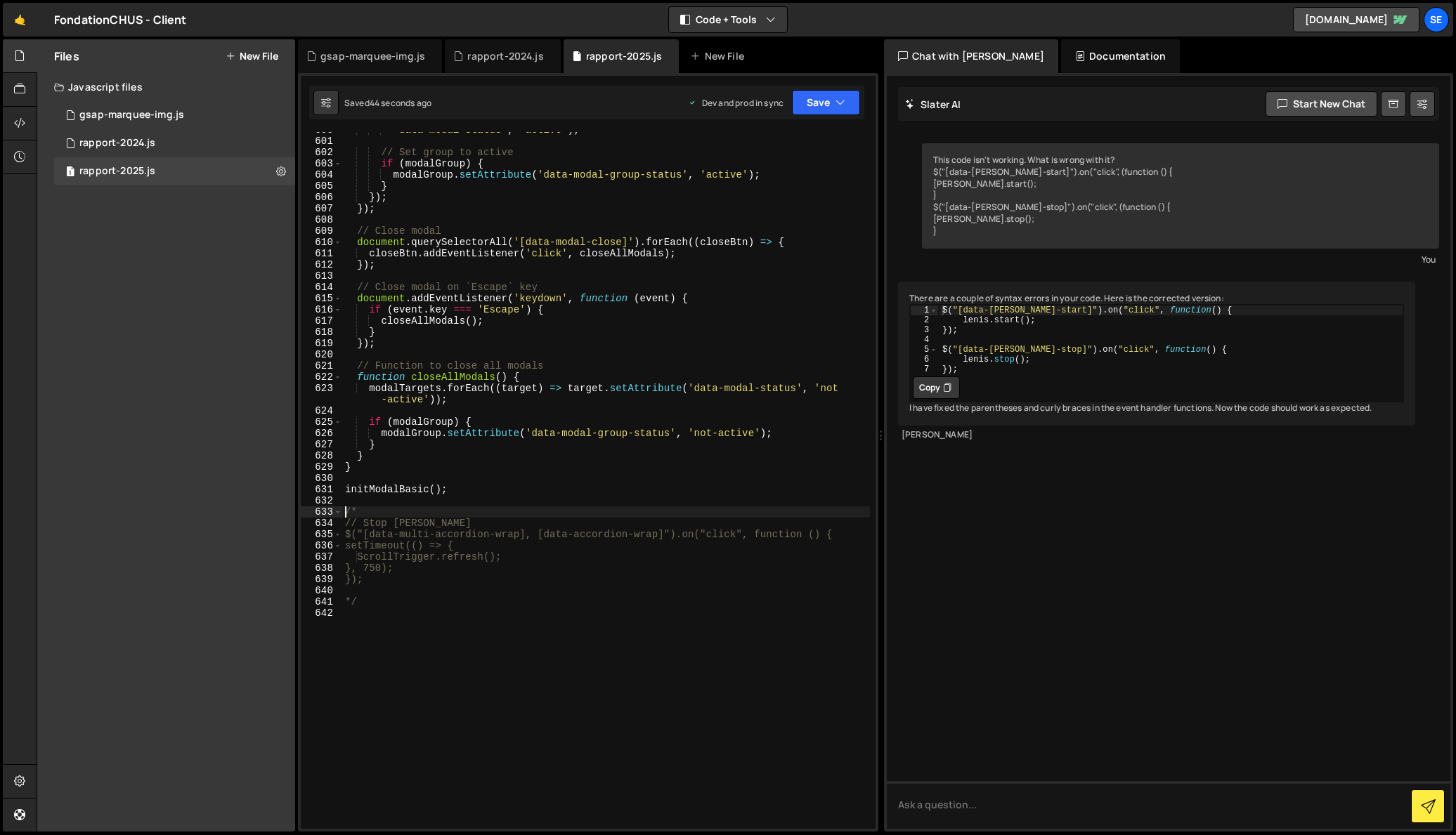
click at [477, 456] on div "'data-modal-status' , 'active' ) ; // Set group to active if ( modalGroup ) { m…" at bounding box center [606, 484] width 527 height 720
click at [467, 451] on div "'data-modal-status' , 'active' ) ; // Set group to active if ( modalGroup ) { m…" at bounding box center [606, 484] width 527 height 720
click at [453, 447] on div "'data-modal-status' , 'active' ) ; // Set group to active if ( modalGroup ) { m…" at bounding box center [606, 484] width 527 height 720
click at [490, 324] on div "'data-modal-status' , 'active' ) ; // Set group to active if ( modalGroup ) { m…" at bounding box center [606, 484] width 527 height 720
type textarea "closeAllModals();"
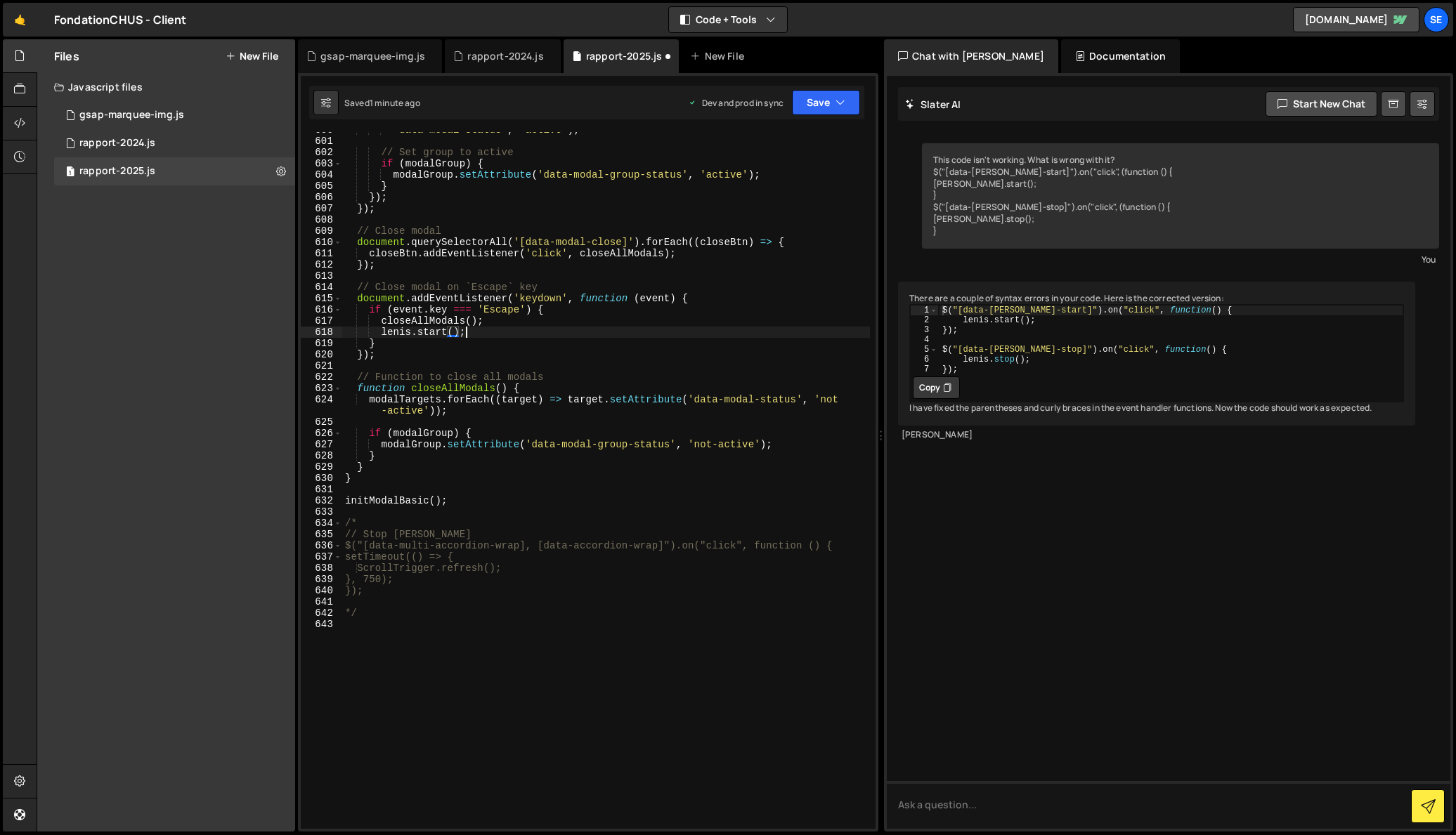
scroll to position [0, 8]
click at [489, 338] on div "'data-modal-status' , 'active' ) ; // Set group to active if ( modalGroup ) { m…" at bounding box center [606, 484] width 527 height 720
click at [482, 335] on div "'data-modal-status' , 'active' ) ; // Set group to active if ( modalGroup ) { m…" at bounding box center [606, 484] width 527 height 720
type textarea "lenis.start();"
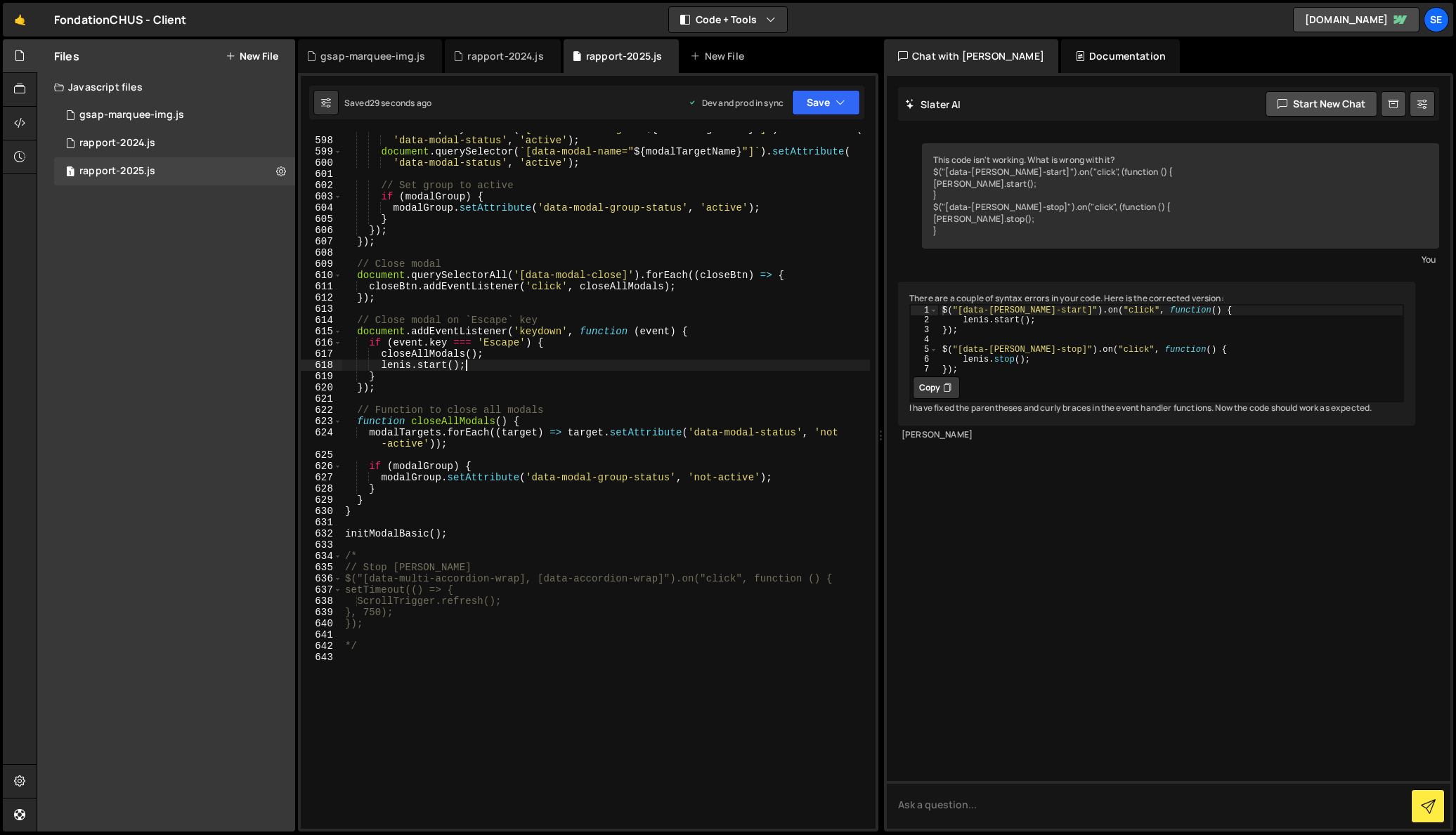
scroll to position [6731, 0]
drag, startPoint x: 472, startPoint y: 366, endPoint x: 382, endPoint y: 364, distance: 90.0
click at [382, 364] on div "document . querySelector ( ` [data-modal-target=" ${ modalTargetName } "] ` ) .…" at bounding box center [606, 483] width 527 height 720
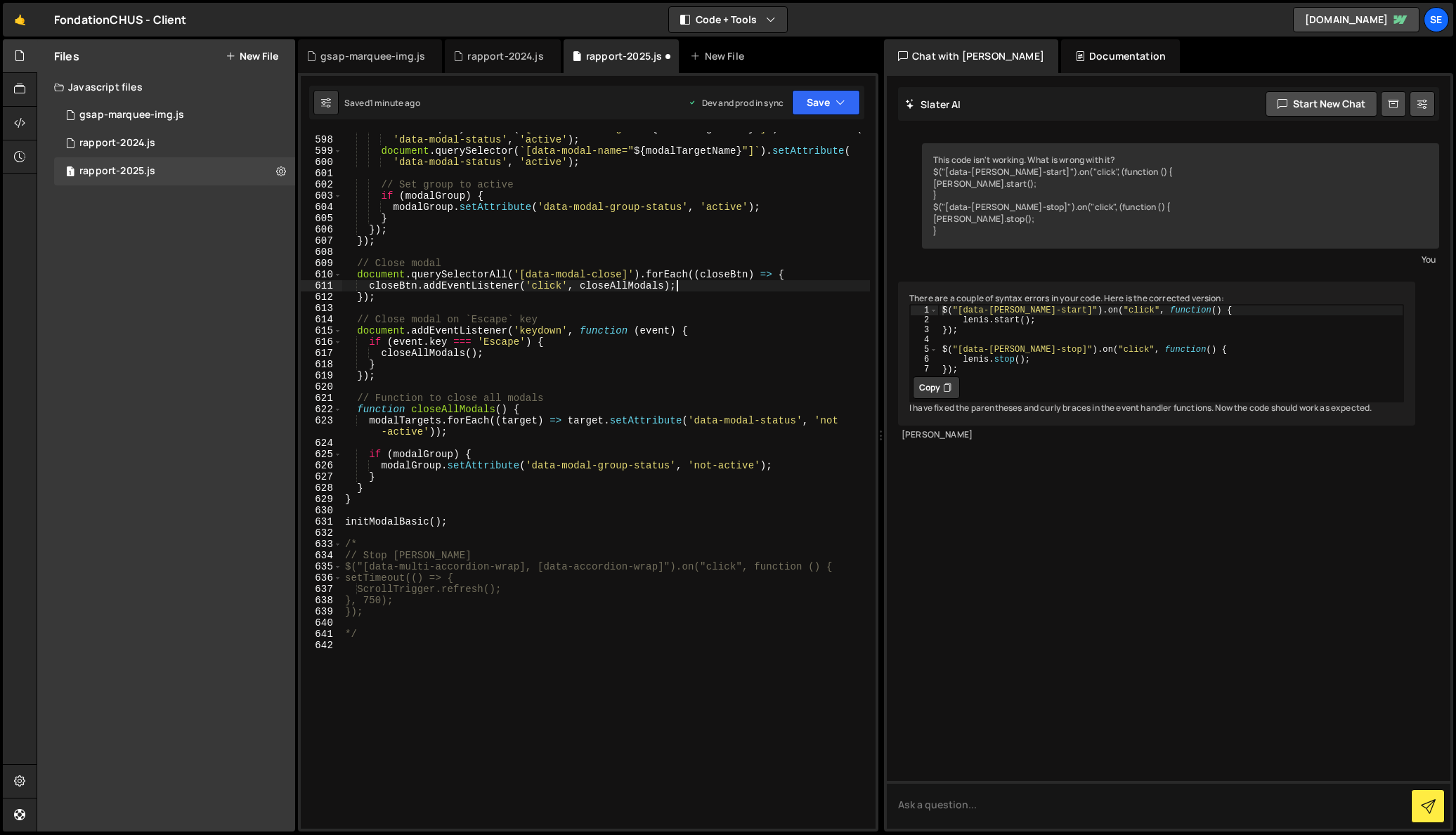
click at [682, 287] on div "document . querySelector ( ` [data-modal-target=" ${ modalTargetName } "] ` ) .…" at bounding box center [606, 483] width 527 height 720
drag, startPoint x: 486, startPoint y: 357, endPoint x: 503, endPoint y: 377, distance: 26.2
click at [486, 357] on div "document . querySelector ( ` [data-modal-target=" ${ modalTargetName } "] ` ) .…" at bounding box center [606, 483] width 527 height 720
type textarea "closeAllModals();"
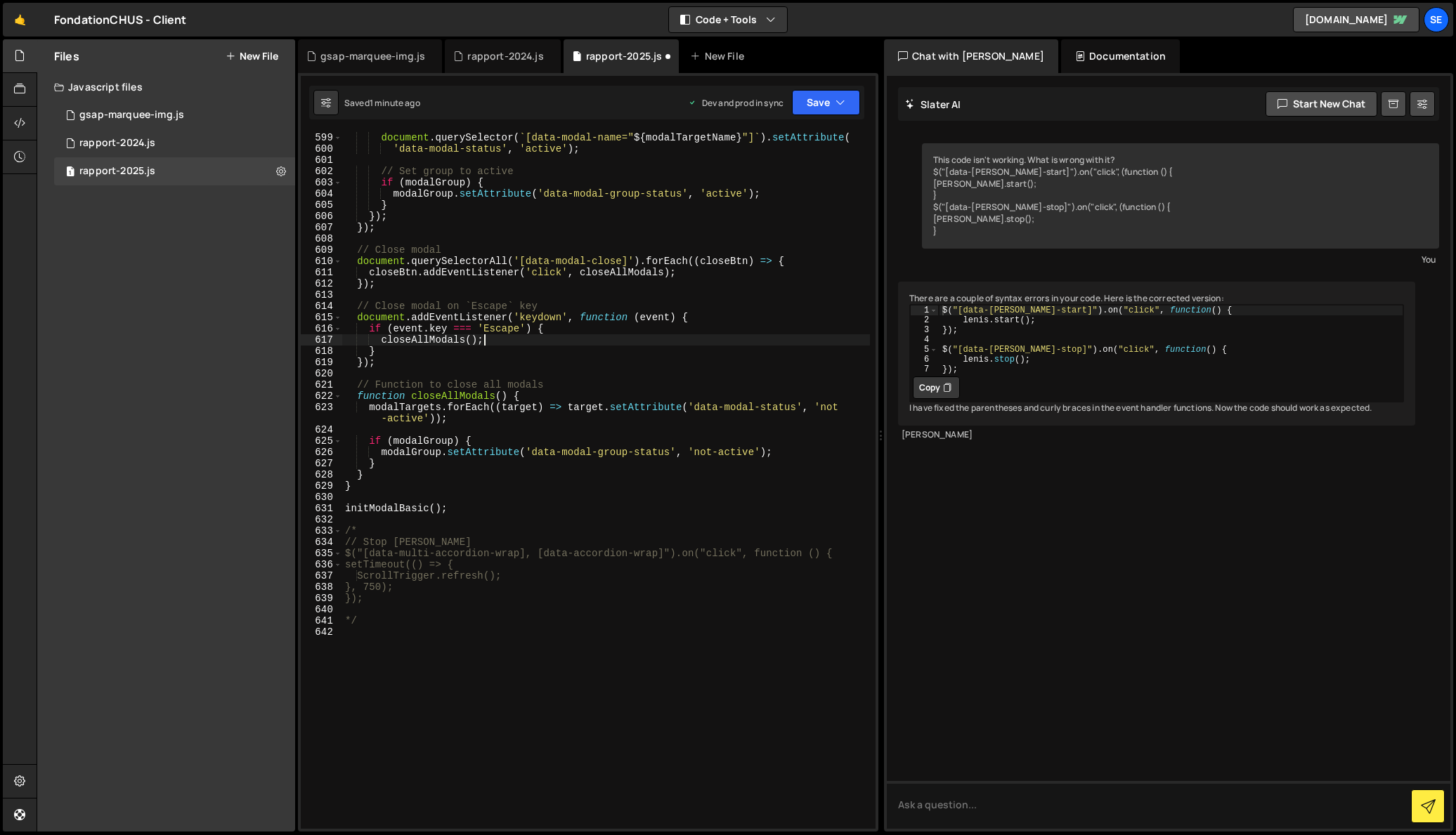
scroll to position [6744, 0]
click at [488, 345] on div "'data-modal-status' , 'active' ) ; document . querySelector ( ` [data-modal-nam…" at bounding box center [606, 482] width 527 height 720
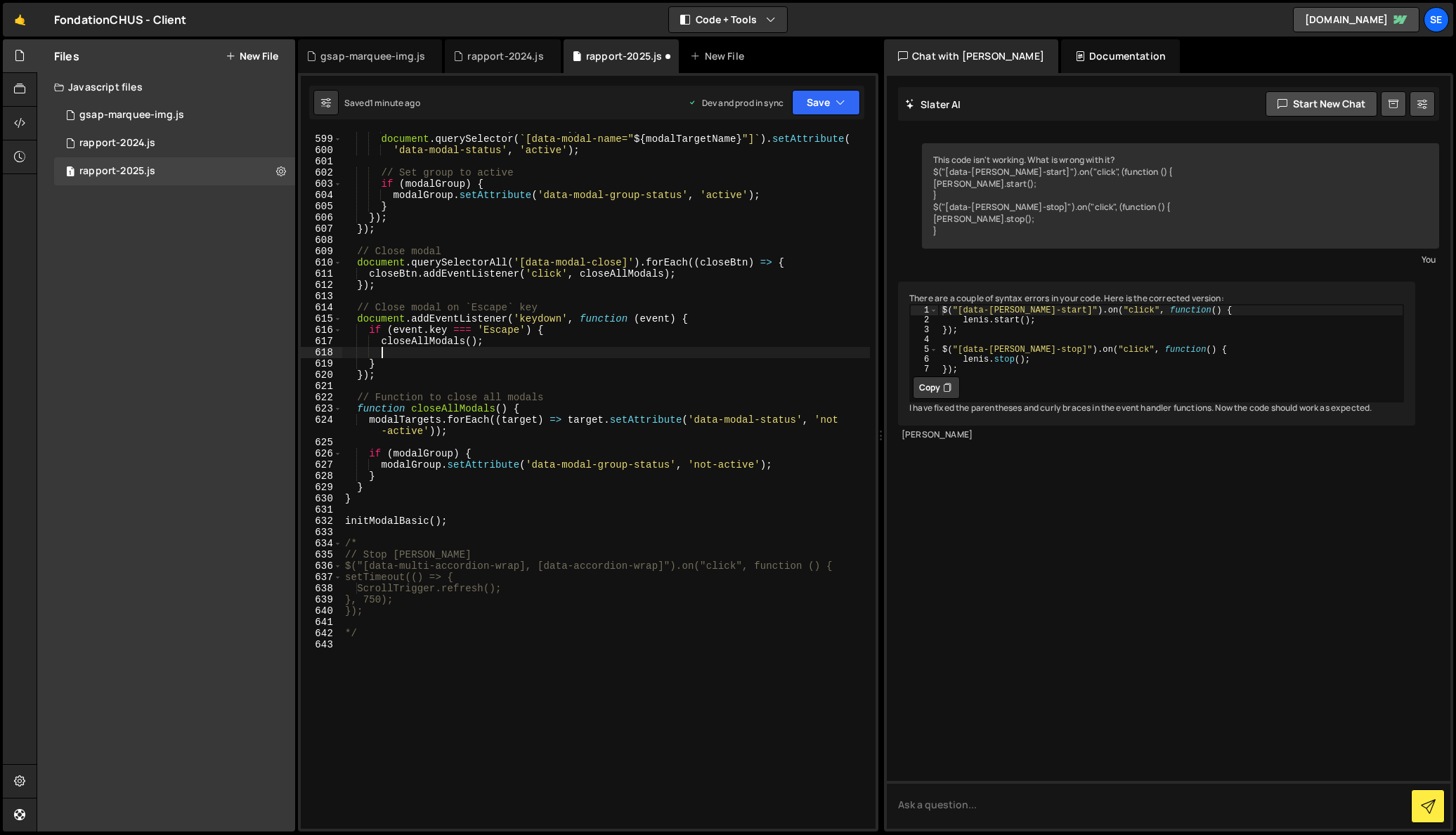
scroll to position [0, 2]
paste textarea "lenis.start();"
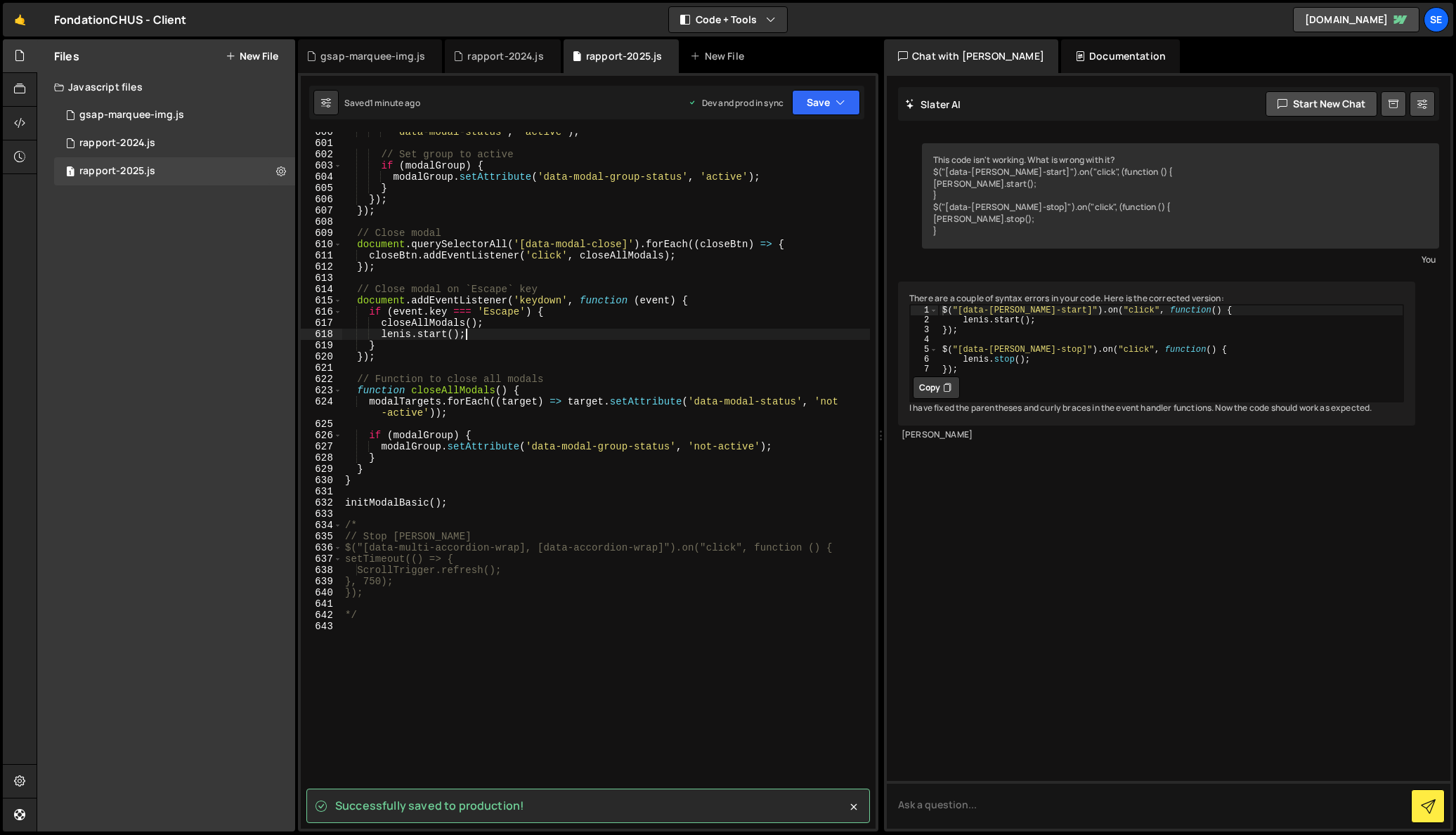
scroll to position [6762, 0]
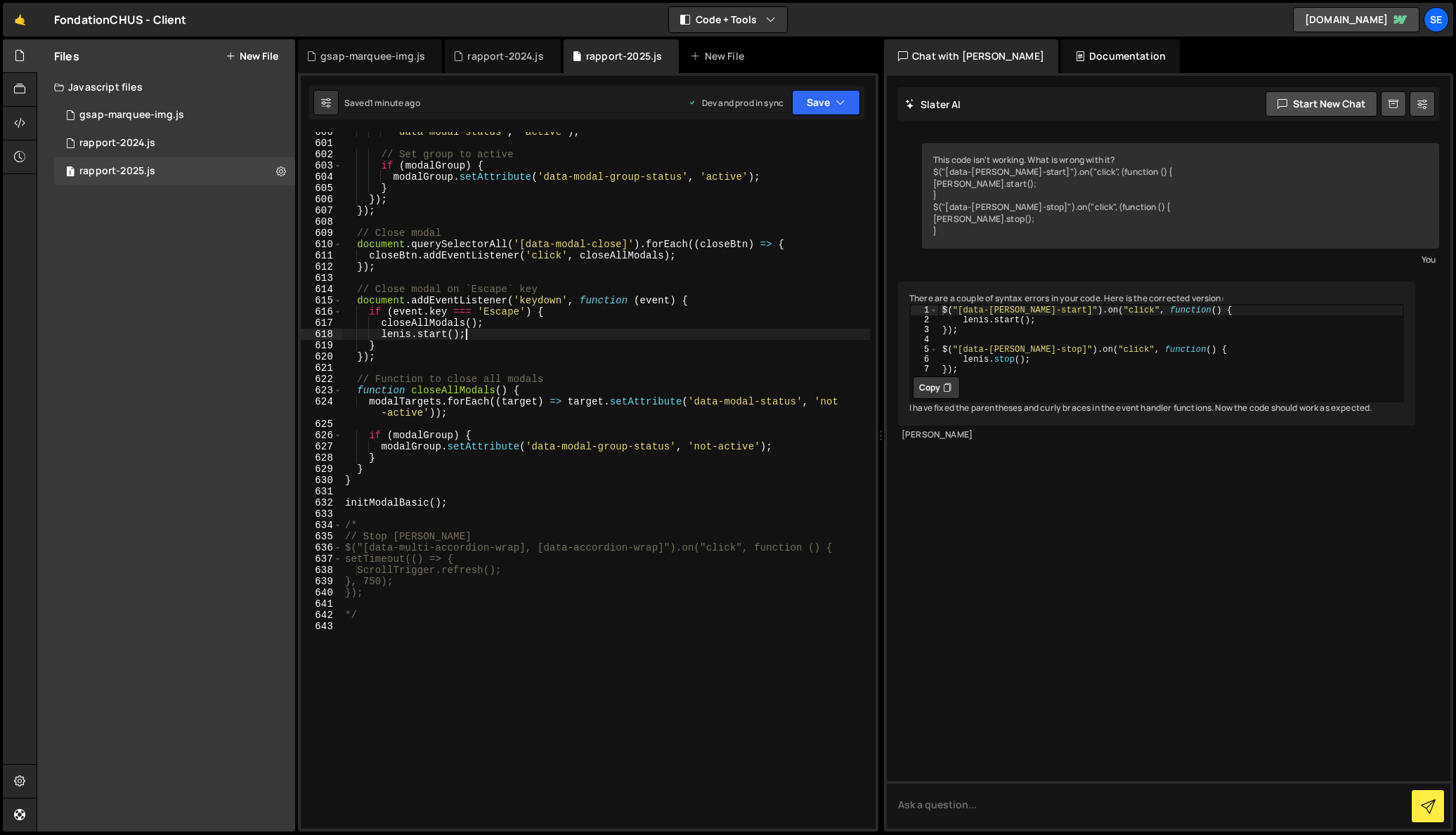
type textarea "lenis.start();"
click at [478, 335] on div "'data-modal-status' , 'active' ) ; // Set group to active if ( modalGroup ) { m…" at bounding box center [606, 487] width 527 height 720
drag, startPoint x: 481, startPoint y: 338, endPoint x: 382, endPoint y: 332, distance: 99.2
click at [382, 332] on div "'data-modal-status' , 'active' ) ; // Set group to active if ( modalGroup ) { m…" at bounding box center [606, 487] width 527 height 720
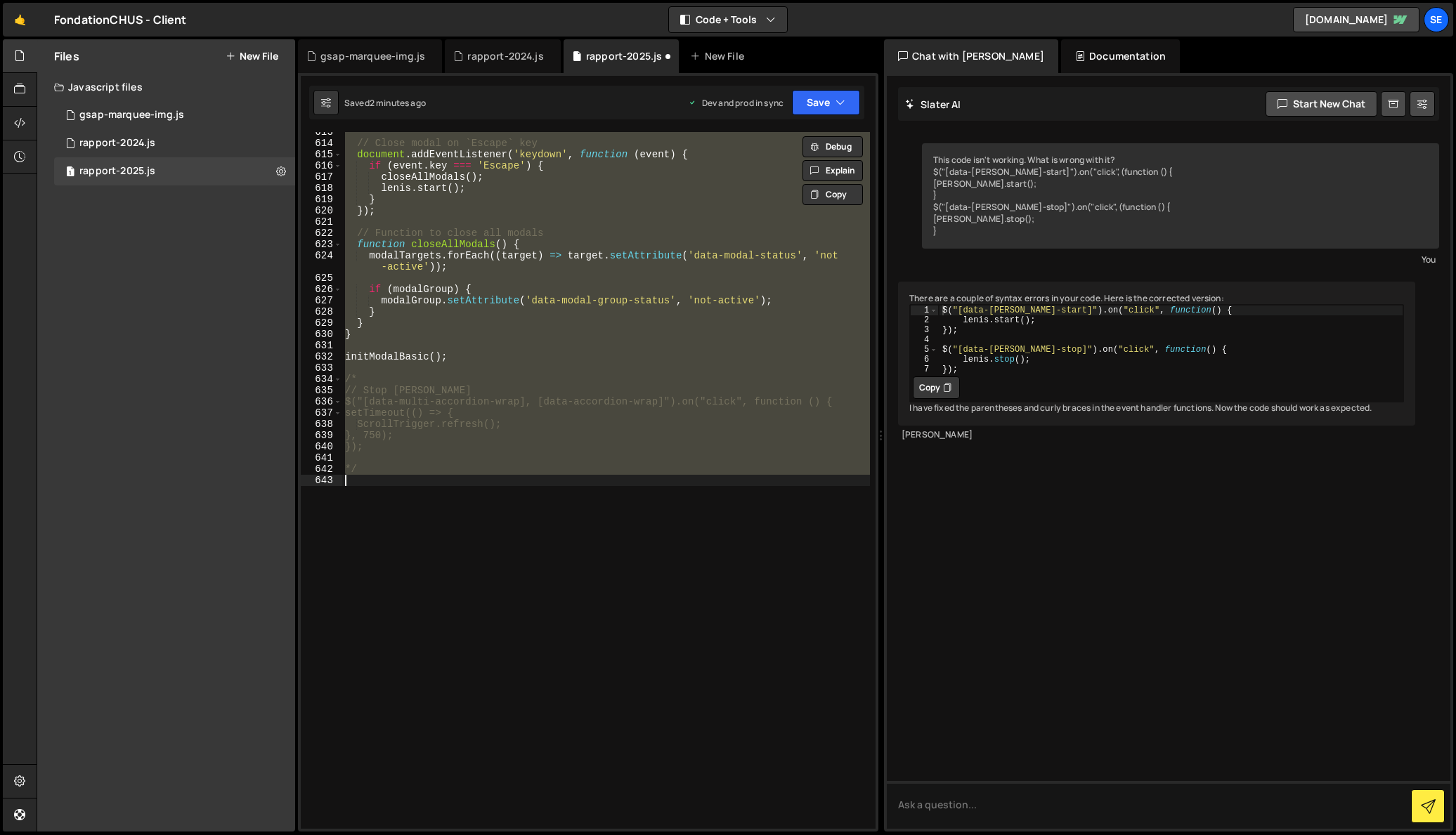
scroll to position [6908, 0]
click at [482, 355] on div "// Close modal on `Escape` key document . addEventListener ( 'keydown' , functi…" at bounding box center [606, 480] width 527 height 697
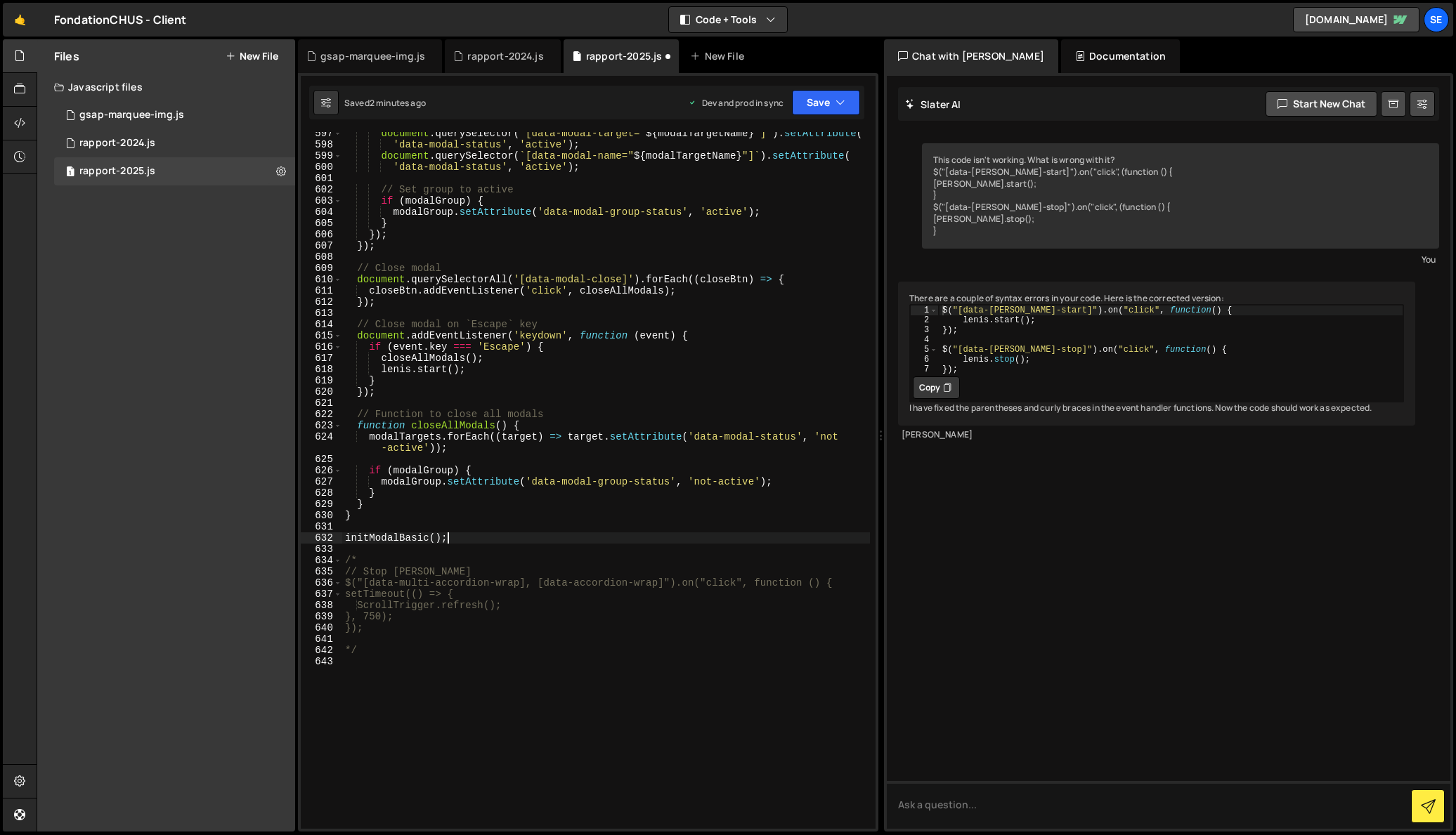
scroll to position [6726, 0]
click at [477, 374] on div "document . querySelector ( ` [data-modal-target=" ${ modalTargetName } "] ` ) .…" at bounding box center [606, 489] width 527 height 720
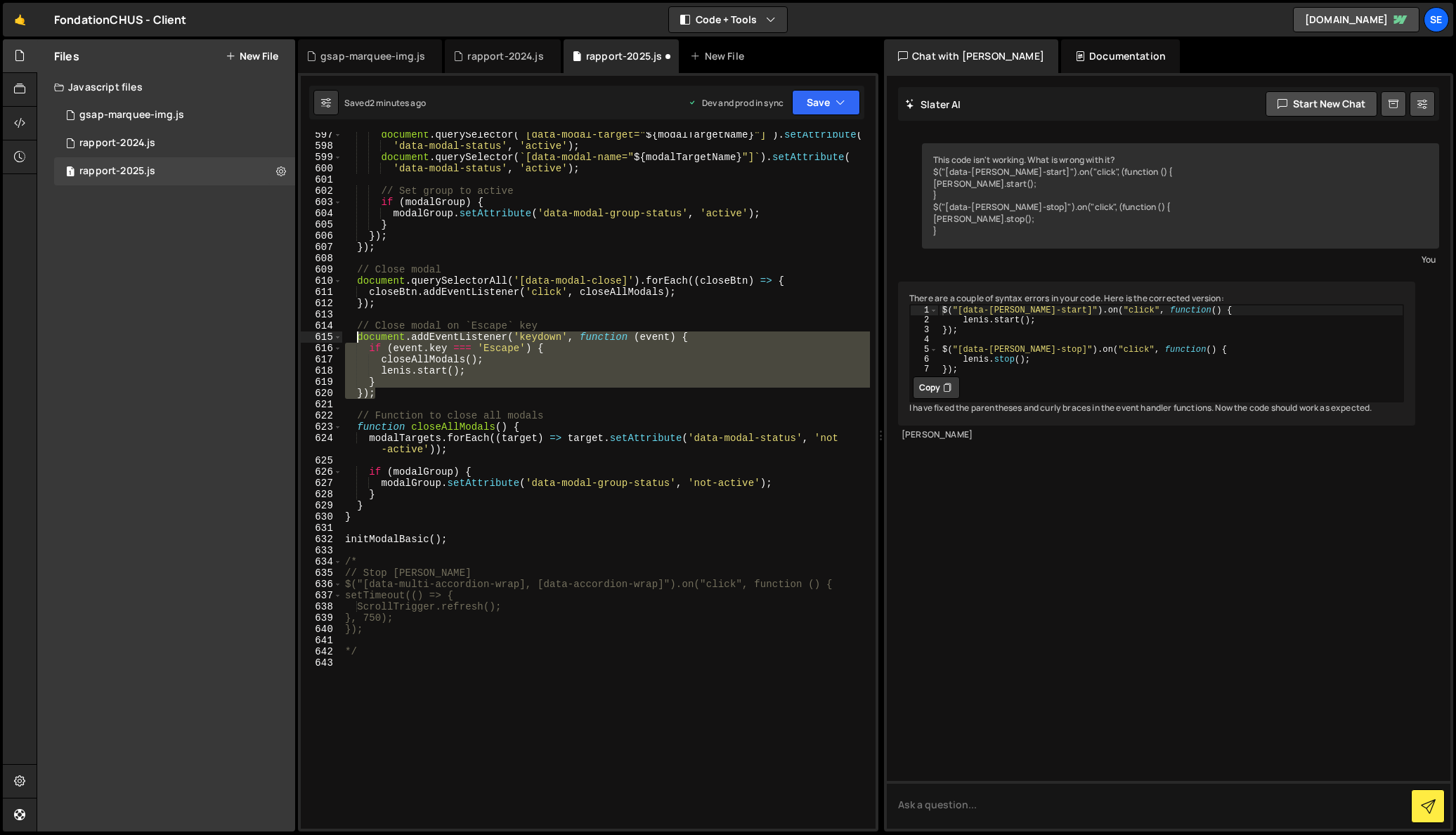
drag, startPoint x: 393, startPoint y: 394, endPoint x: 356, endPoint y: 342, distance: 63.8
click at [356, 342] on div "document . querySelector ( ` [data-modal-target=" ${ modalTargetName } "] ` ) .…" at bounding box center [606, 489] width 527 height 720
type textarea "document.addEventListener('keydown', function (event) { if (event.key === 'Esca…"
click at [836, 346] on button "Debug" at bounding box center [832, 348] width 60 height 21
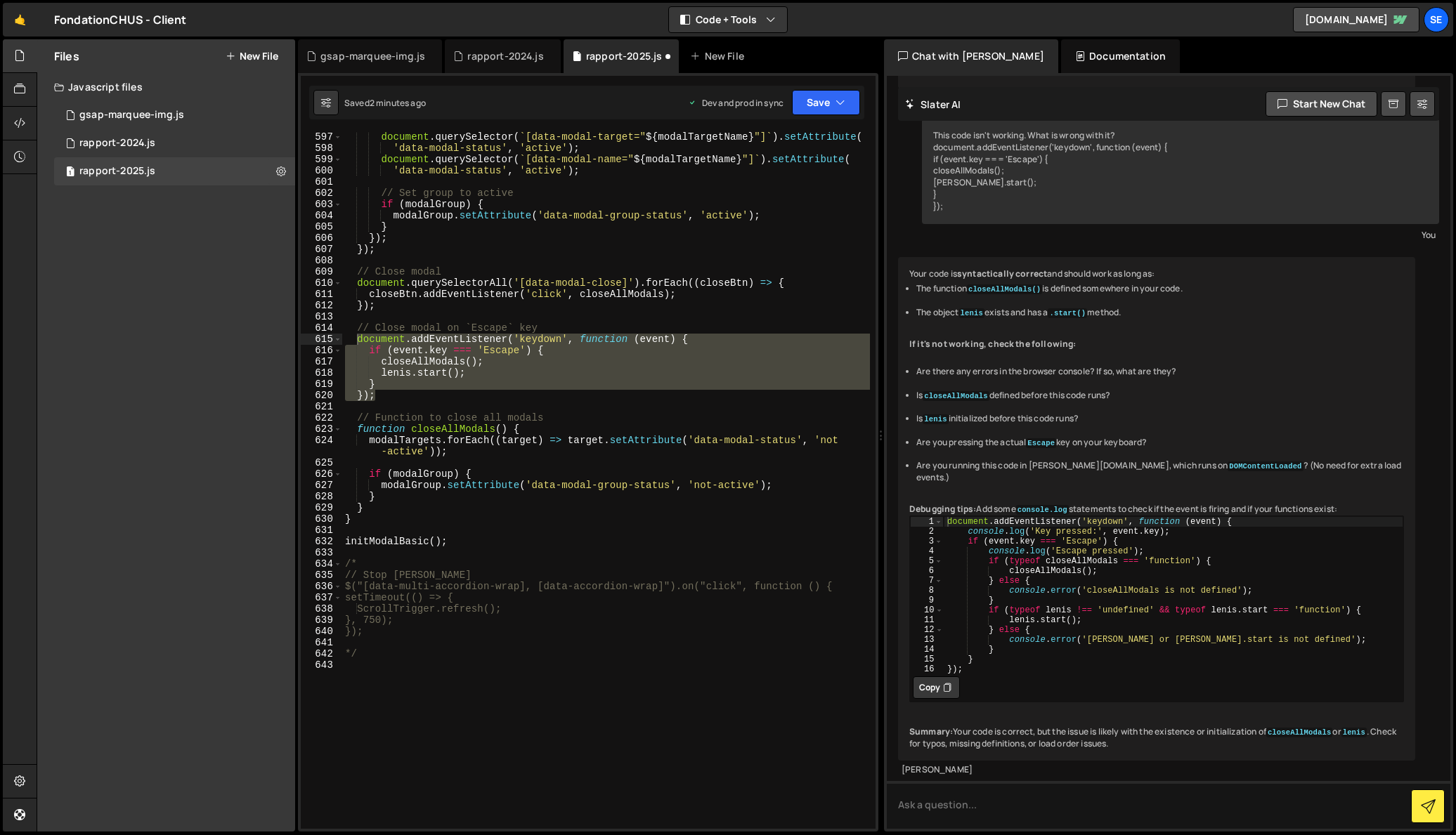
scroll to position [420, 0]
click at [433, 403] on div "document . querySelector ( ` [data-modal-target=" ${ modalTargetName } "] ` ) .…" at bounding box center [606, 491] width 527 height 720
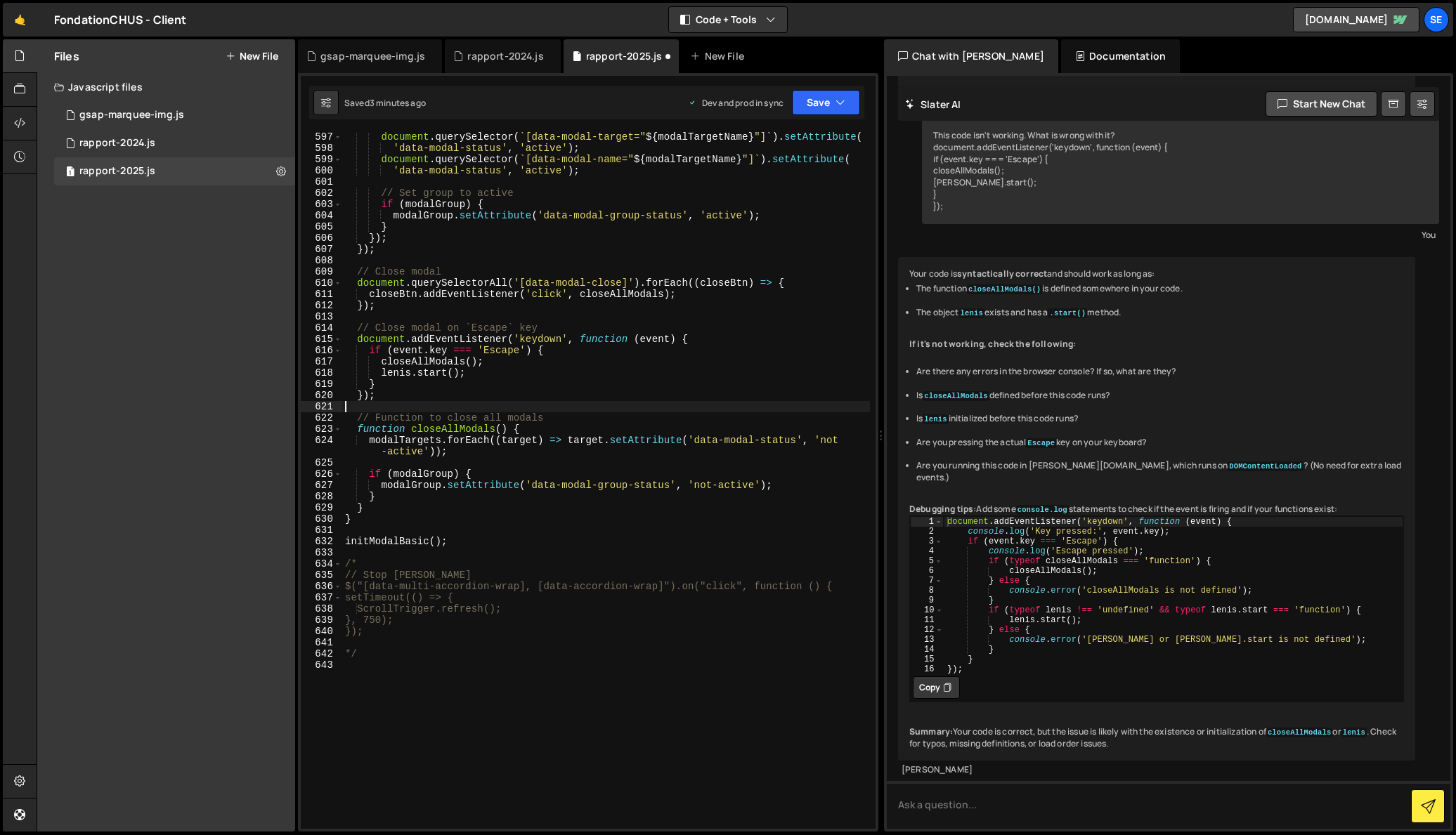
click at [421, 392] on div "document . querySelector ( ` [data-modal-target=" ${ modalTargetName } "] ` ) .…" at bounding box center [606, 491] width 527 height 720
drag, startPoint x: 470, startPoint y: 373, endPoint x: 382, endPoint y: 371, distance: 88.0
click at [382, 371] on div "document . querySelector ( ` [data-modal-target=" ${ modalTargetName } "] ` ) .…" at bounding box center [606, 491] width 527 height 720
click at [473, 373] on div "document . querySelector ( ` [data-modal-target=" ${ modalTargetName } "] ` ) .…" at bounding box center [606, 480] width 527 height 697
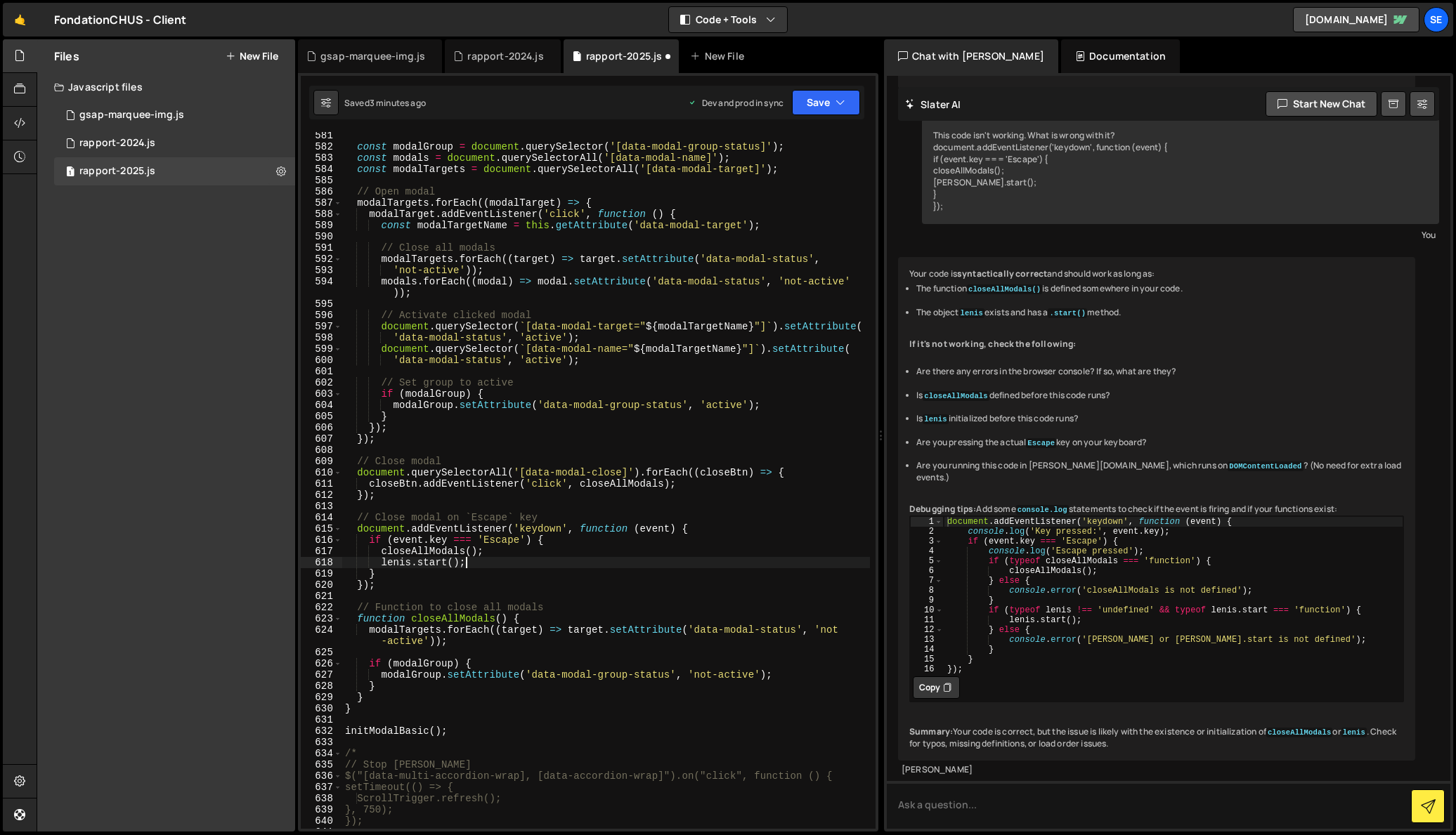
scroll to position [6533, 0]
click at [535, 566] on div "const modalGroup = document . querySelector ( '[data-modal-group-status]' ) ; c…" at bounding box center [606, 489] width 527 height 720
click at [498, 563] on div "const modalGroup = document . querySelector ( '[data-modal-group-status]' ) ; c…" at bounding box center [606, 489] width 527 height 720
drag, startPoint x: 471, startPoint y: 566, endPoint x: 383, endPoint y: 561, distance: 88.1
click at [383, 561] on div "const modalGroup = document . querySelector ( '[data-modal-group-status]' ) ; c…" at bounding box center [606, 489] width 527 height 720
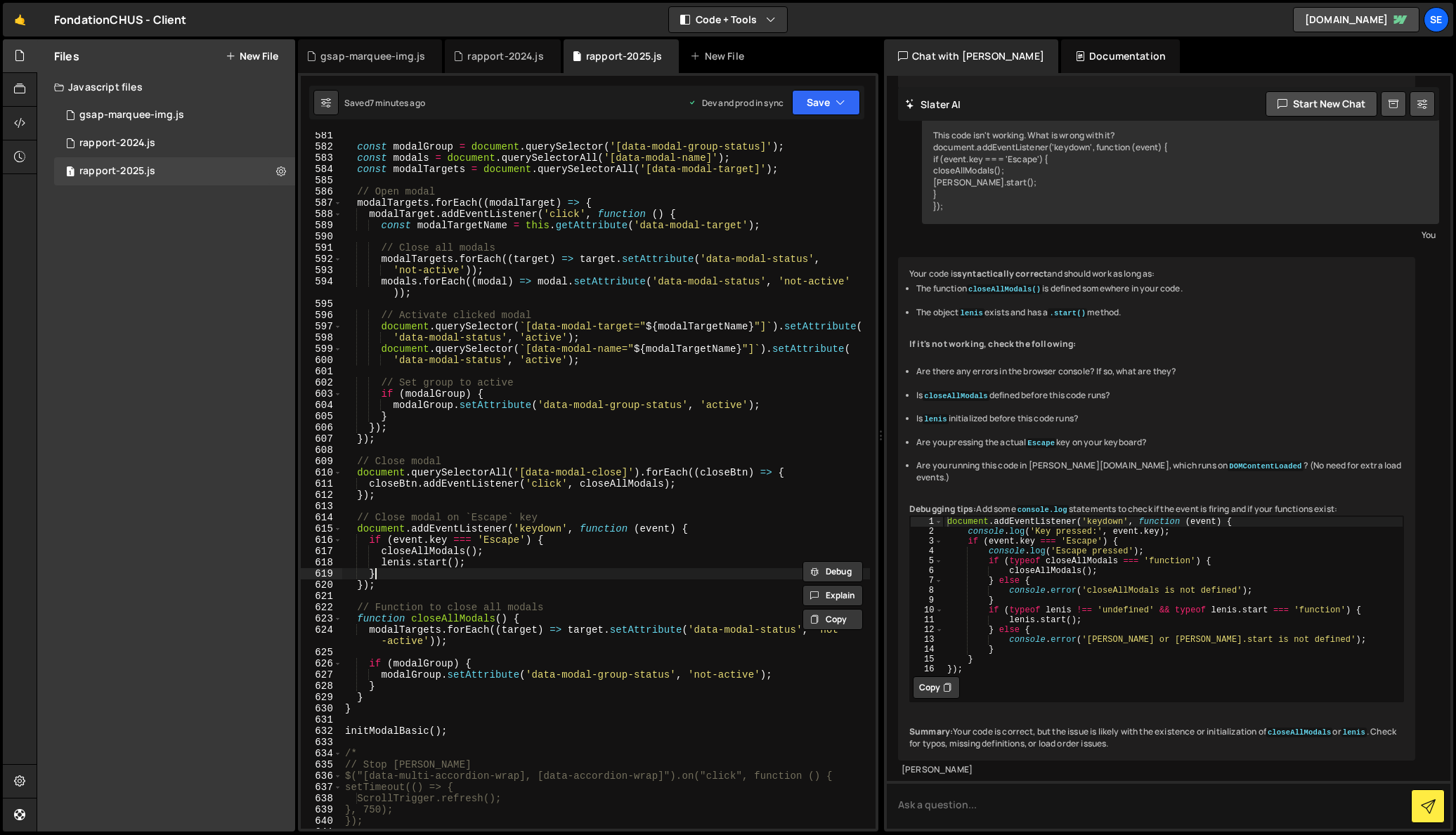
click at [473, 569] on div "const modalGroup = document . querySelector ( '[data-modal-group-status]' ) ; c…" at bounding box center [606, 489] width 527 height 720
click at [394, 570] on div "const modalGroup = document . querySelector ( '[data-modal-group-status]' ) ; c…" at bounding box center [606, 480] width 527 height 697
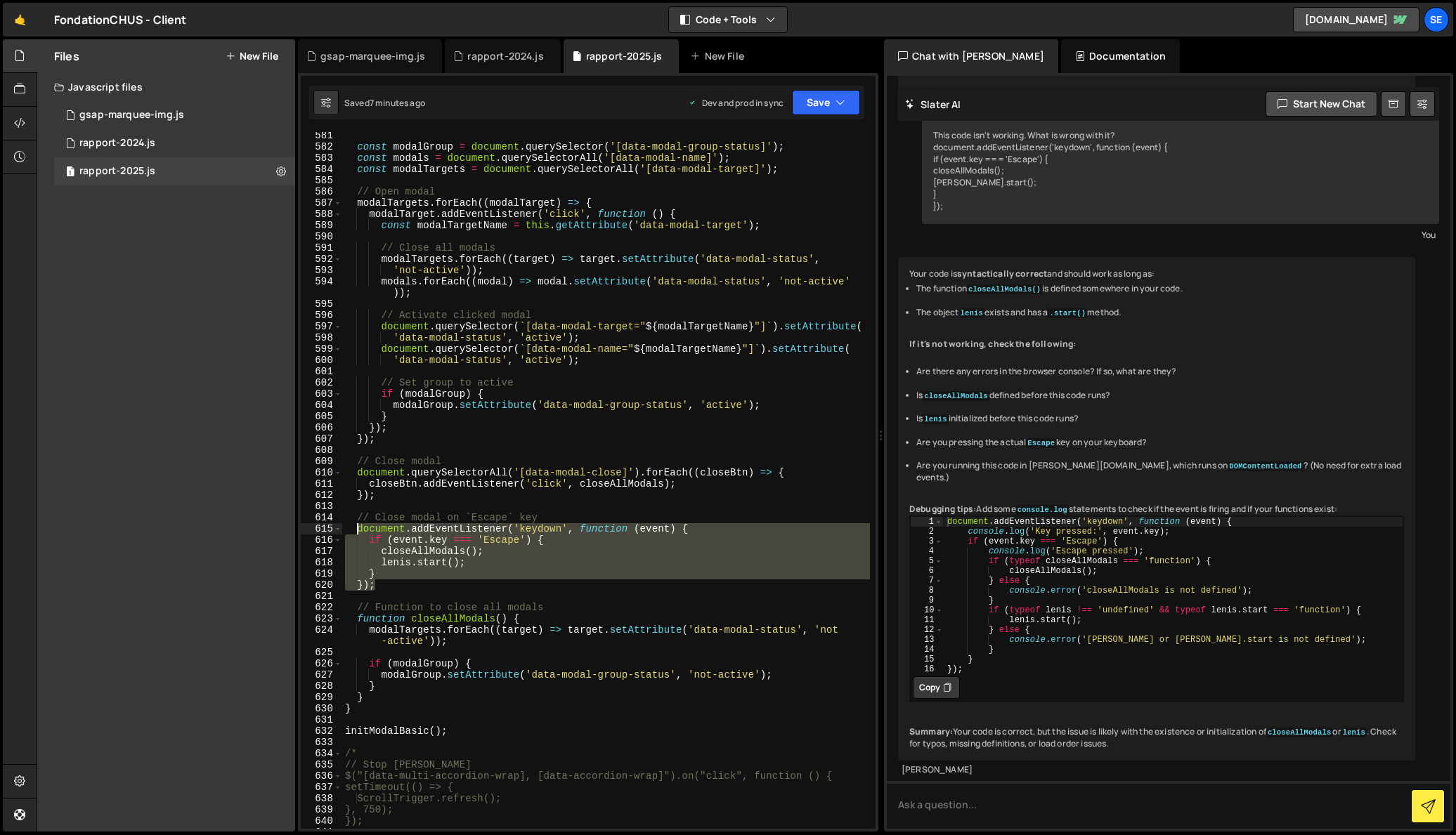
drag, startPoint x: 386, startPoint y: 588, endPoint x: 358, endPoint y: 531, distance: 63.5
click at [358, 531] on div "const modalGroup = document . querySelector ( '[data-modal-group-status]' ) ; c…" at bounding box center [606, 489] width 527 height 720
click at [395, 584] on div "const modalGroup = document . querySelector ( '[data-modal-group-status]' ) ; c…" at bounding box center [606, 480] width 527 height 697
drag, startPoint x: 387, startPoint y: 587, endPoint x: 355, endPoint y: 533, distance: 62.8
click at [355, 533] on div "const modalGroup = document . querySelector ( '[data-modal-group-status]' ) ; c…" at bounding box center [606, 489] width 527 height 720
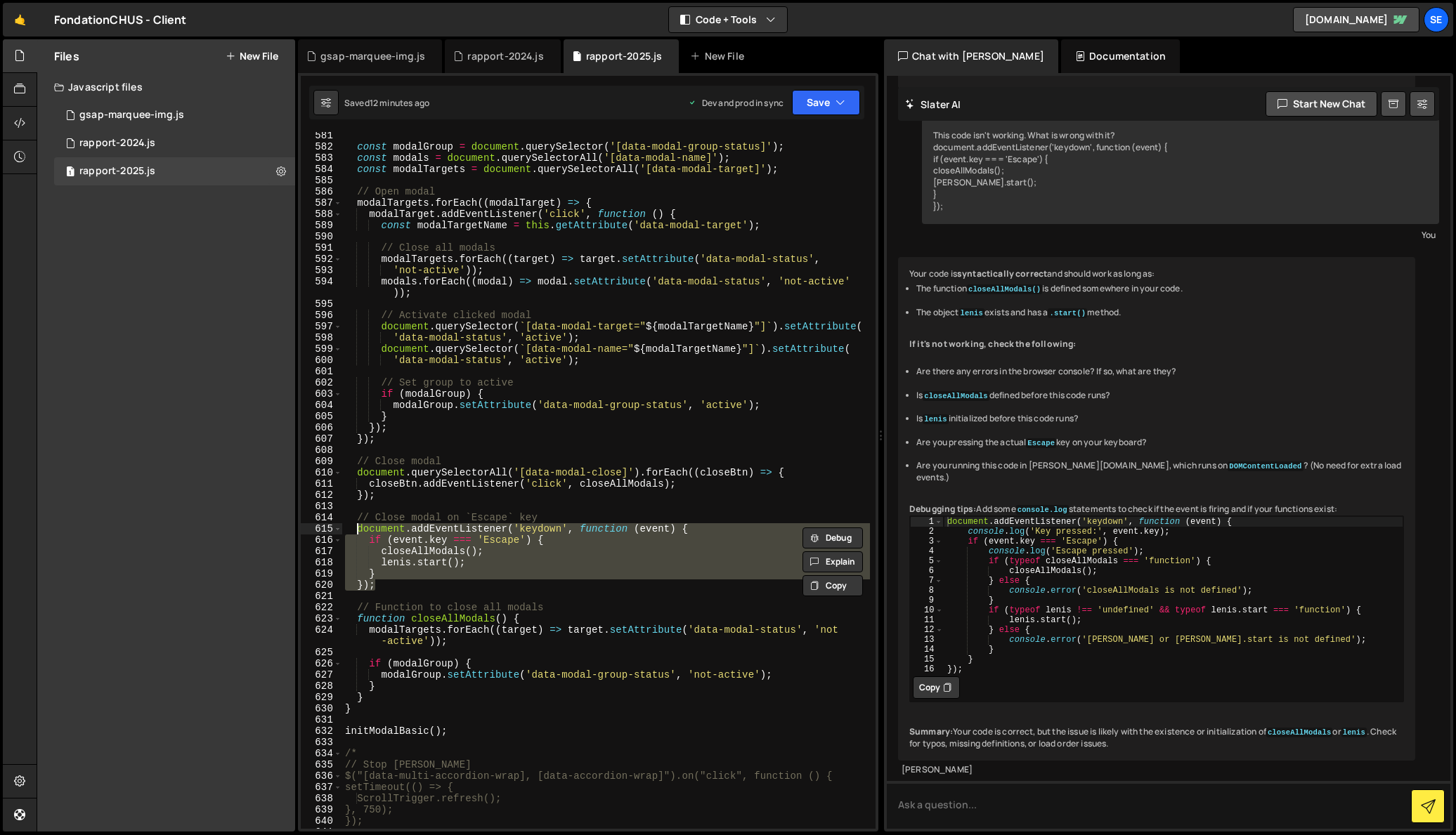
paste textarea "});"
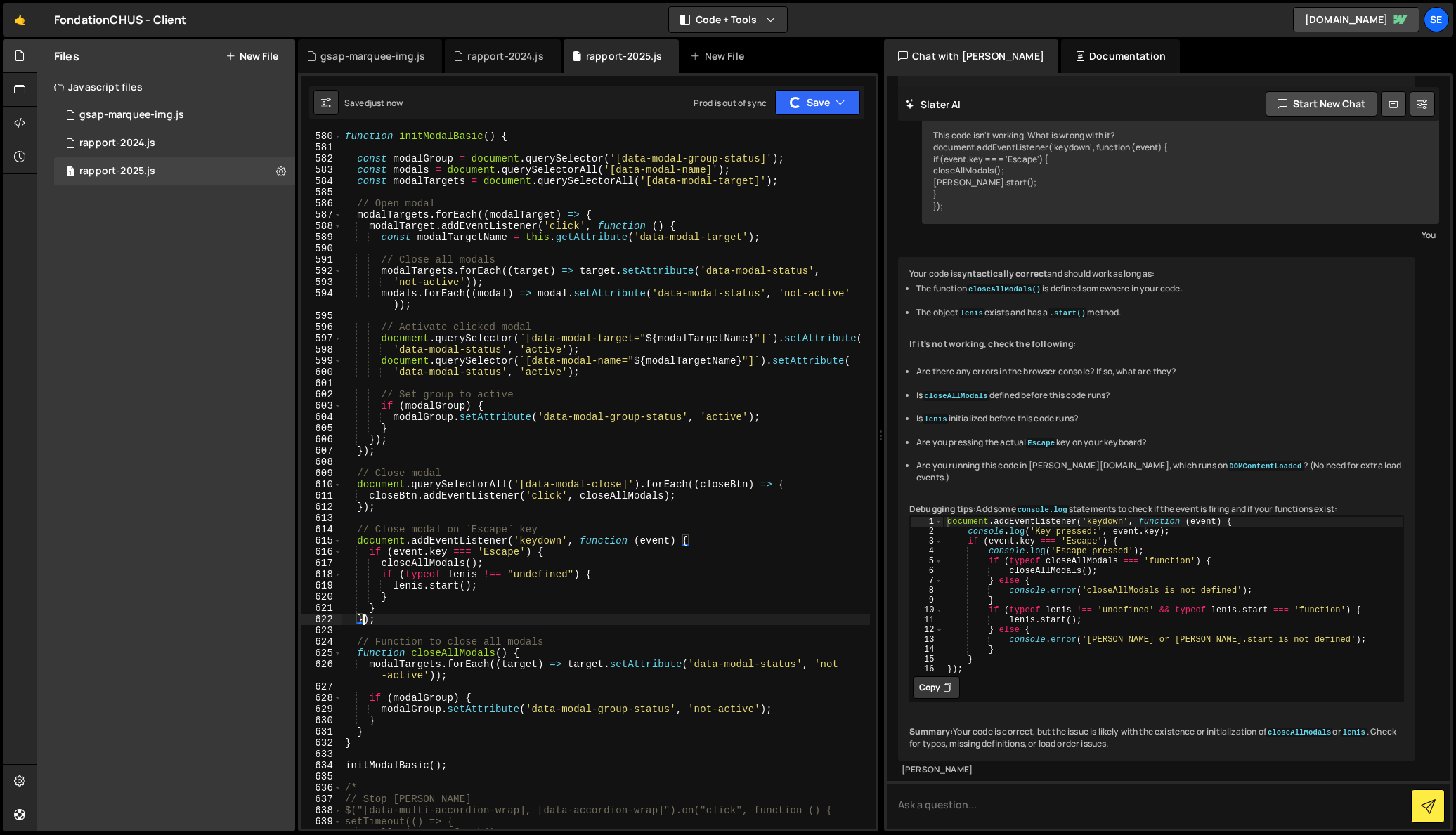
scroll to position [6521, 0]
drag, startPoint x: 427, startPoint y: 622, endPoint x: 409, endPoint y: 616, distance: 19.0
click at [427, 622] on div "function initModalBasic ( ) { const modalGroup = document . querySelector ( '[d…" at bounding box center [606, 491] width 527 height 720
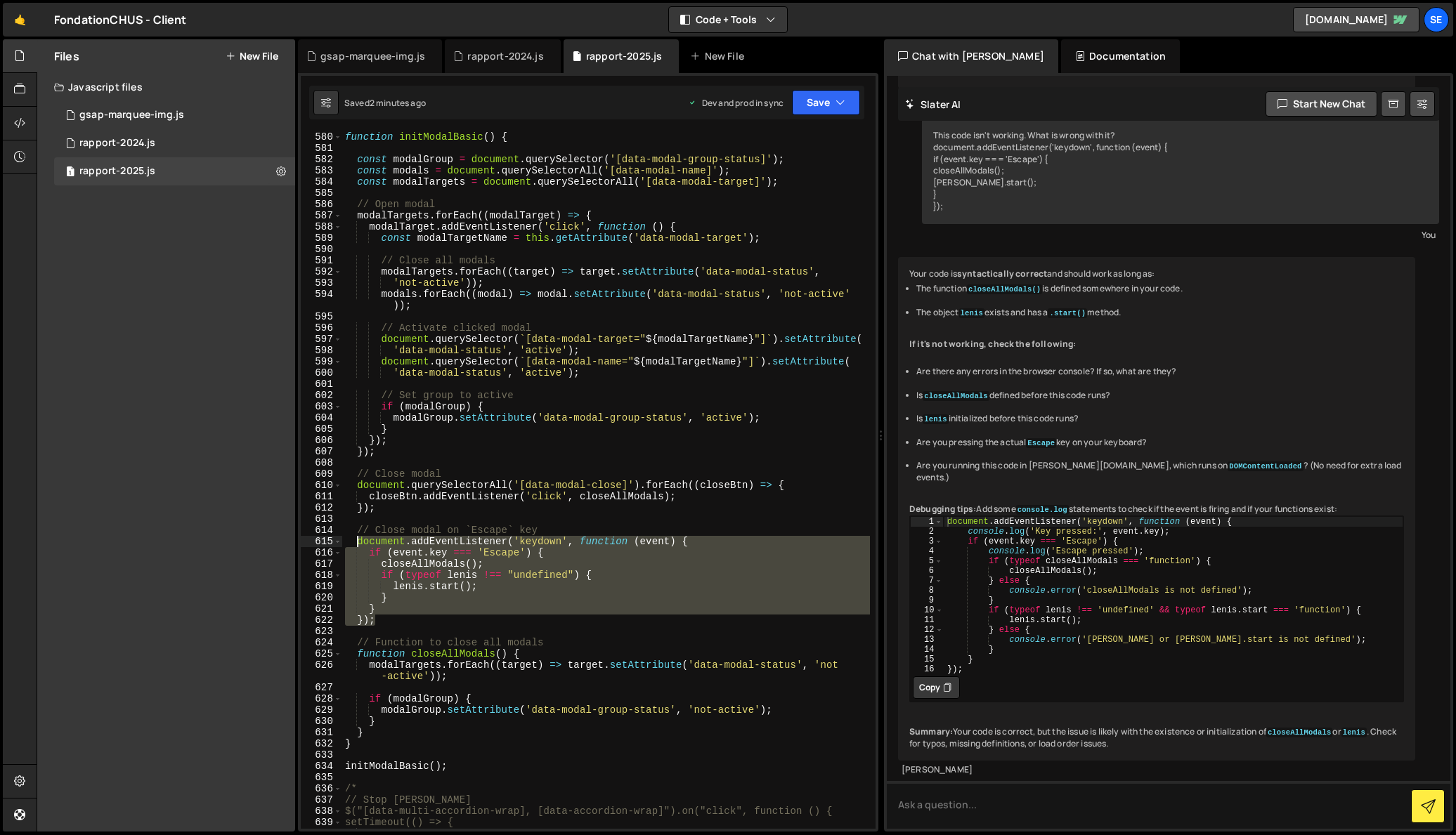
drag, startPoint x: 385, startPoint y: 619, endPoint x: 355, endPoint y: 547, distance: 78.0
click at [355, 547] on div "function initModalBasic ( ) { const modalGroup = document . querySelector ( '[d…" at bounding box center [606, 491] width 527 height 720
drag, startPoint x: 402, startPoint y: 621, endPoint x: 358, endPoint y: 540, distance: 92.2
click at [358, 540] on div "function initModalBasic ( ) { const modalGroup = document . querySelector ( '[d…" at bounding box center [606, 491] width 527 height 720
paste textarea "}, true); // <-- capture = true pour passer avant certains handlers"
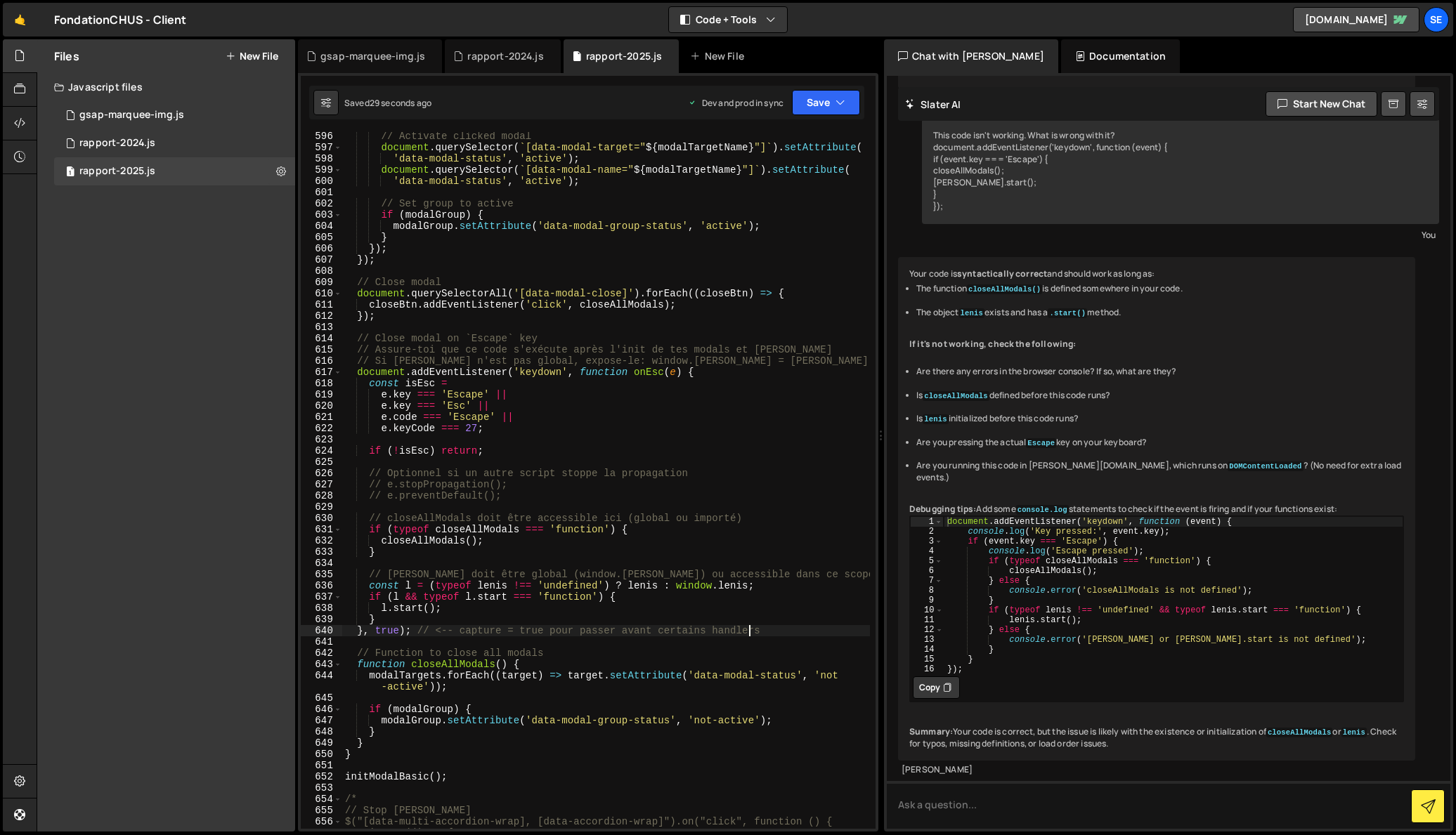
scroll to position [6714, 0]
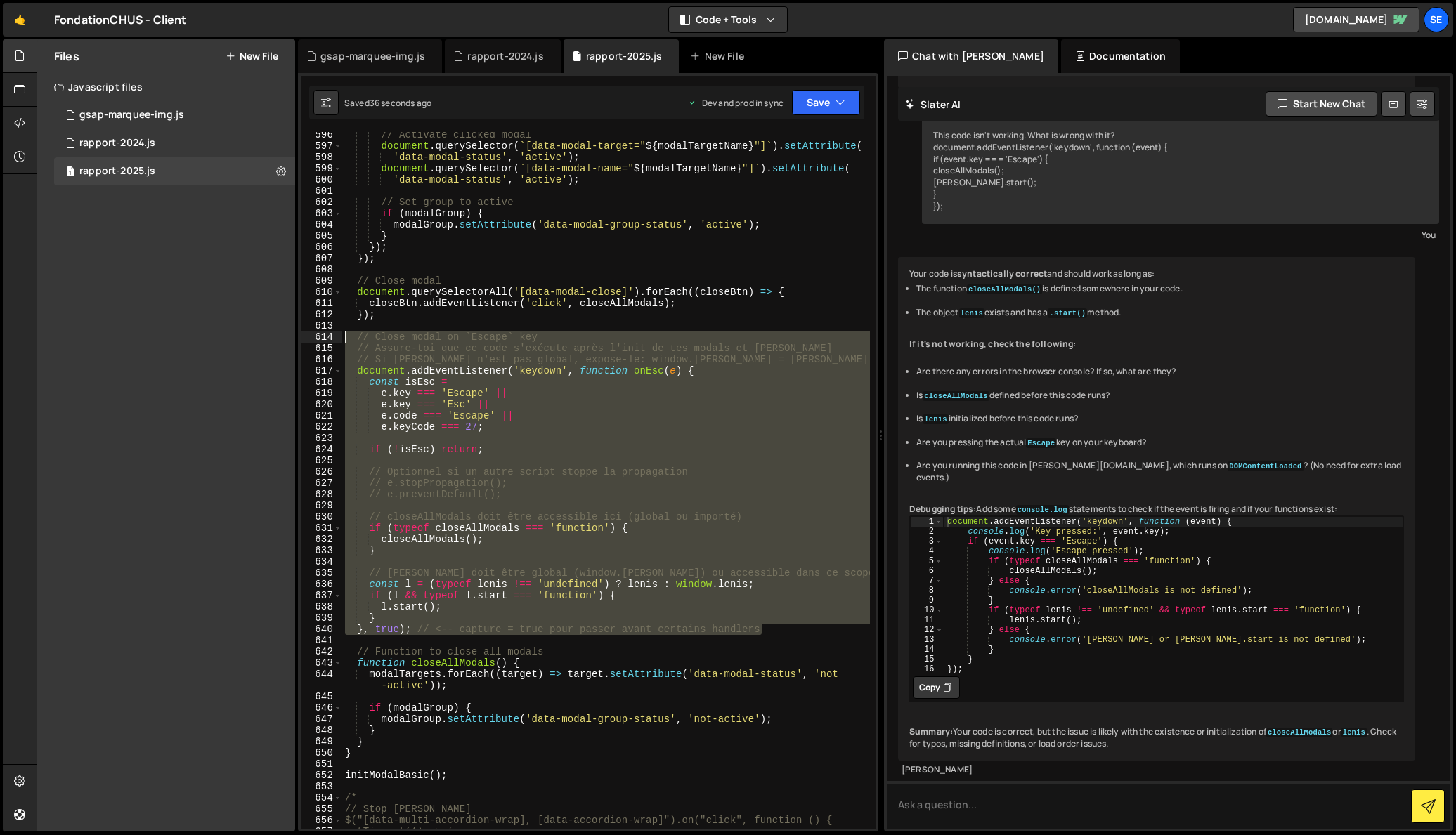
drag, startPoint x: 752, startPoint y: 623, endPoint x: 348, endPoint y: 342, distance: 492.1
click at [345, 341] on div "// Activate clicked modal document . querySelector ( ` [data-modal-target=" ${ …" at bounding box center [606, 489] width 527 height 720
type textarea "// Close modal on `Escape` key // Assure-toi que ce code s'exécute après l'init…"
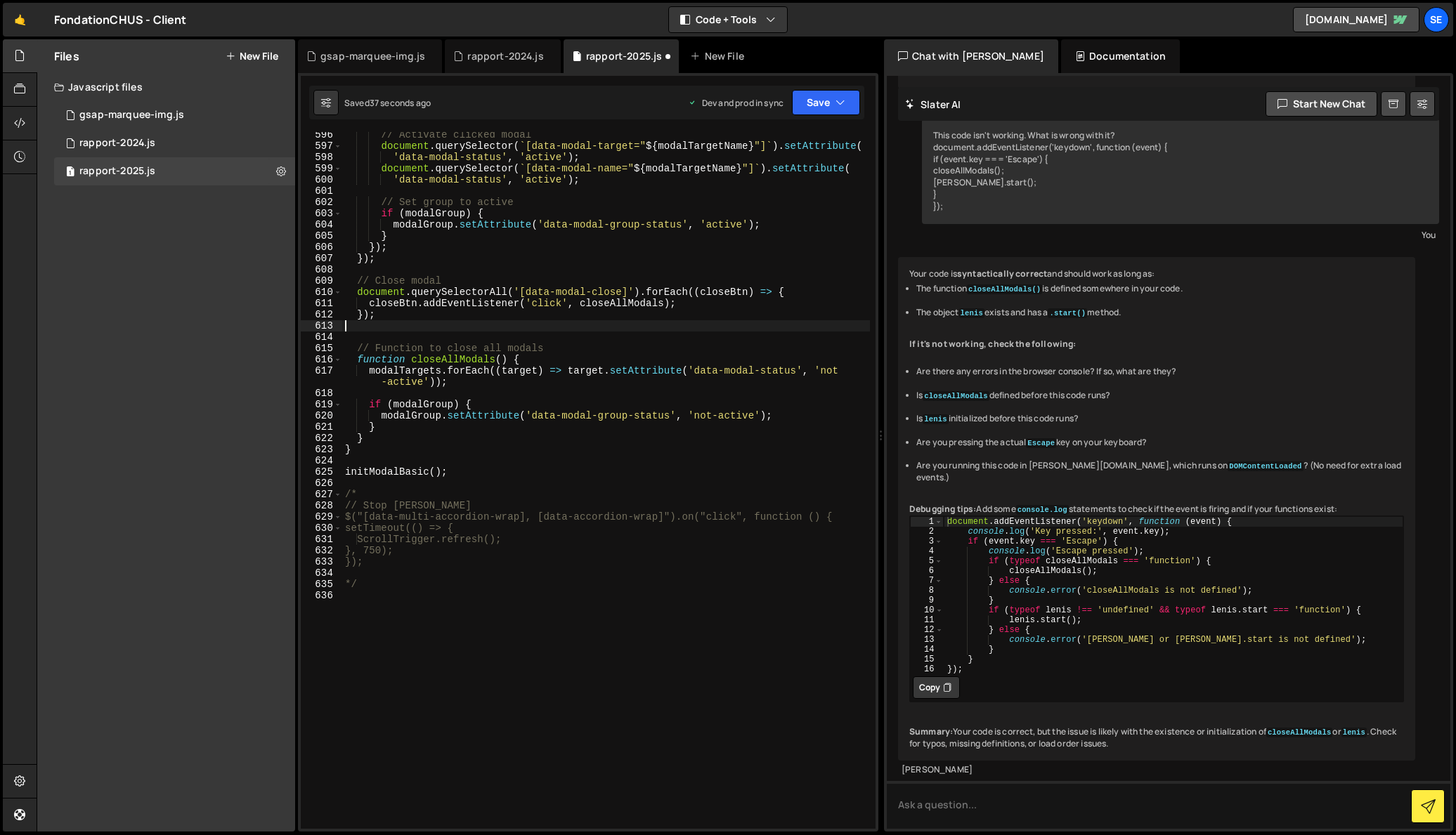
type textarea "});"
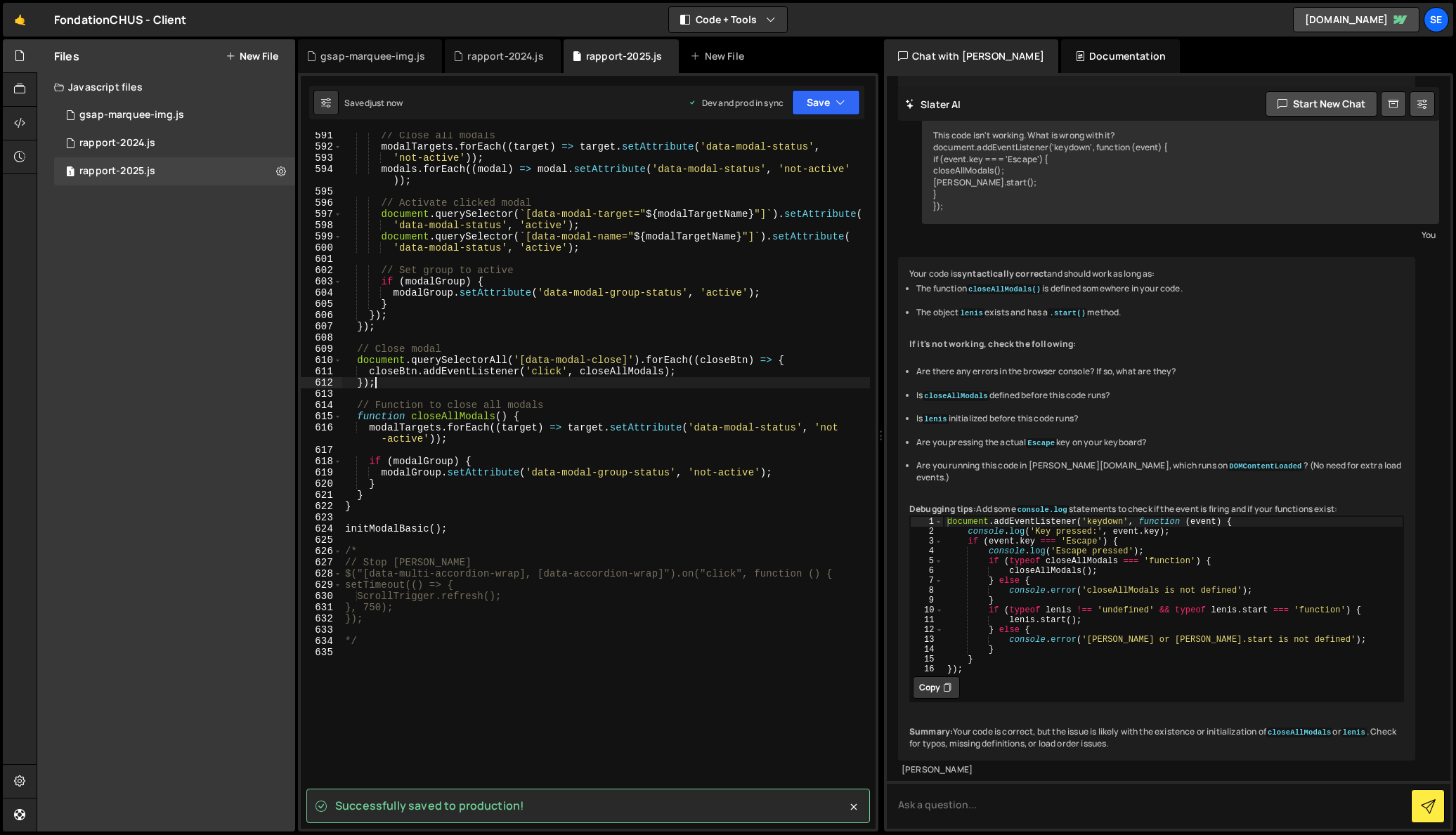
scroll to position [6644, 0]
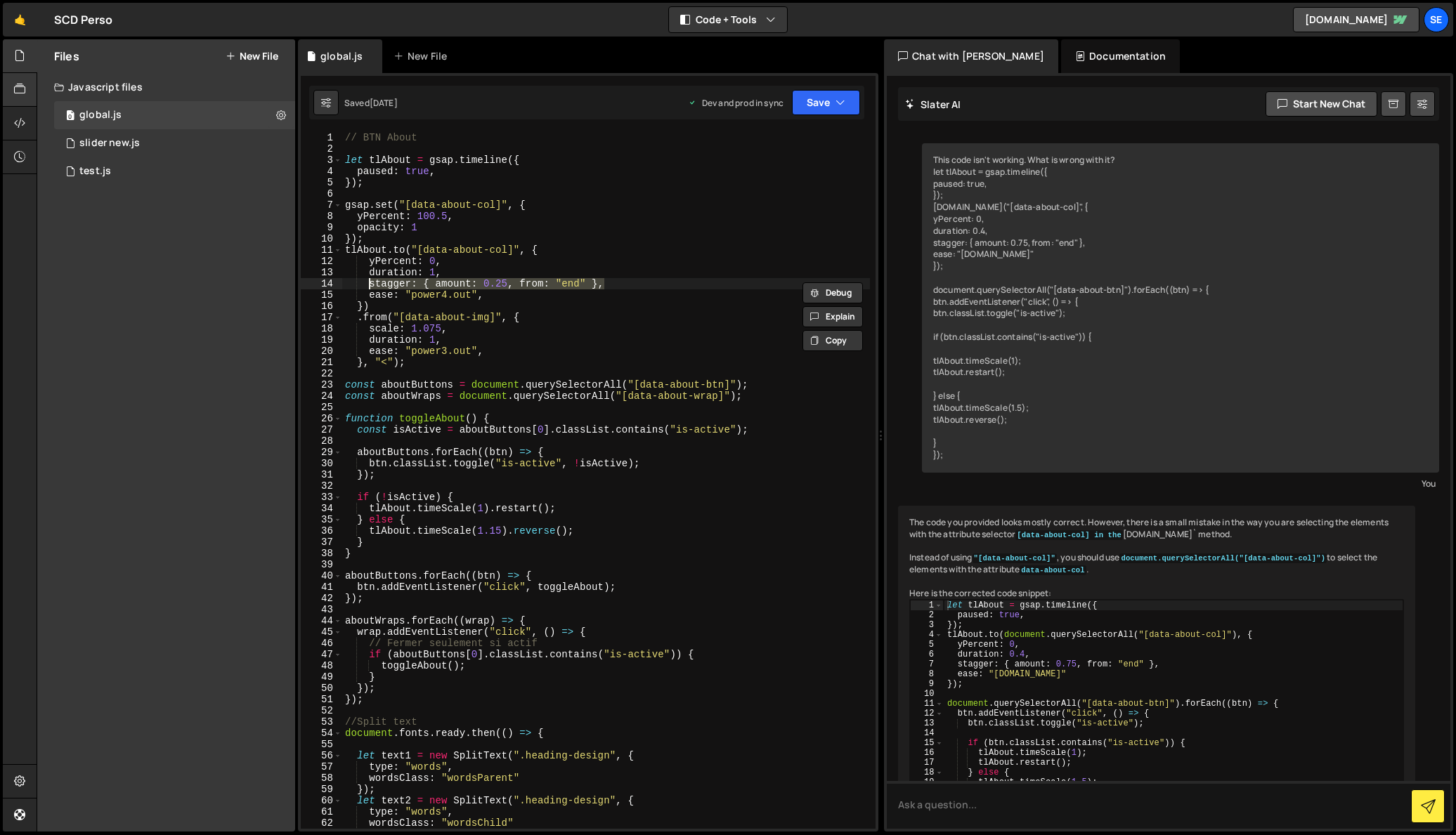
scroll to position [2759, 0]
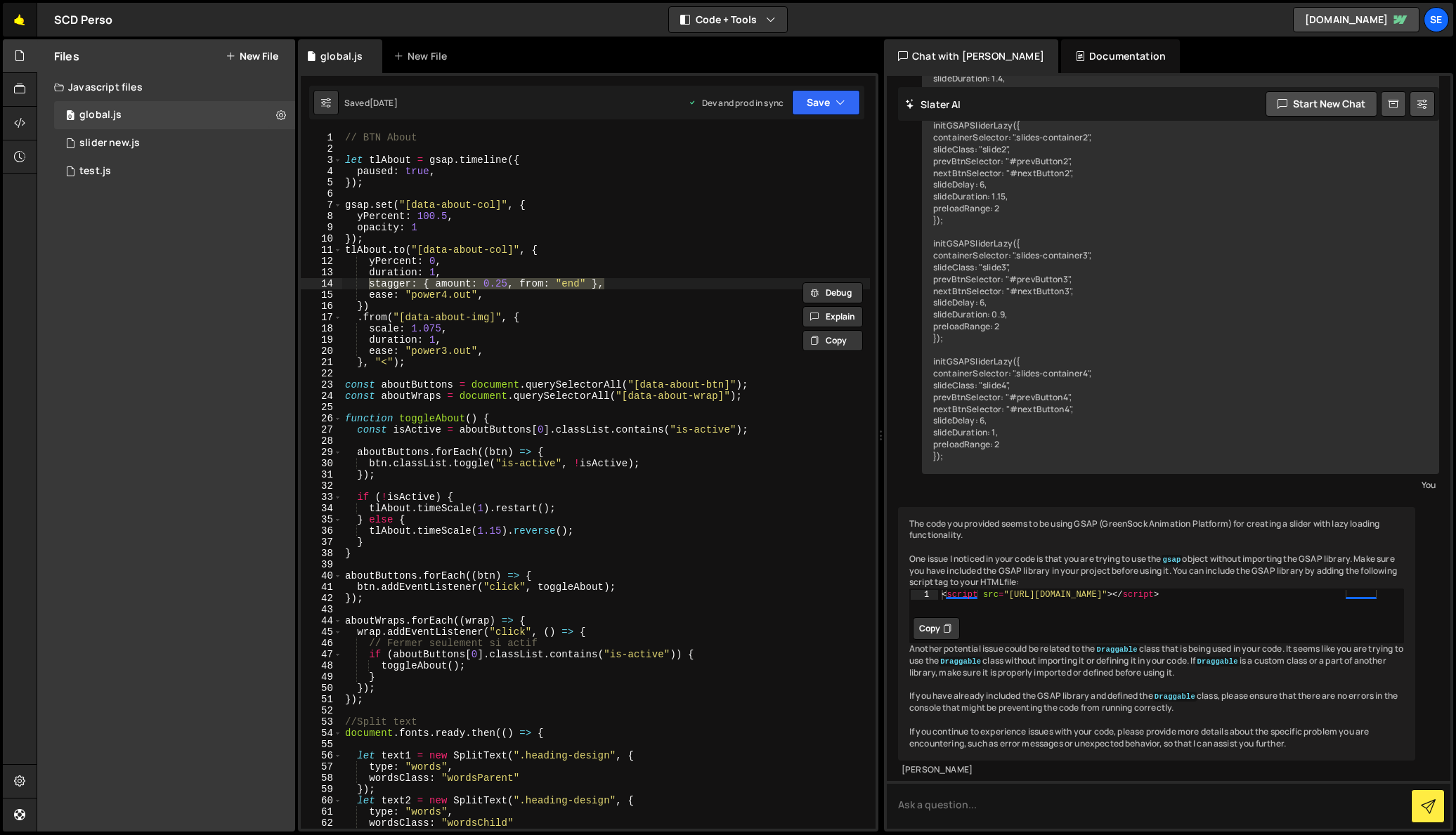
click at [17, 21] on link "🤙" at bounding box center [20, 19] width 34 height 33
click at [21, 22] on link "🤙" at bounding box center [20, 19] width 34 height 33
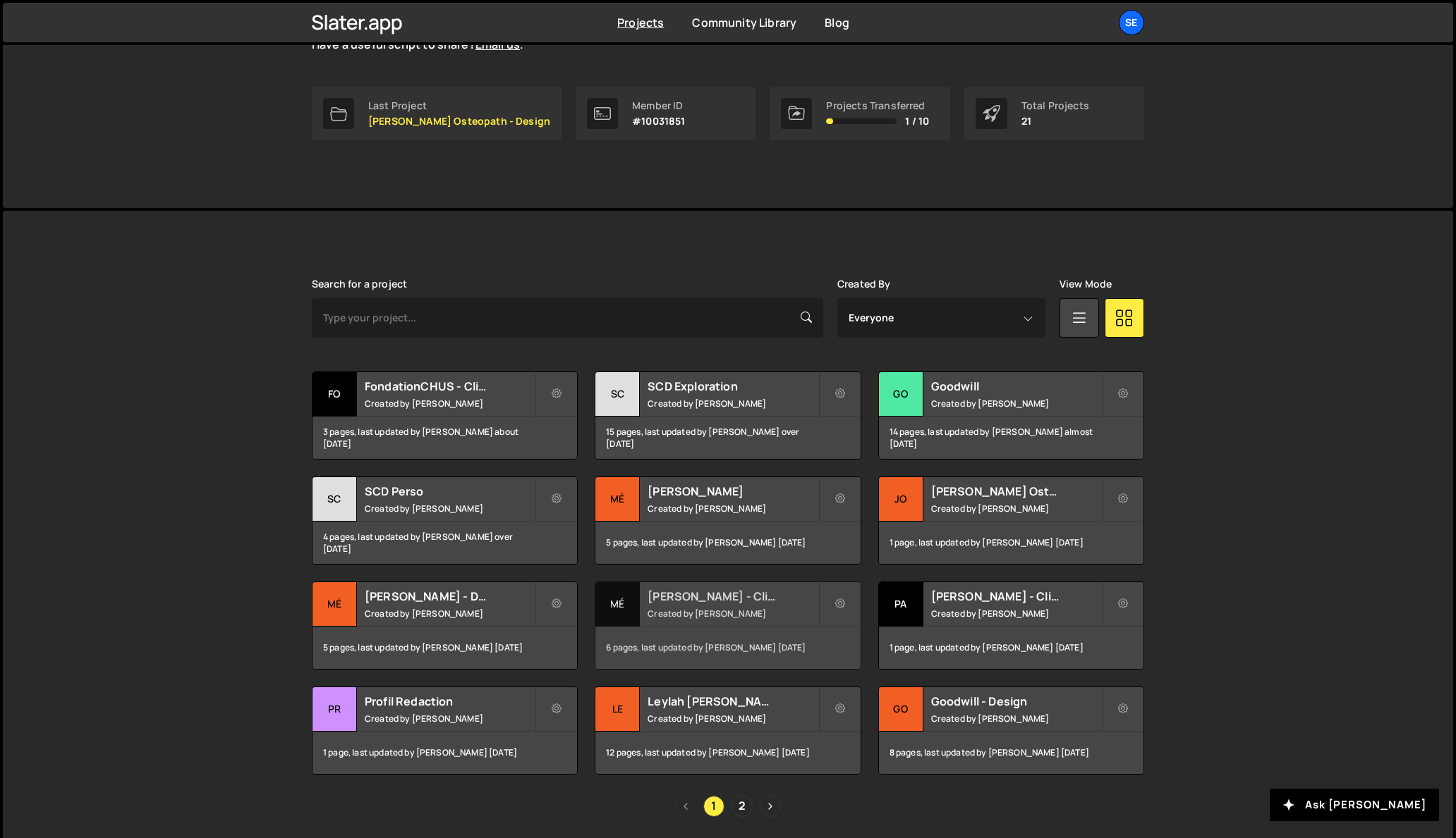
scroll to position [246, 0]
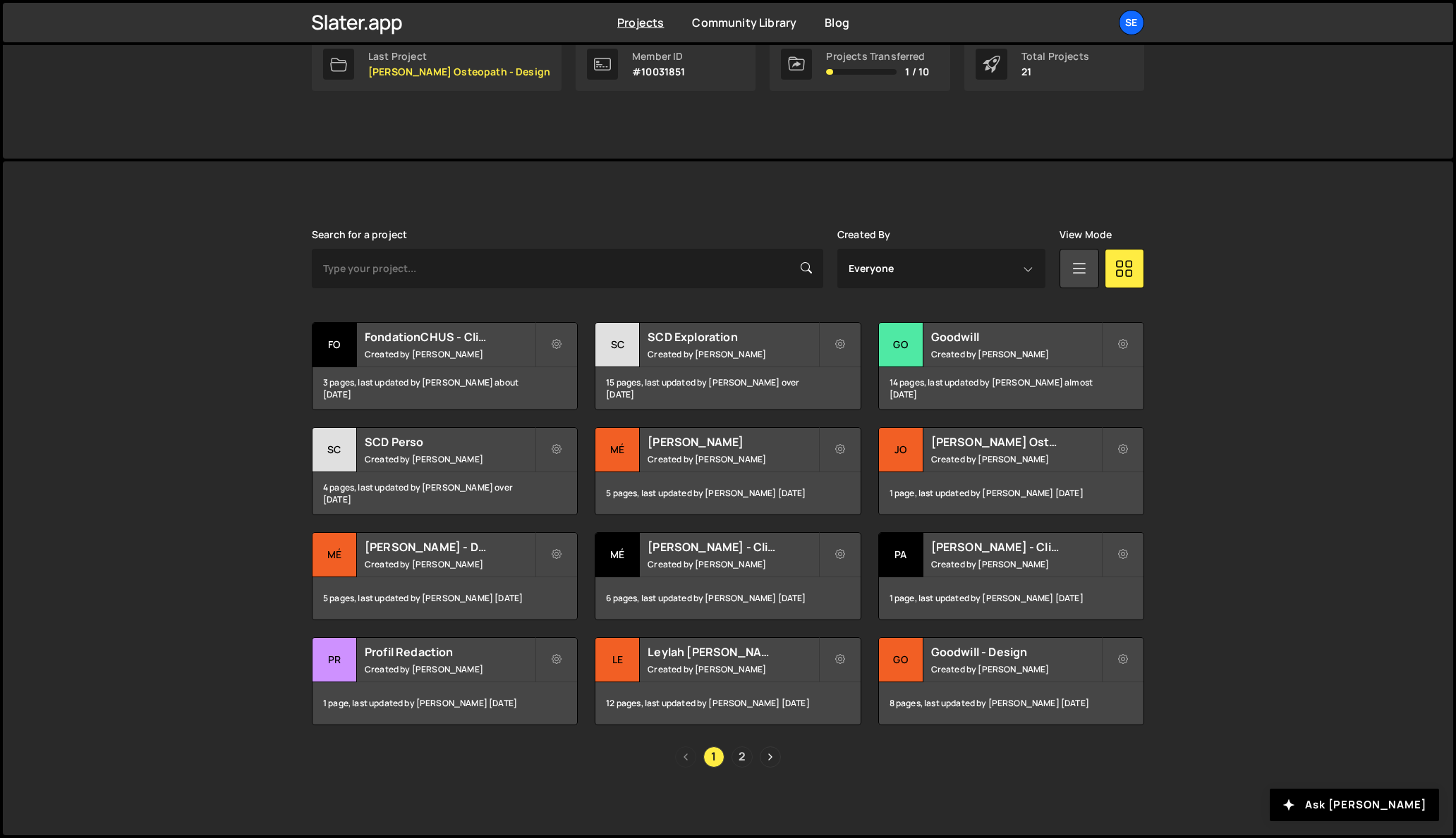
click at [740, 758] on link "2" at bounding box center [742, 757] width 21 height 21
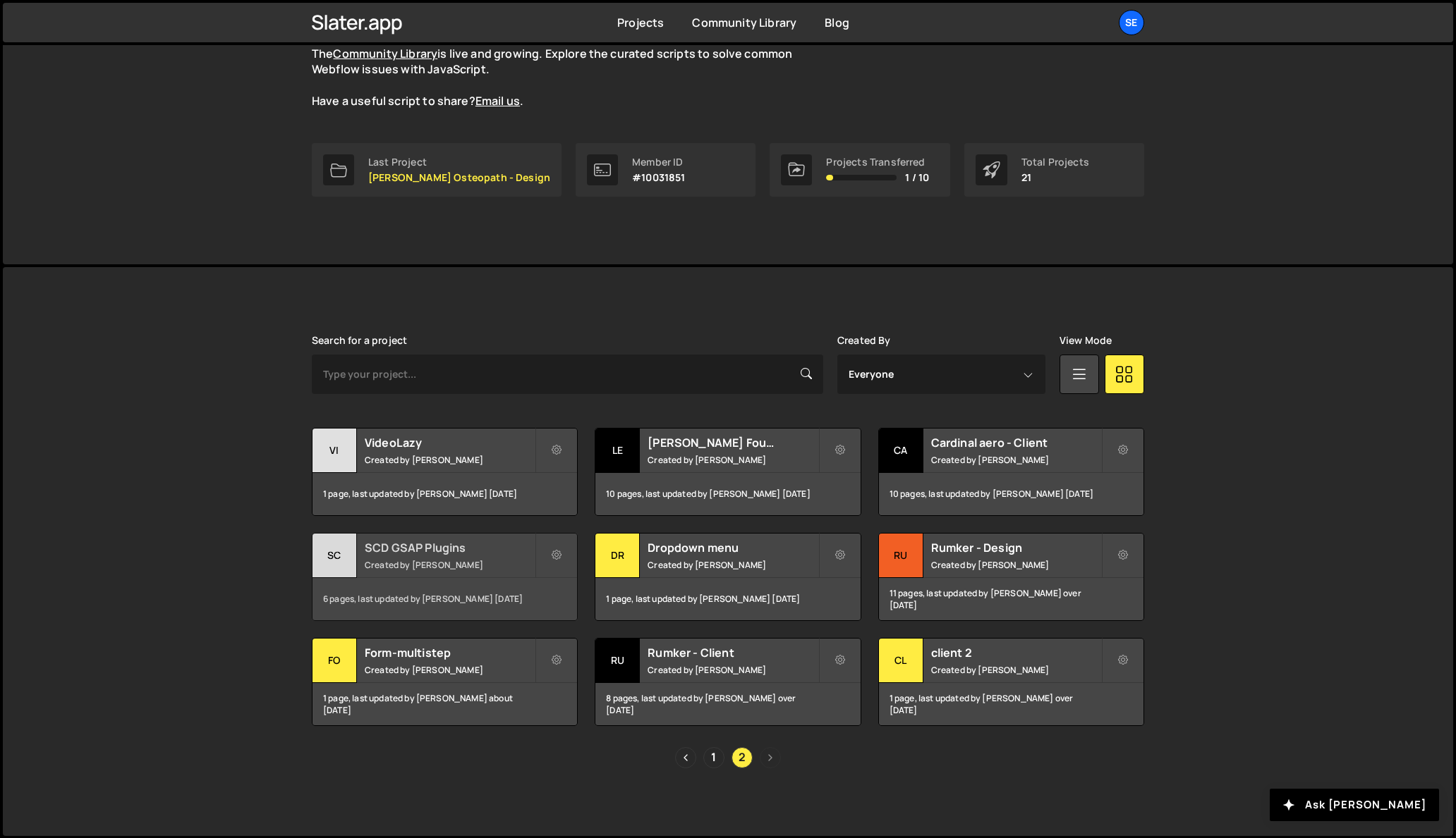
scroll to position [140, 0]
click at [713, 757] on link "1" at bounding box center [714, 757] width 21 height 21
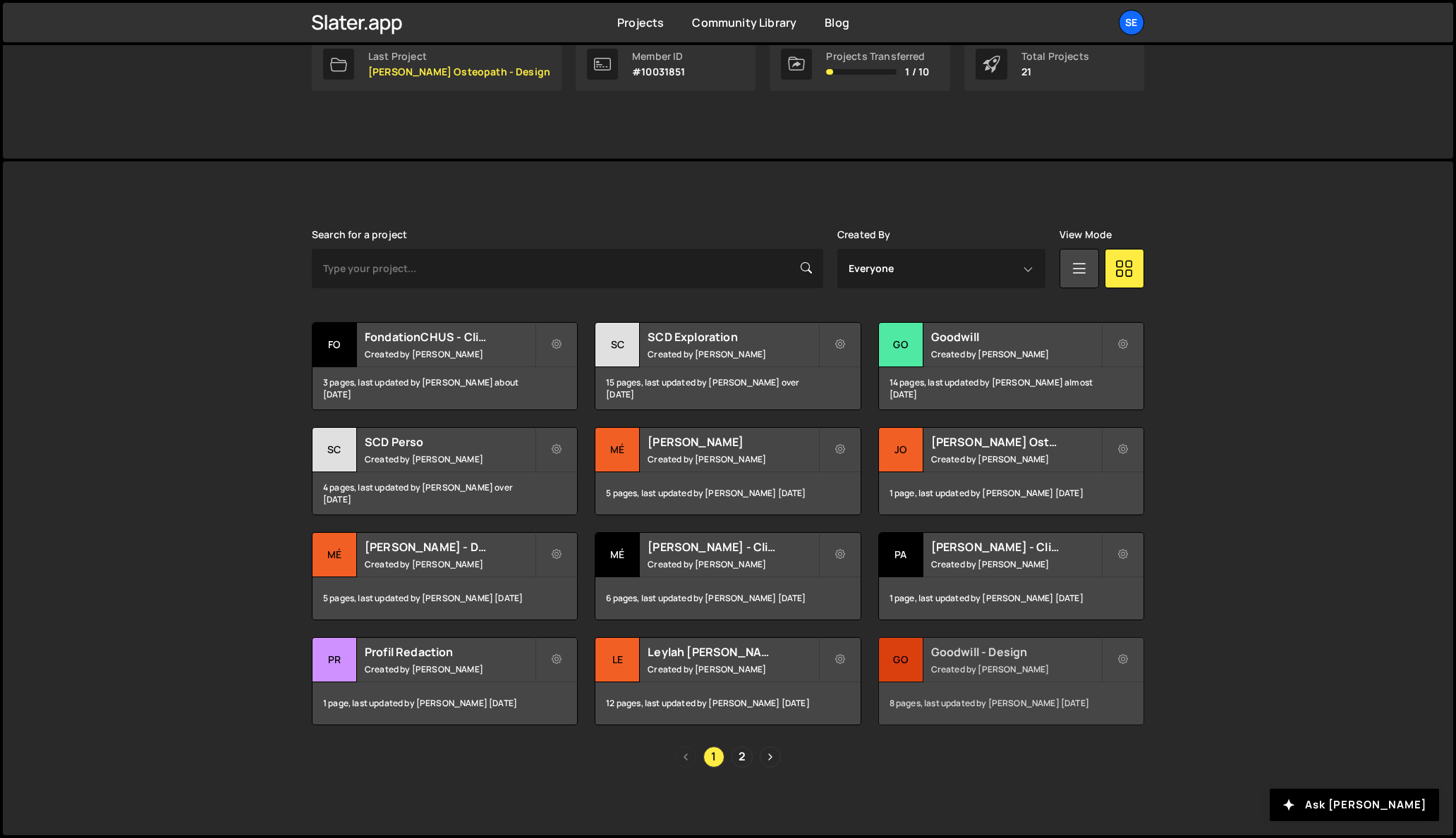
scroll to position [242, 0]
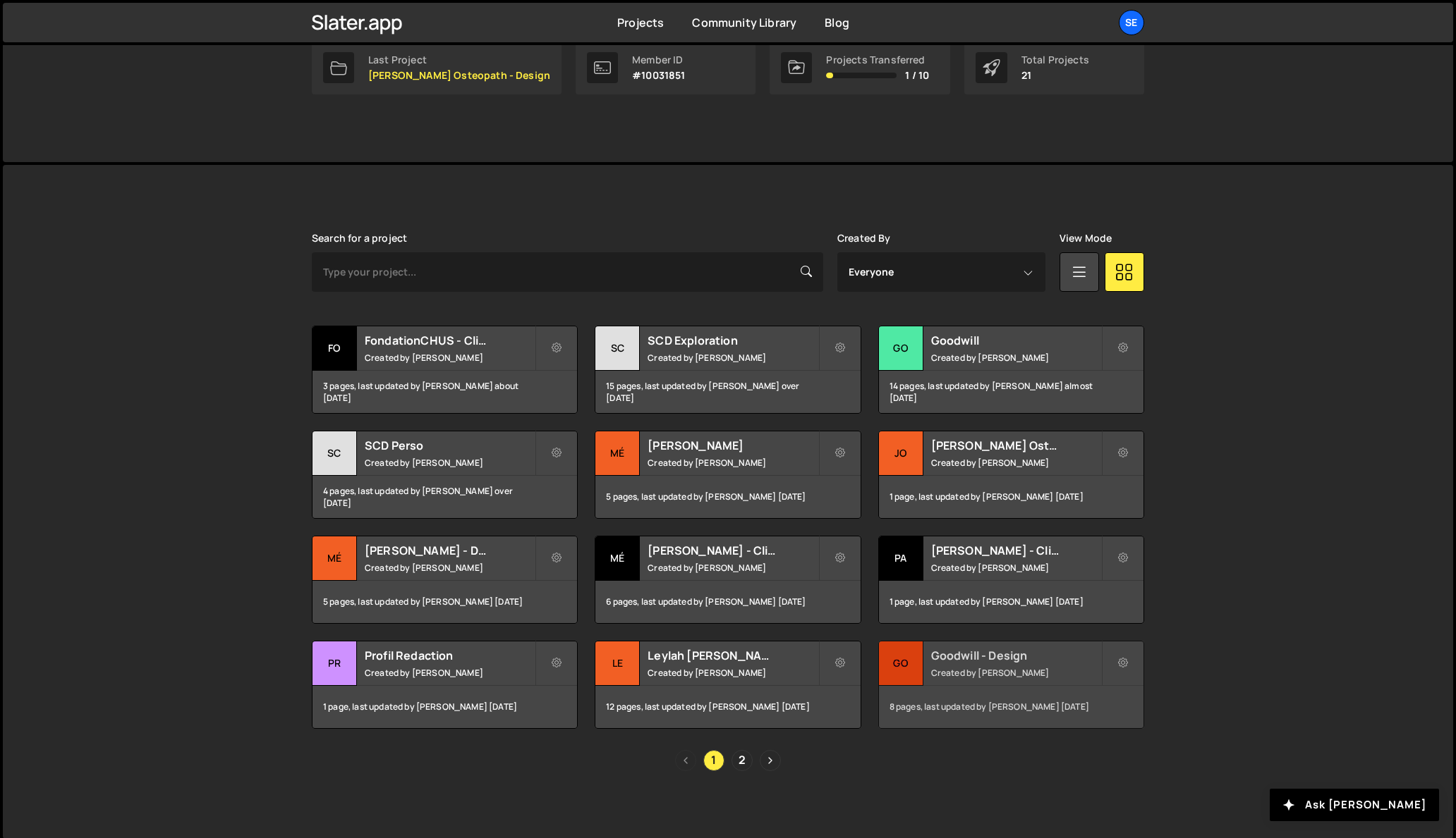
click at [902, 668] on div "Go" at bounding box center [901, 664] width 44 height 44
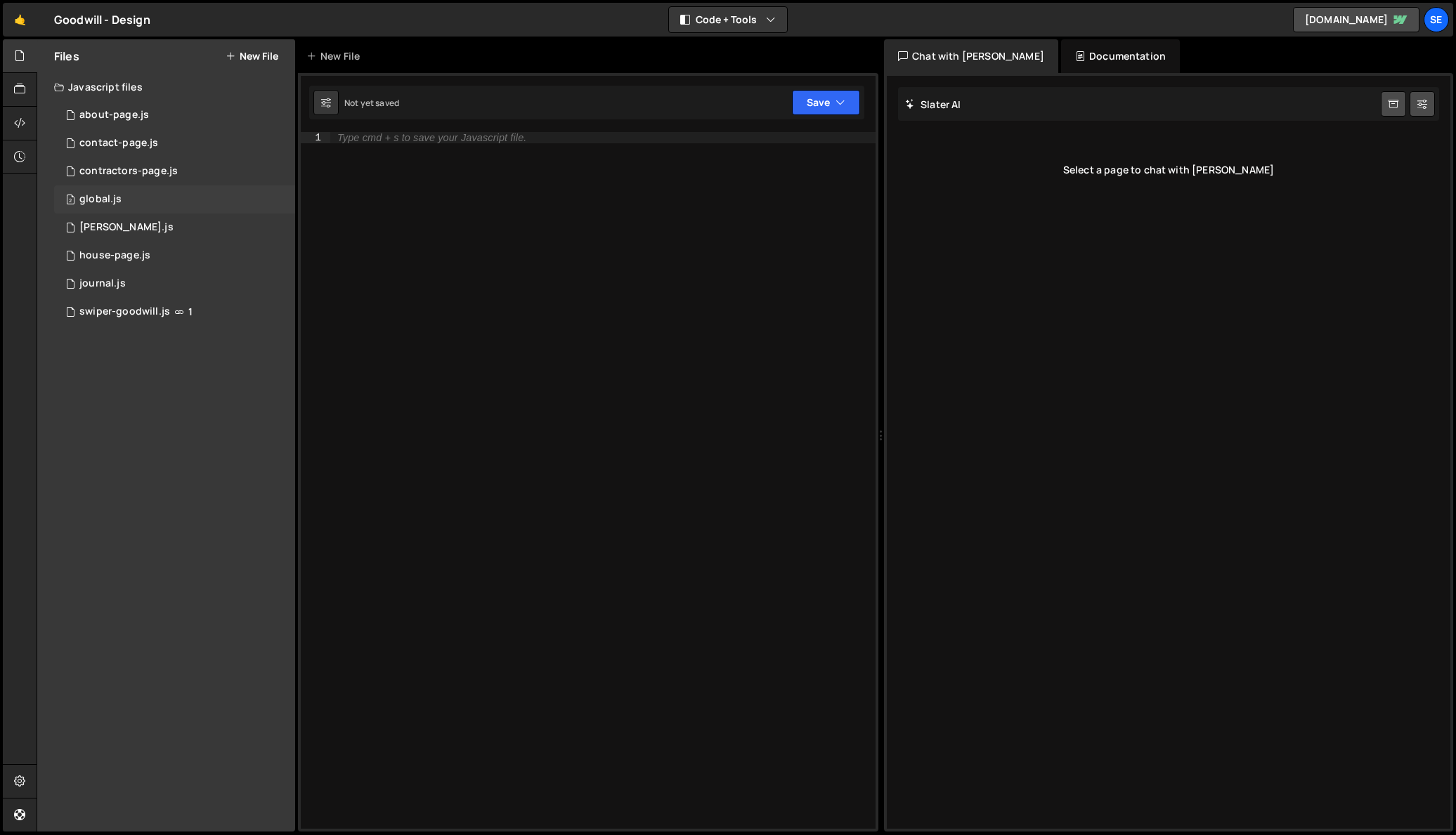
click at [90, 201] on div "global.js" at bounding box center [100, 200] width 42 height 13
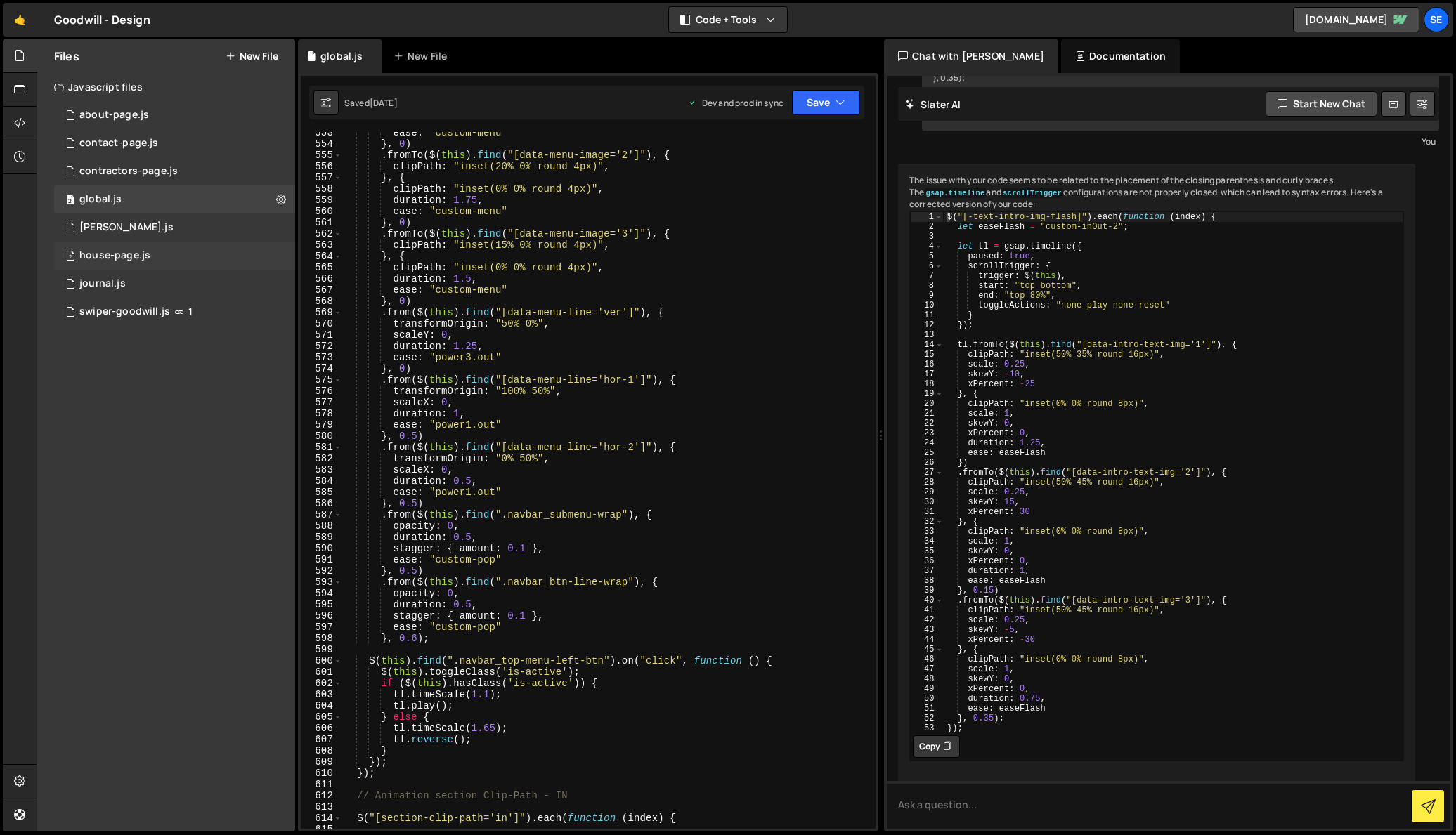
scroll to position [6256, 0]
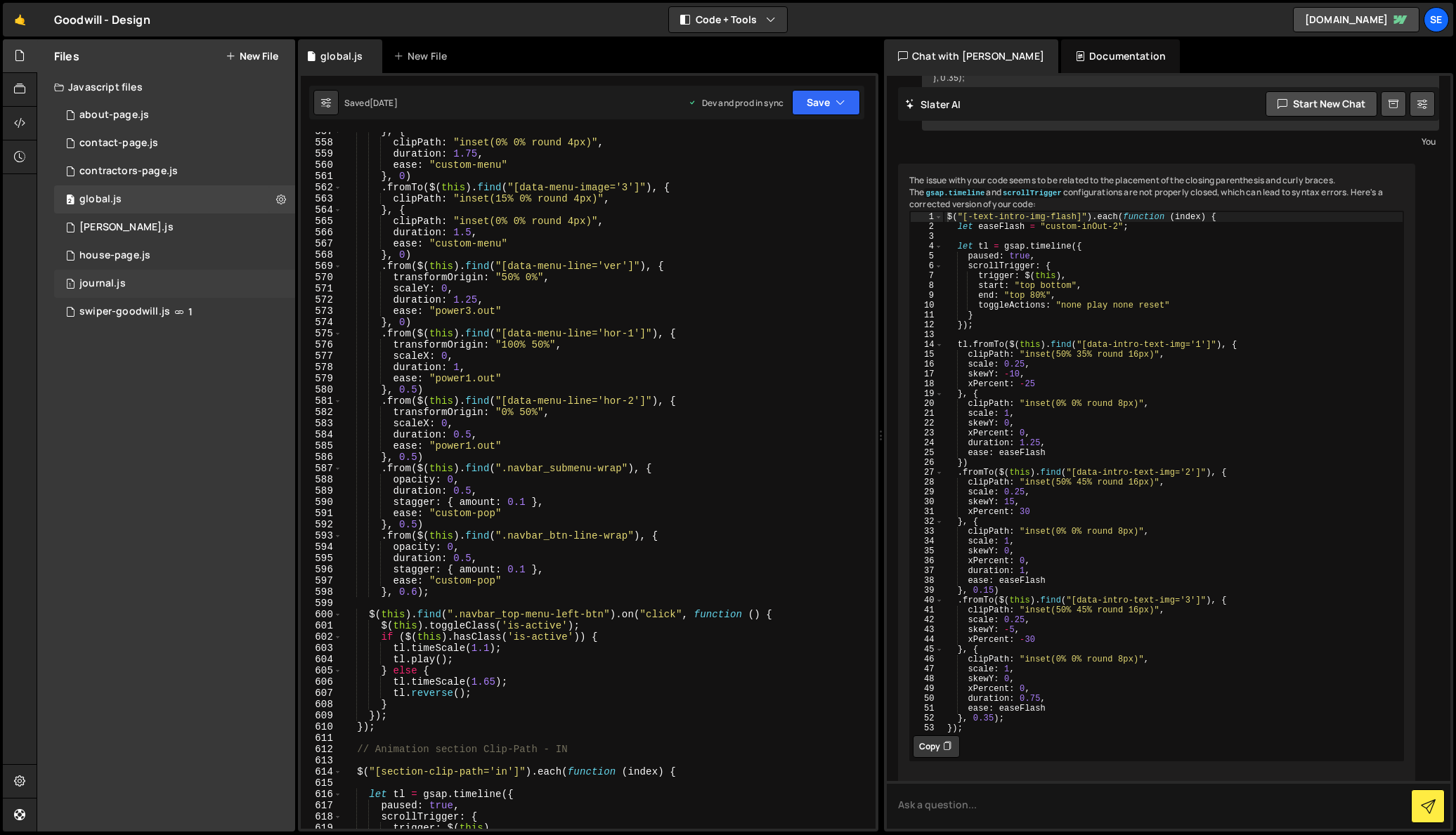
click at [90, 288] on div "journal.js" at bounding box center [103, 283] width 47 height 13
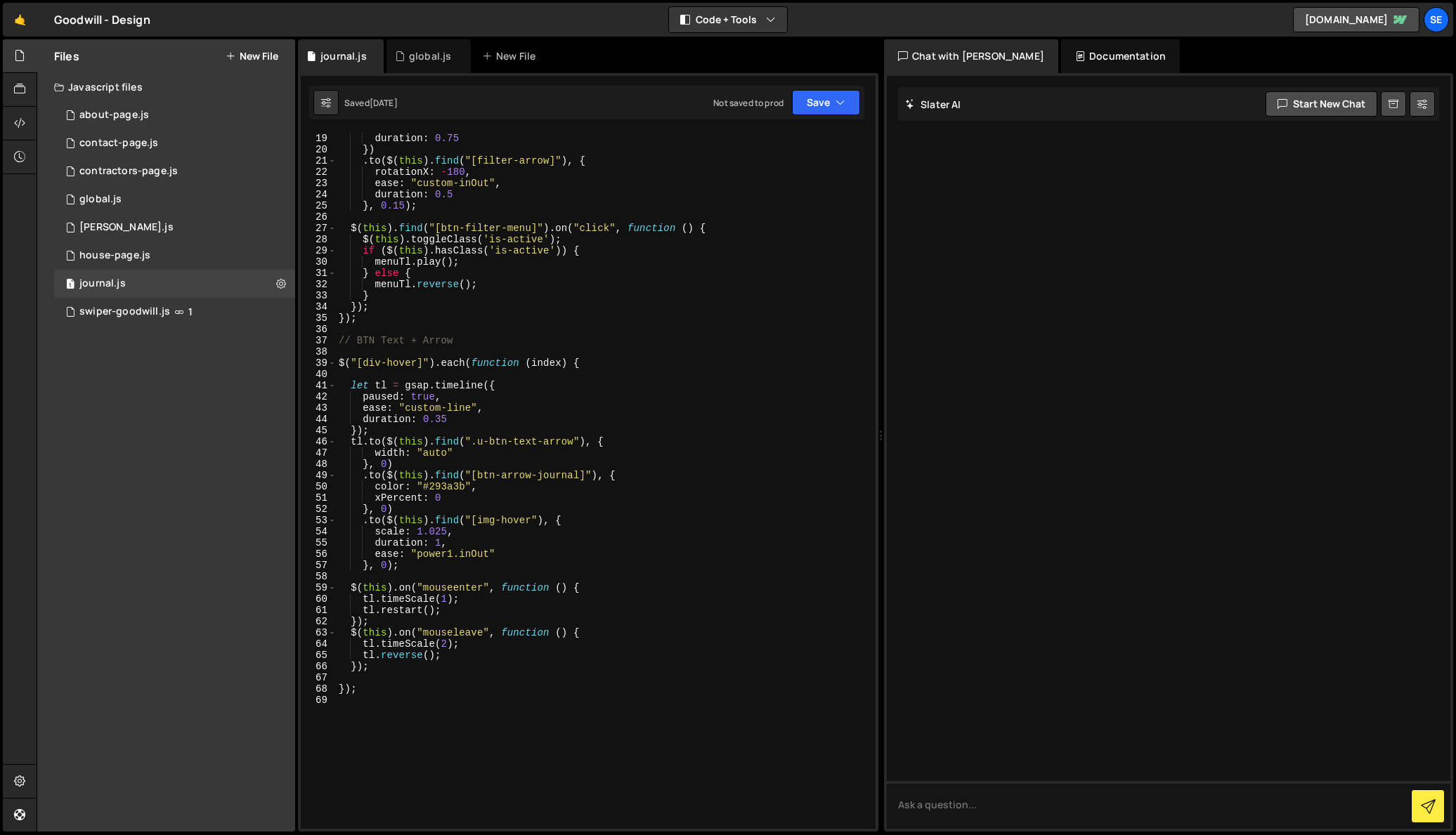
scroll to position [203, 0]
click at [117, 254] on div "house-page.js" at bounding box center [114, 256] width 71 height 13
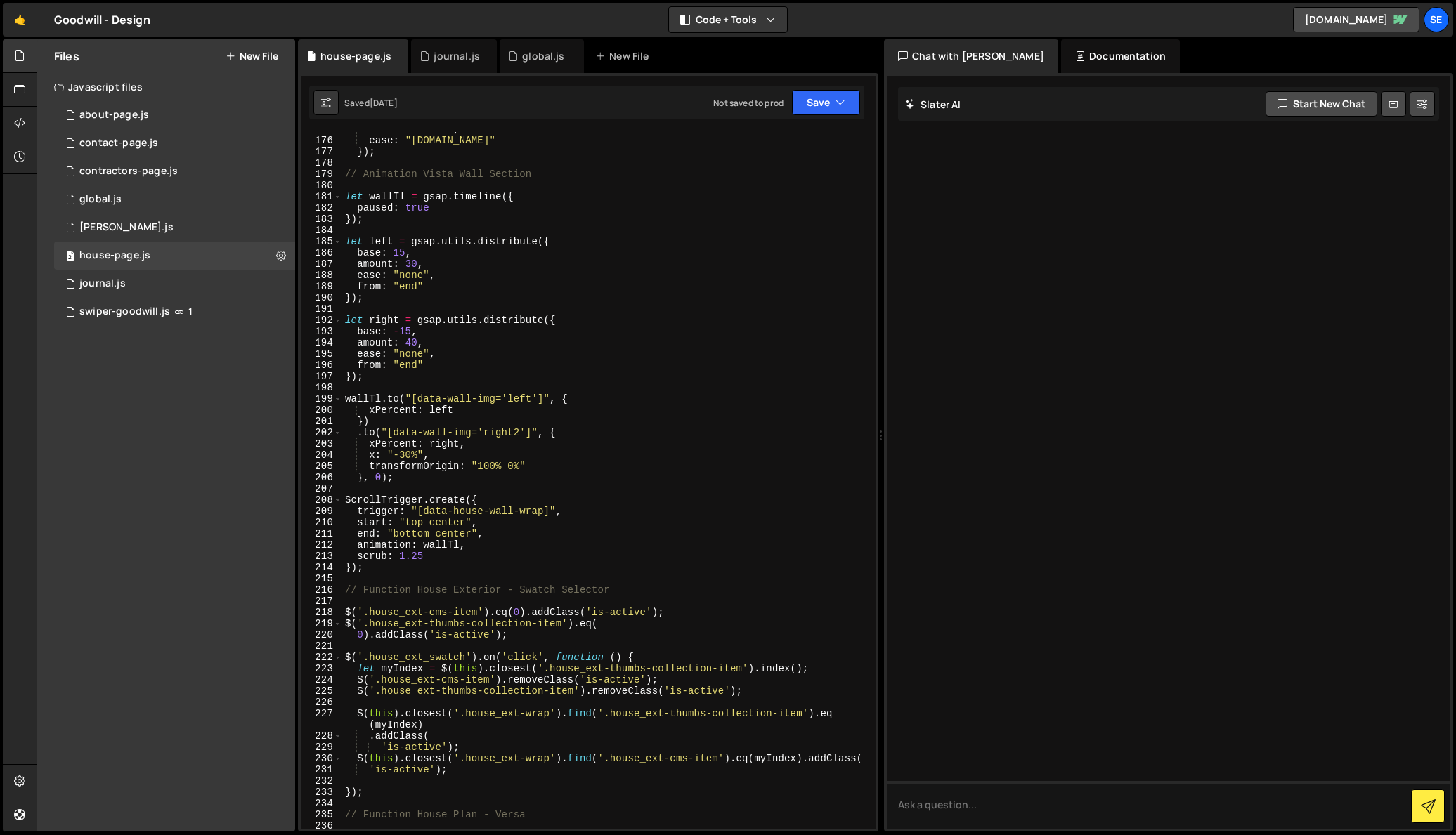
scroll to position [2012, 0]
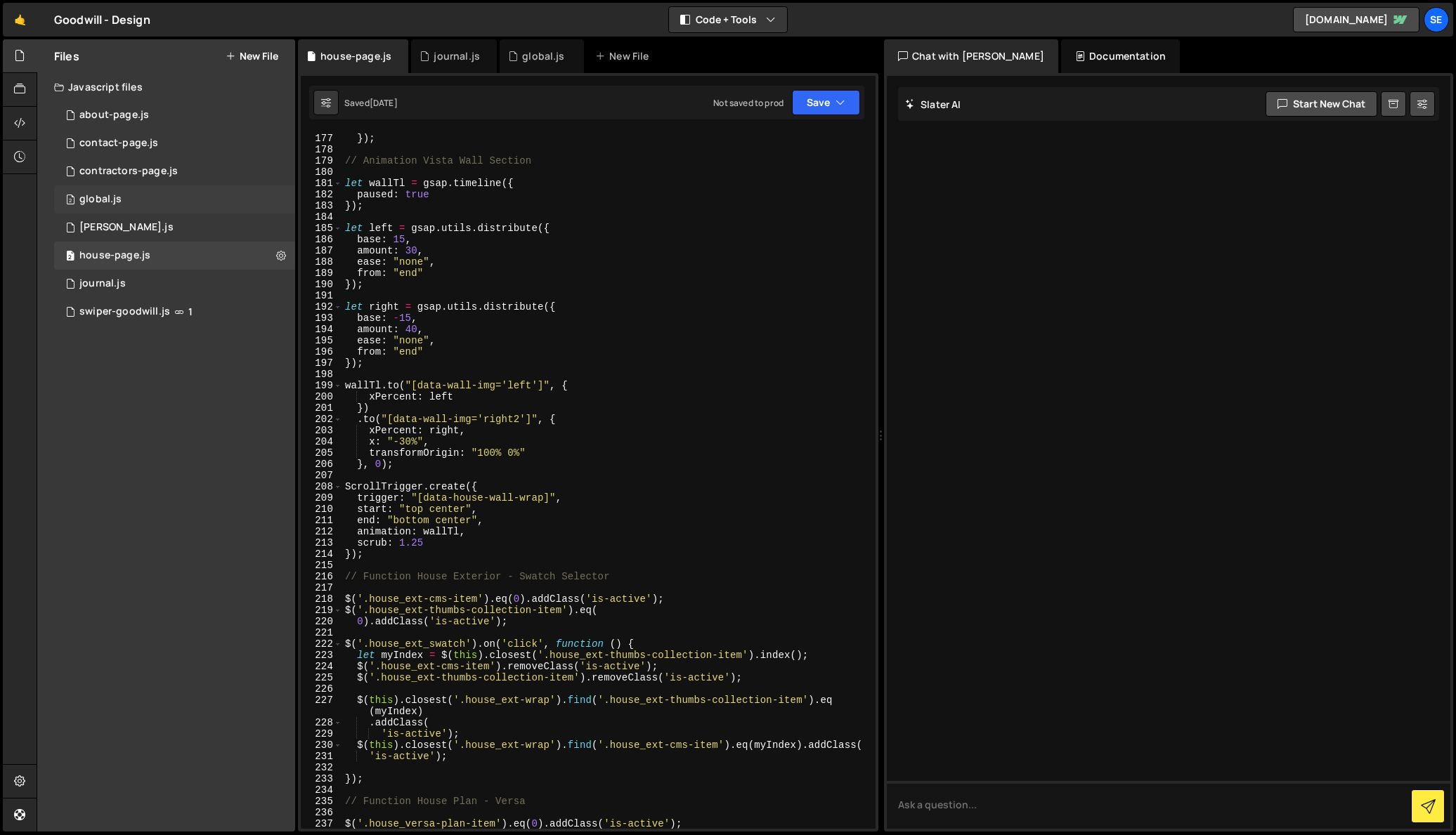
click at [95, 204] on div "global.js" at bounding box center [100, 200] width 42 height 13
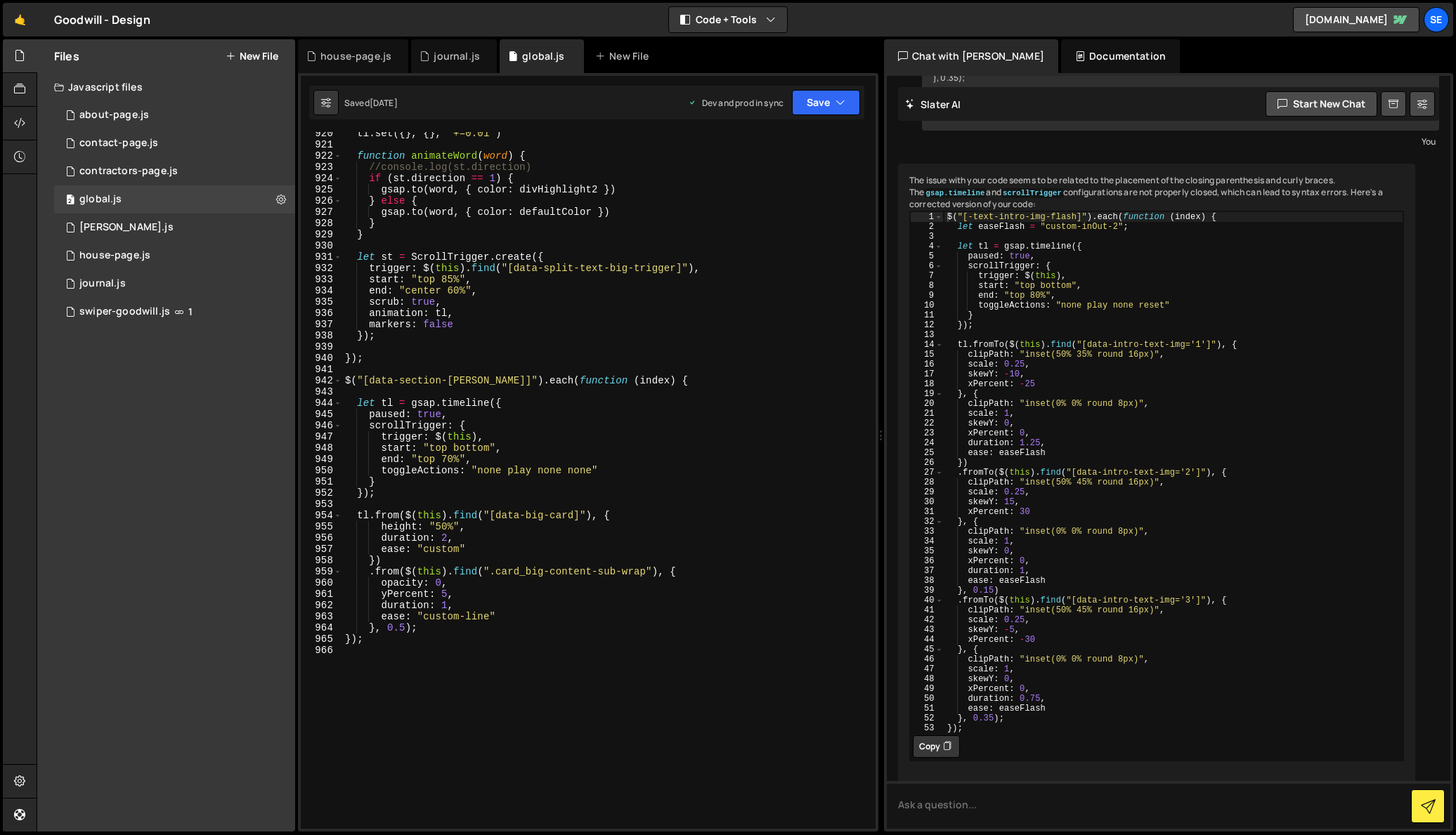
scroll to position [10333, 0]
click at [104, 116] on div "about-page.js" at bounding box center [113, 115] width 69 height 13
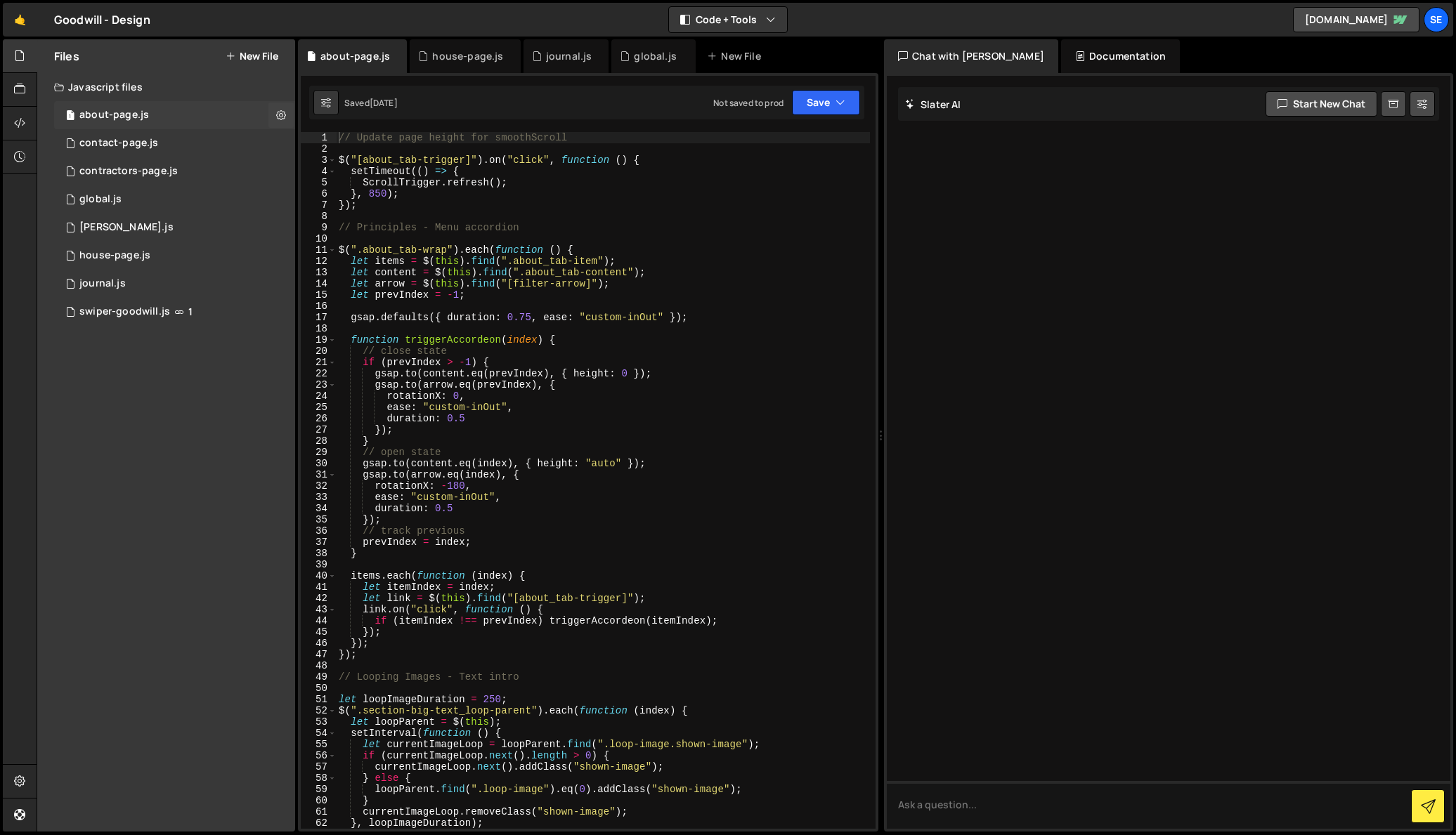
scroll to position [0, 0]
click at [87, 201] on div "global.js" at bounding box center [100, 200] width 42 height 13
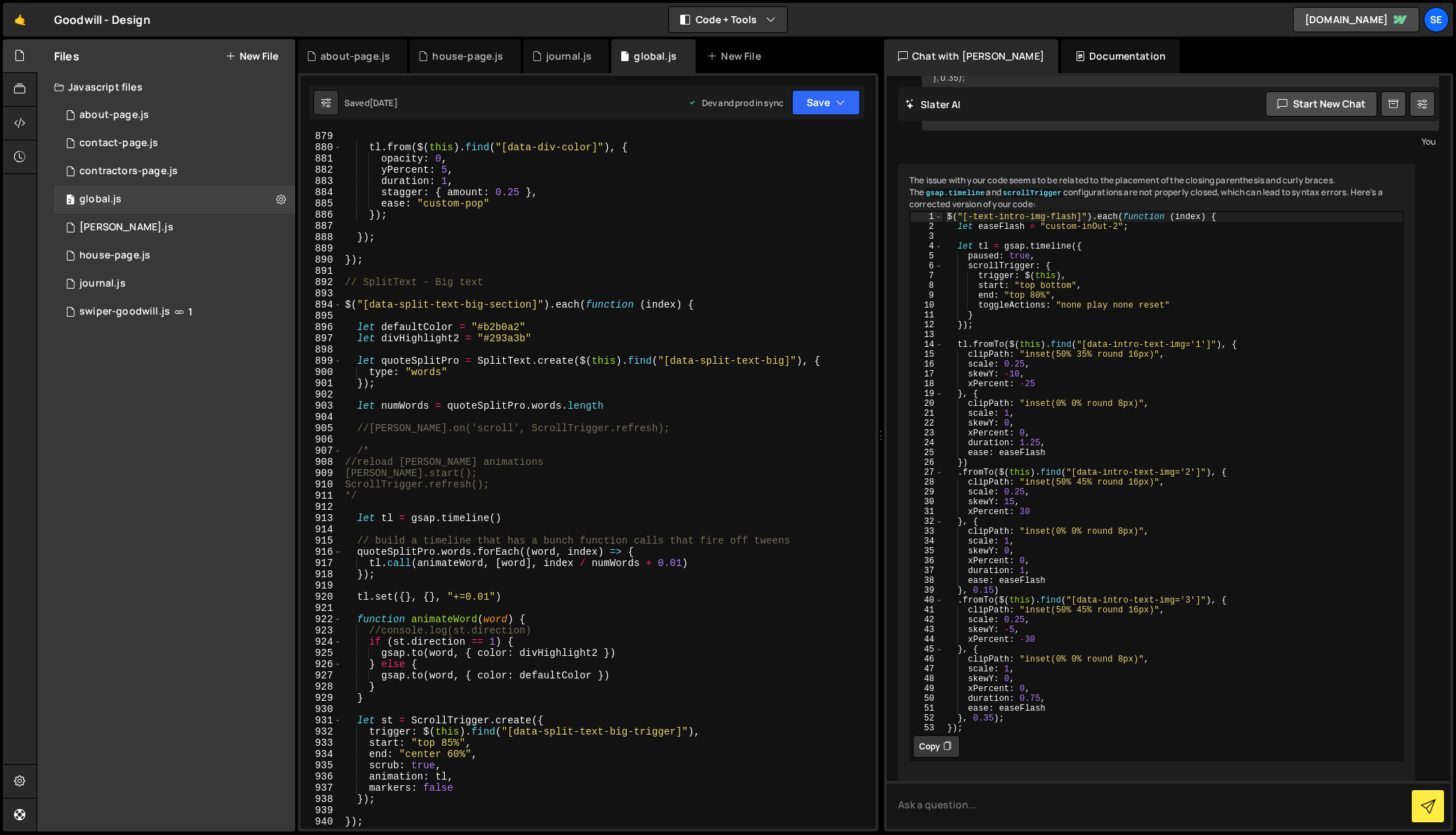
scroll to position [9865, 0]
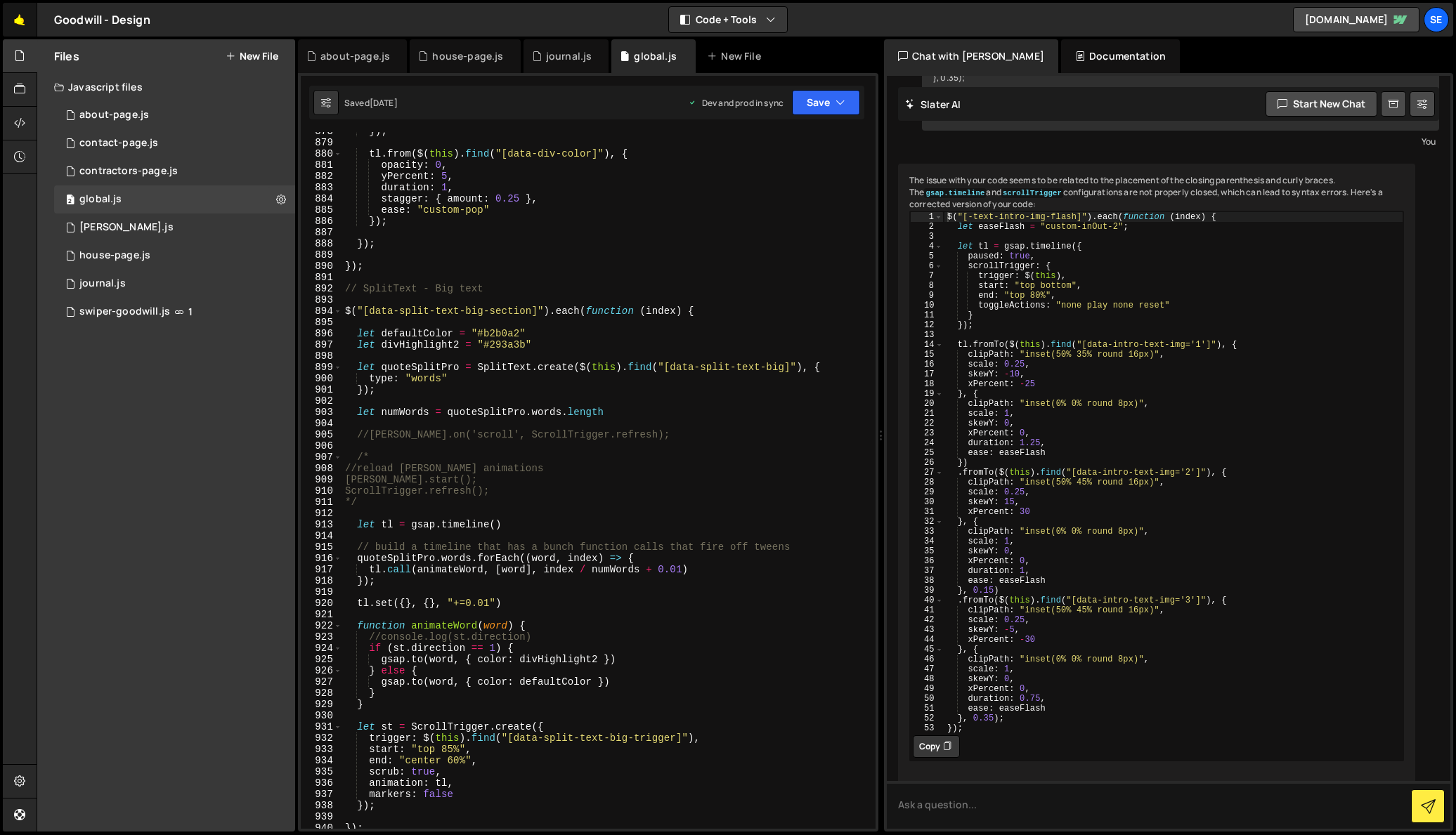
click at [16, 21] on link "🤙" at bounding box center [20, 19] width 34 height 33
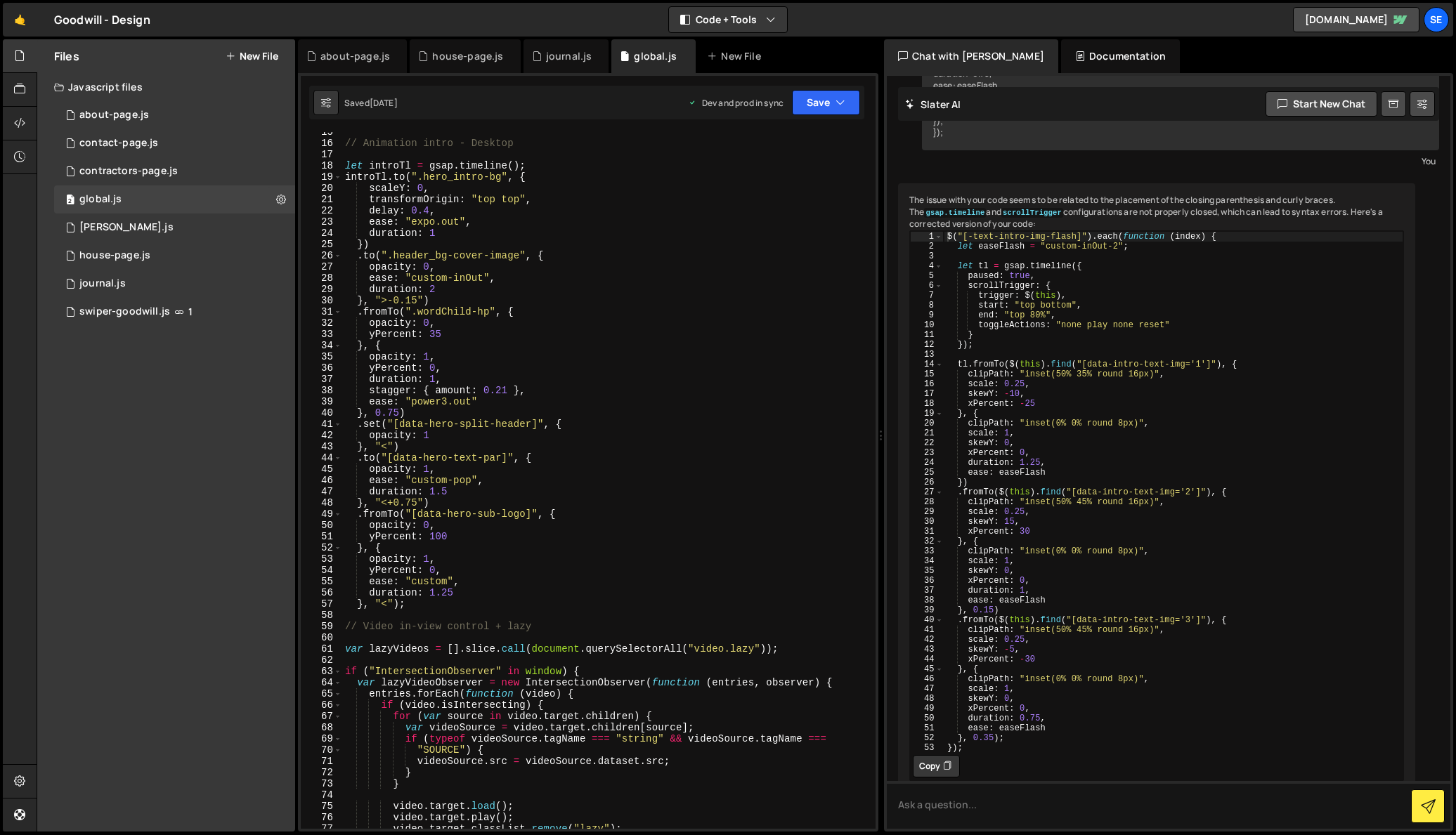
scroll to position [163, 0]
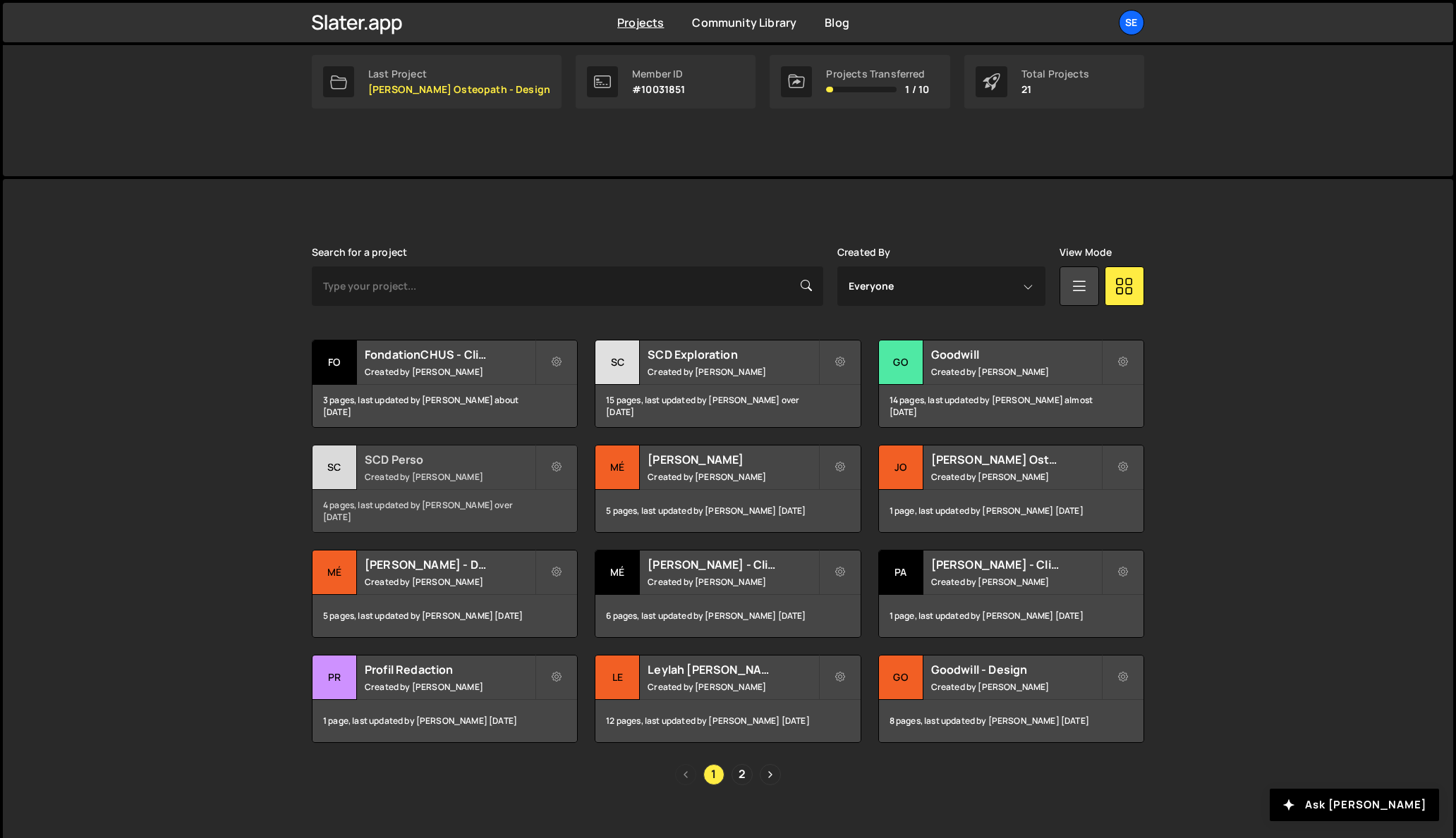
scroll to position [246, 0]
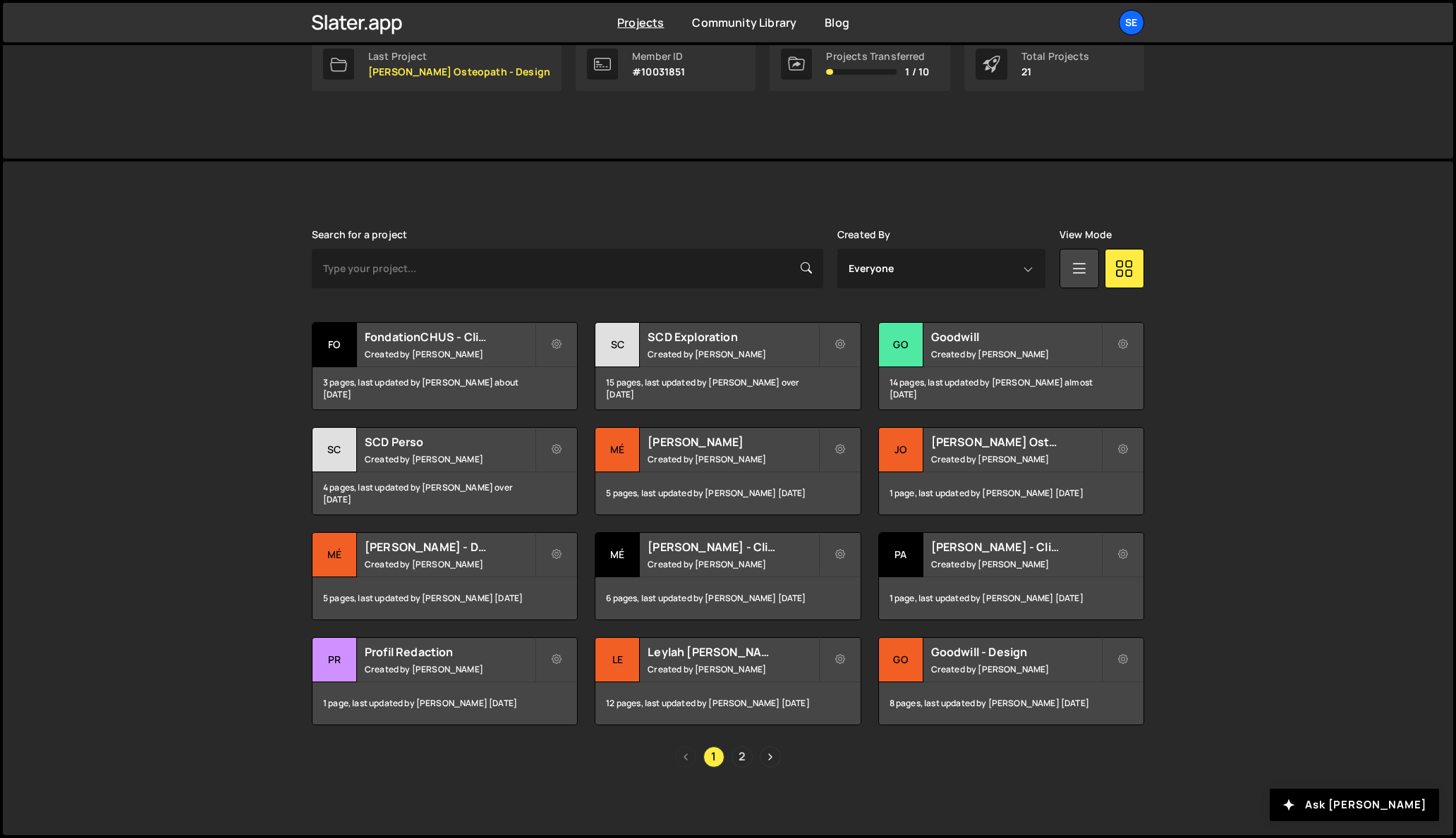
click at [742, 758] on link "2" at bounding box center [742, 757] width 21 height 21
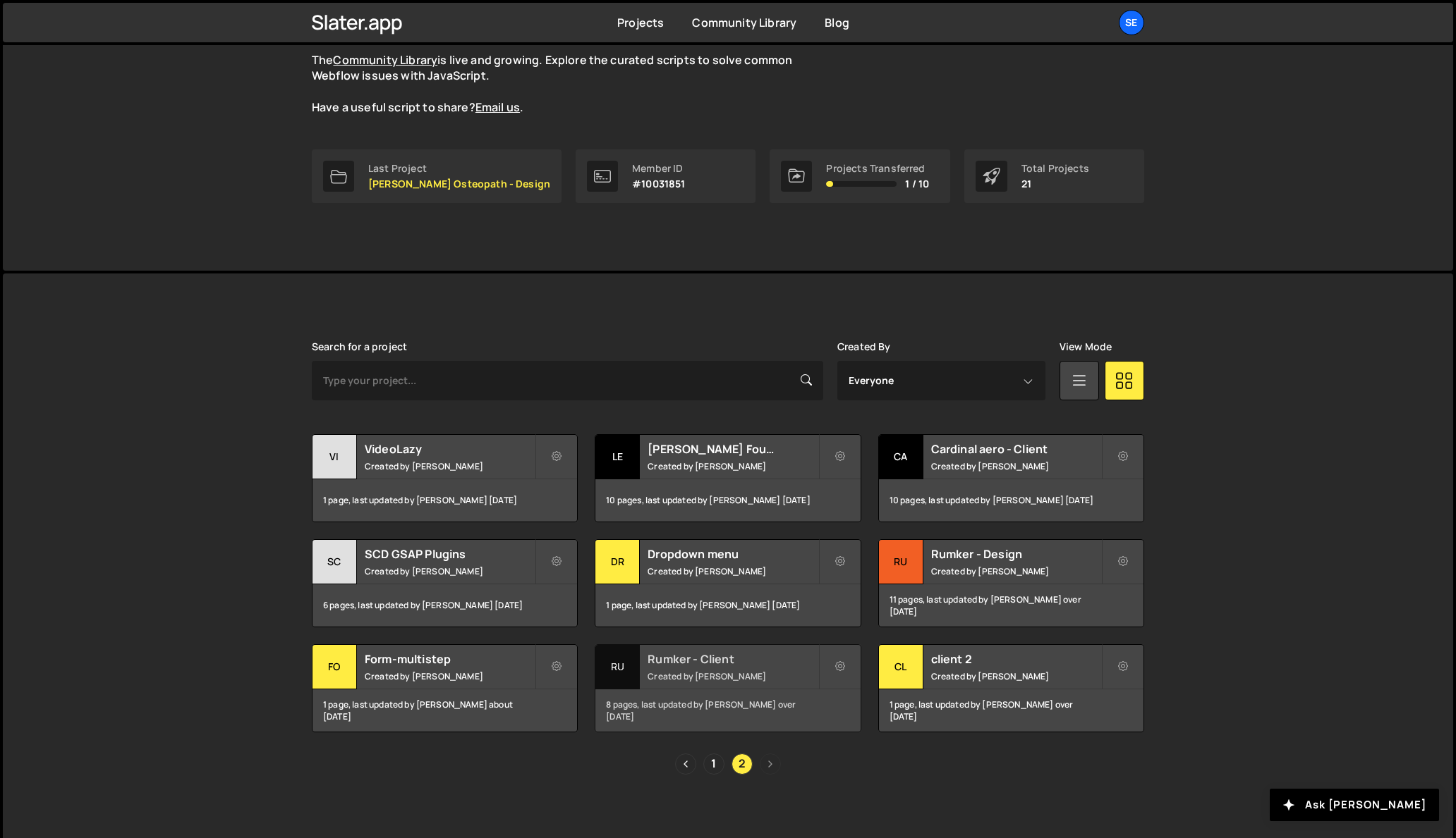
scroll to position [140, 0]
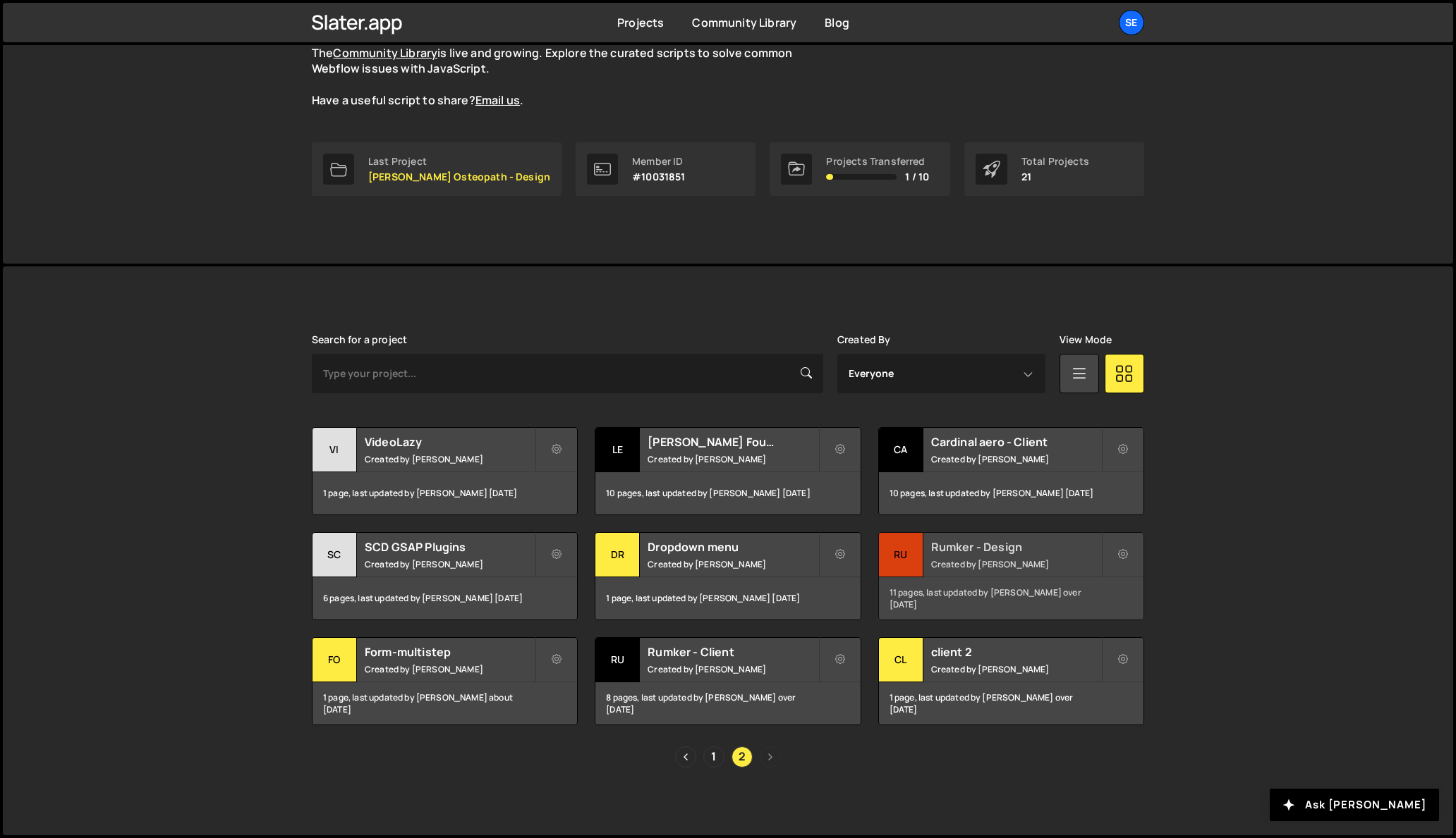
click at [899, 554] on div "Ru" at bounding box center [901, 554] width 44 height 44
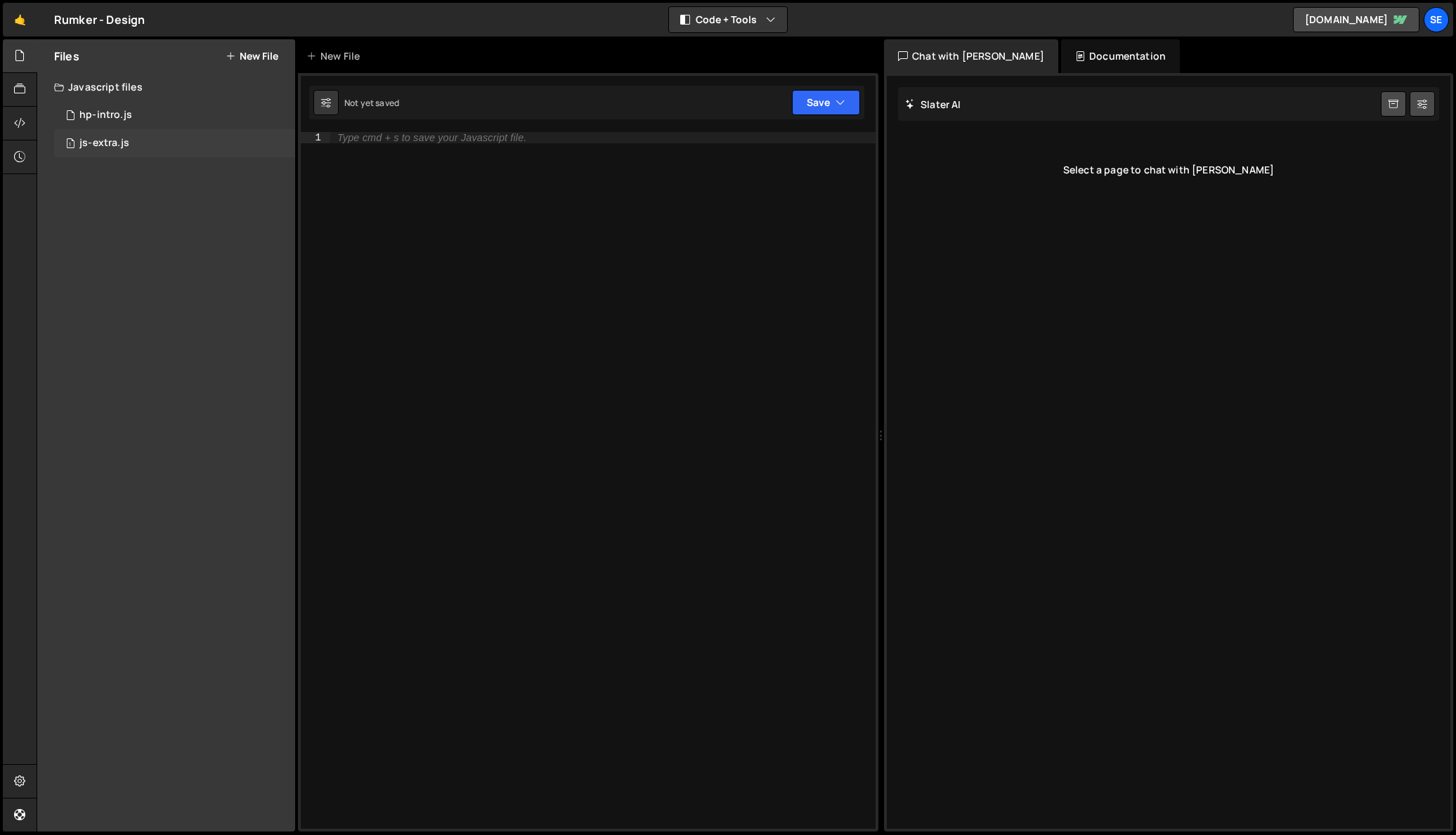
click at [94, 142] on div "js-extra.js" at bounding box center [103, 143] width 49 height 13
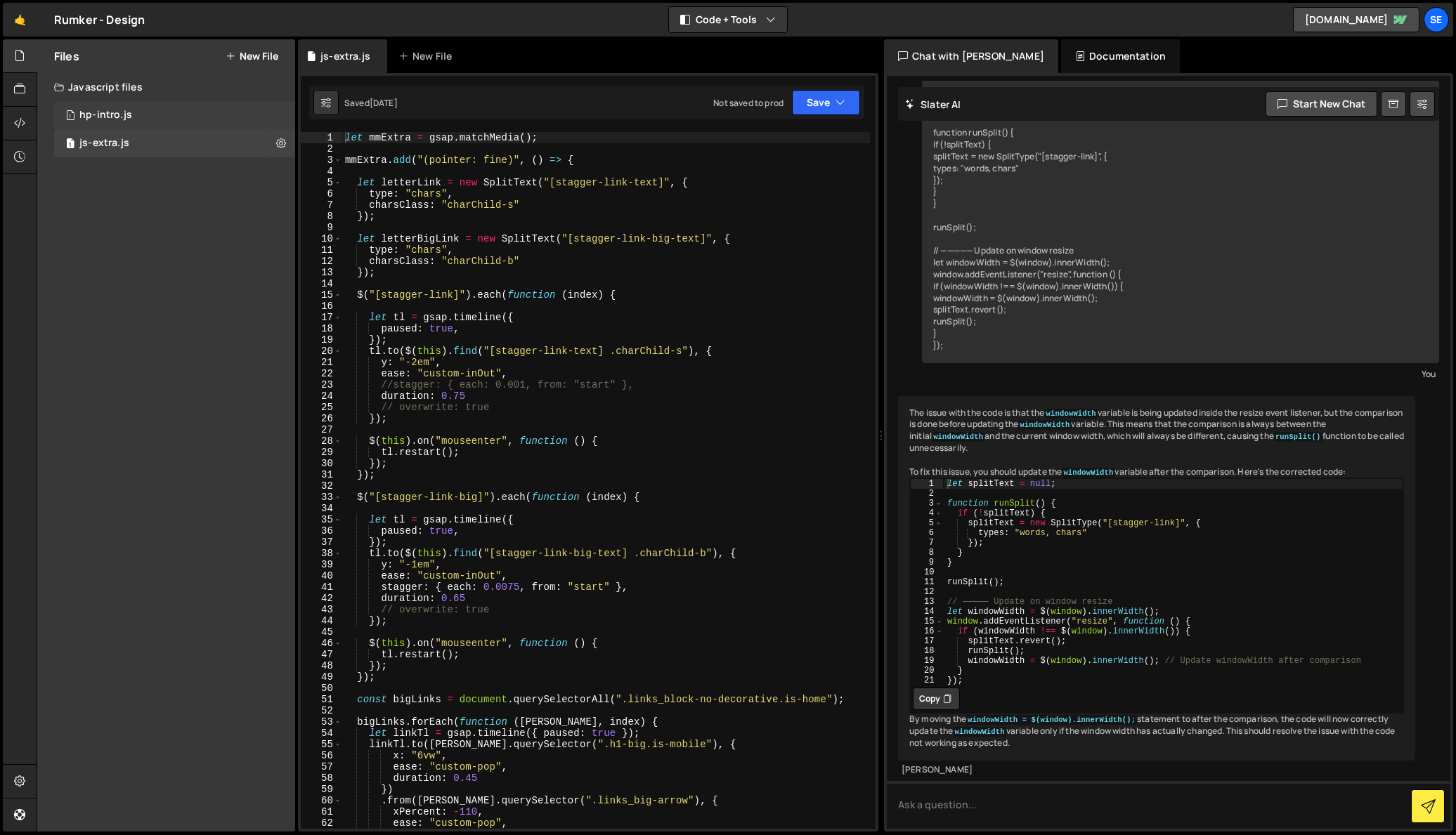
click at [112, 117] on div "hp-intro.js" at bounding box center [105, 115] width 53 height 13
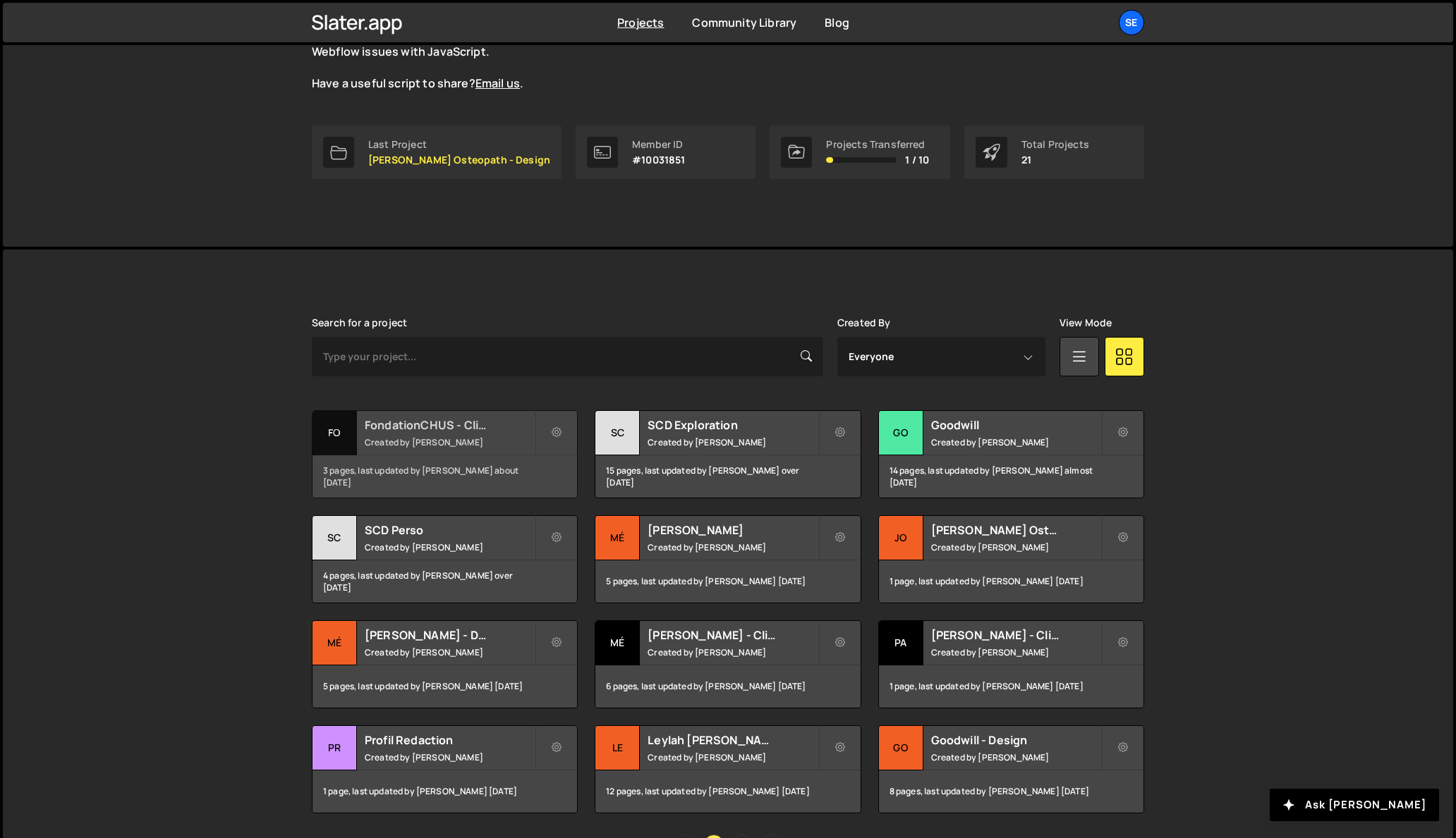
scroll to position [246, 0]
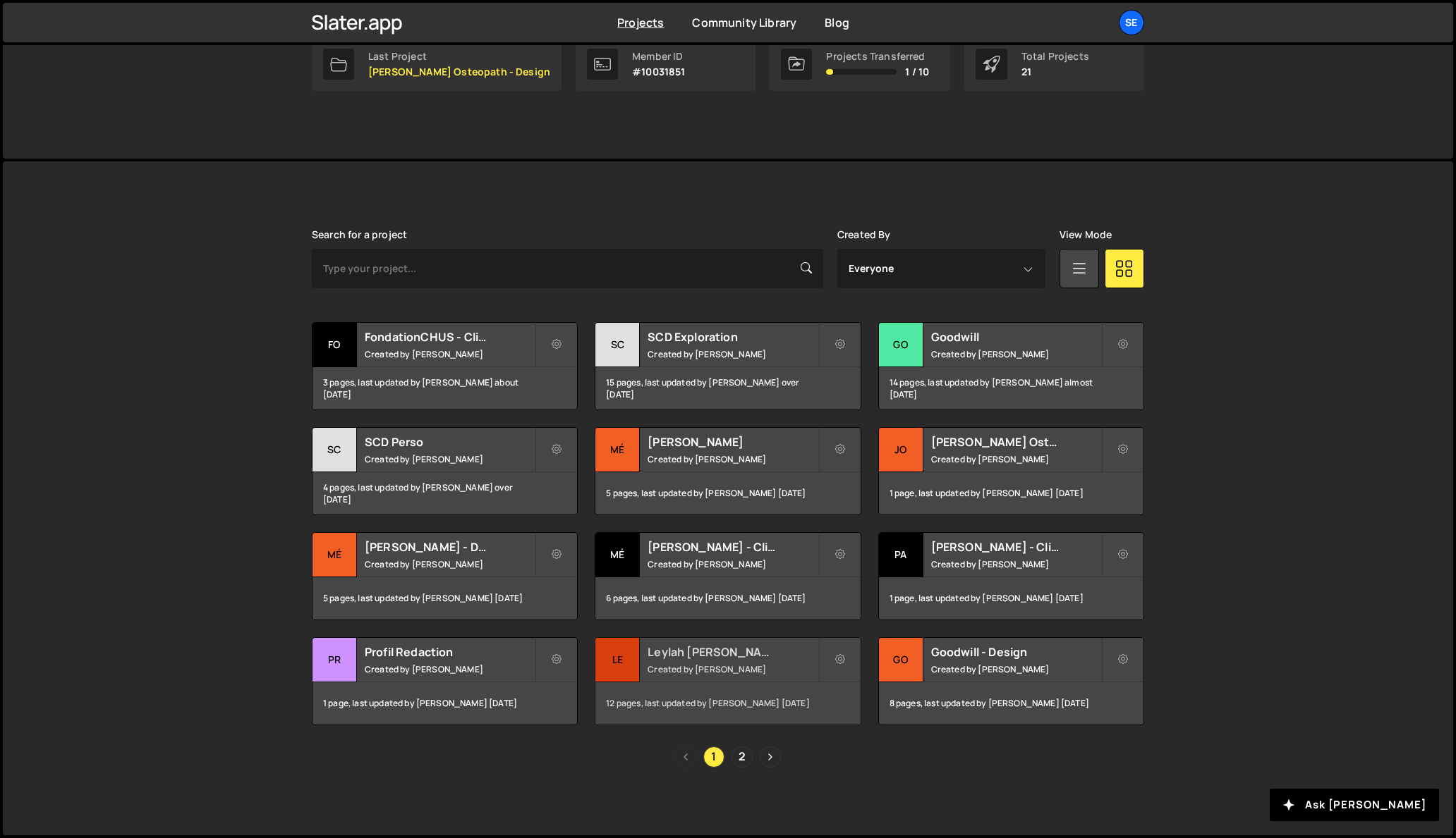
click at [624, 661] on div "Le" at bounding box center [617, 660] width 44 height 44
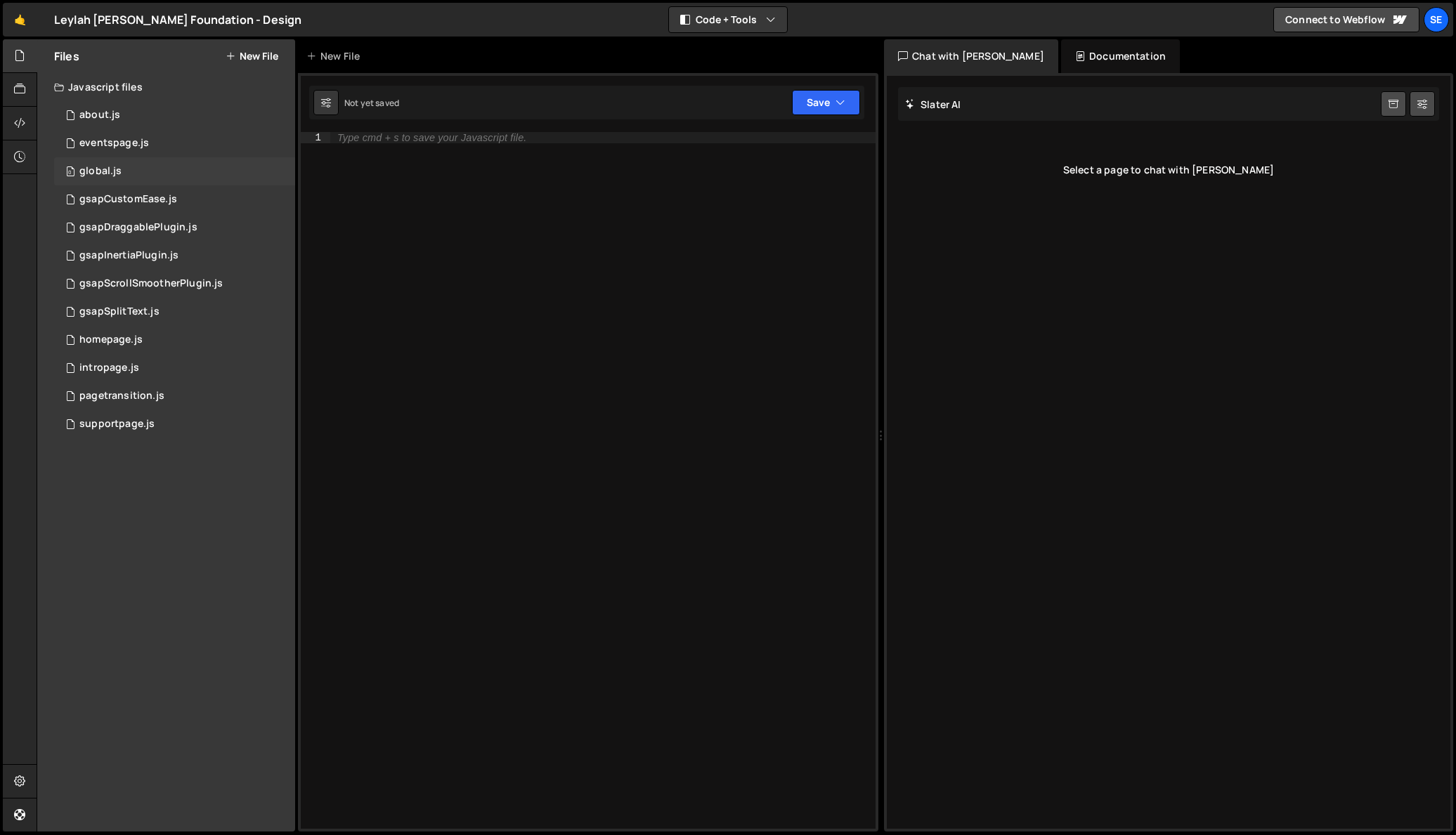
click at [111, 171] on div "global.js" at bounding box center [100, 171] width 42 height 13
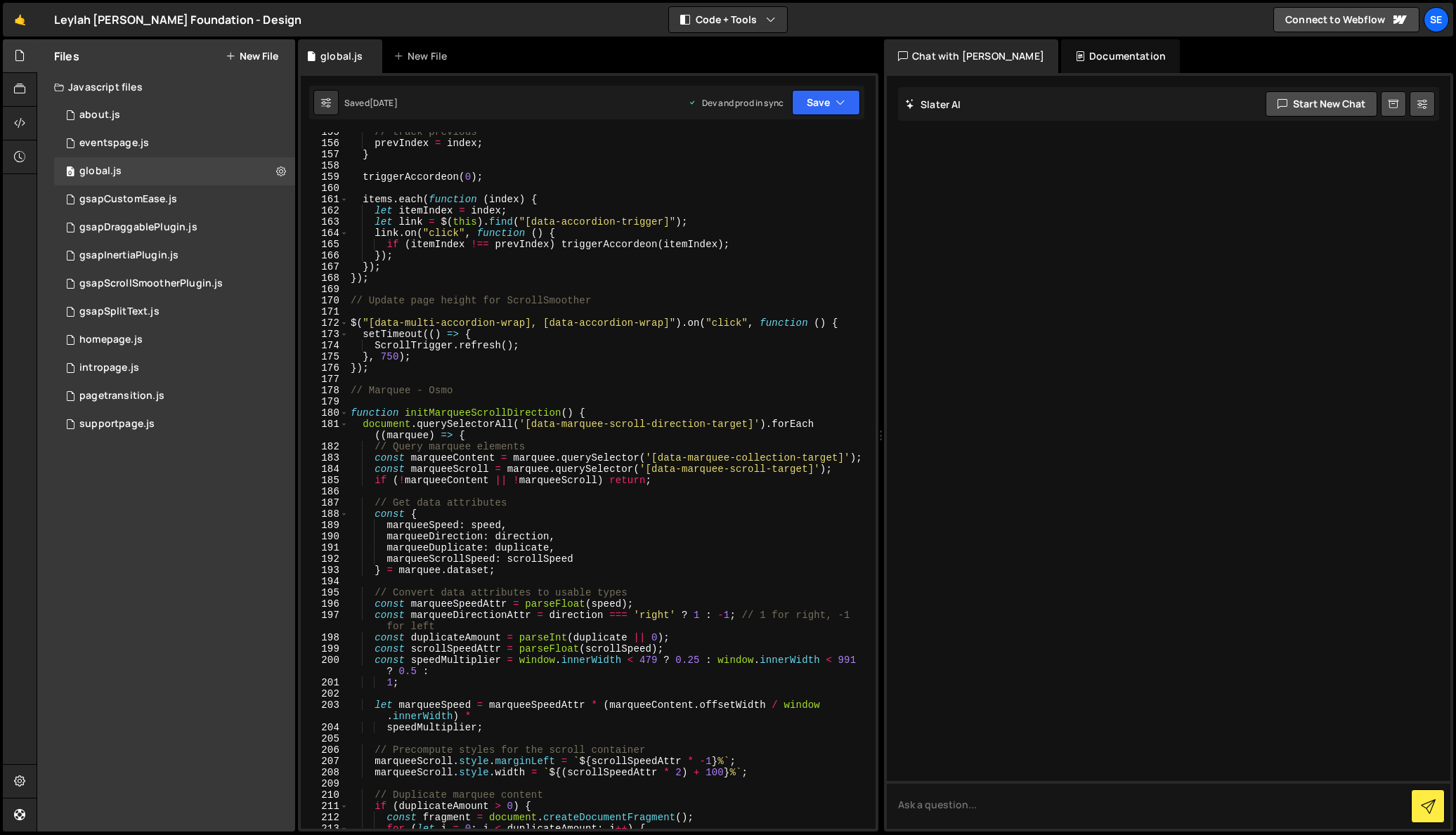
scroll to position [1759, 0]
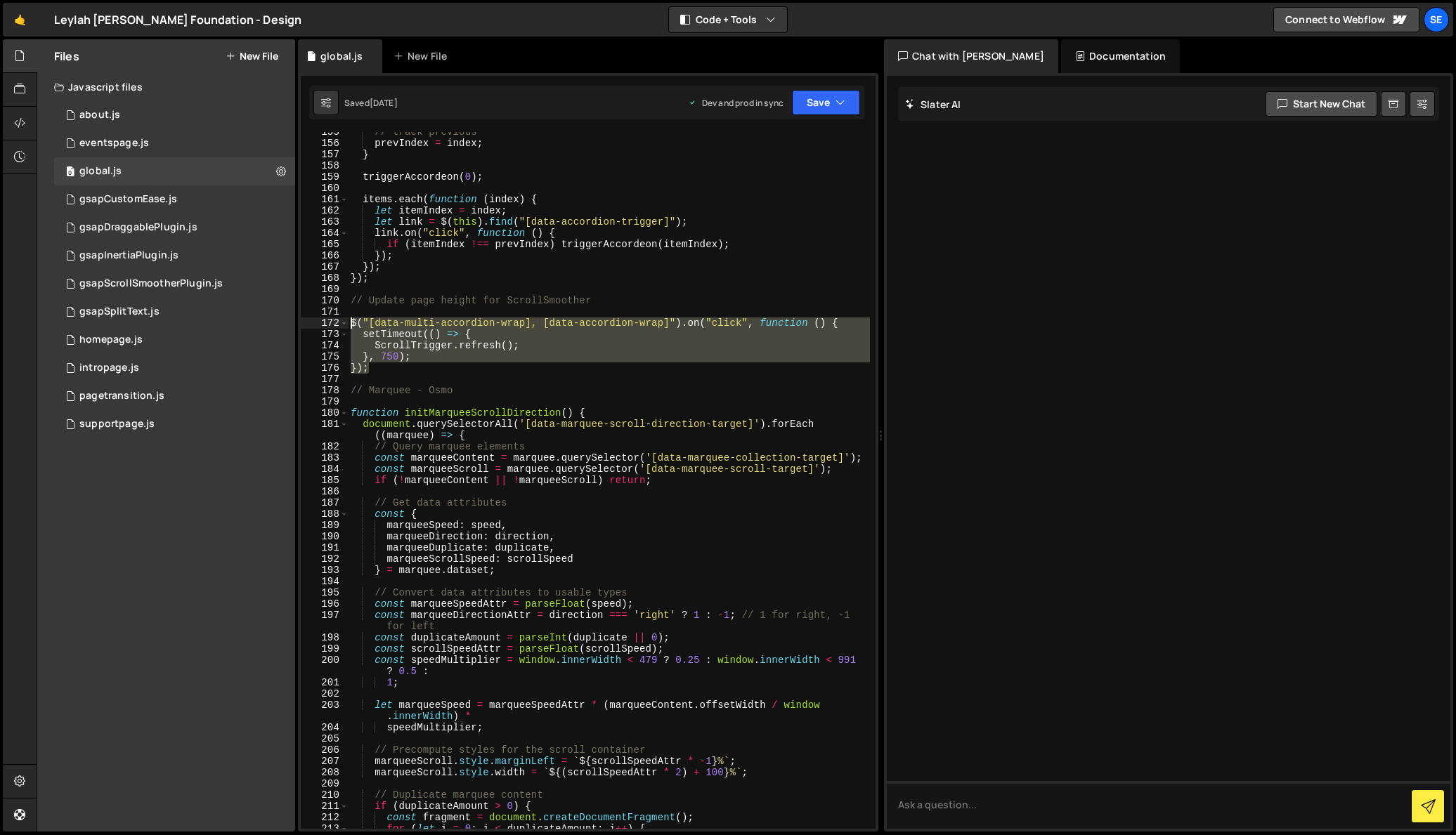
drag, startPoint x: 386, startPoint y: 373, endPoint x: 349, endPoint y: 328, distance: 58.3
click at [349, 328] on div "// track previous prevIndex = index ; } triggerAccordeon ( 0 ) ; items . each (…" at bounding box center [609, 487] width 522 height 720
type textarea "$("[data-multi-accordion-wrap], [data-accordion-wrap]").on("click", function ()…"
